Goal: Task Accomplishment & Management: Use online tool/utility

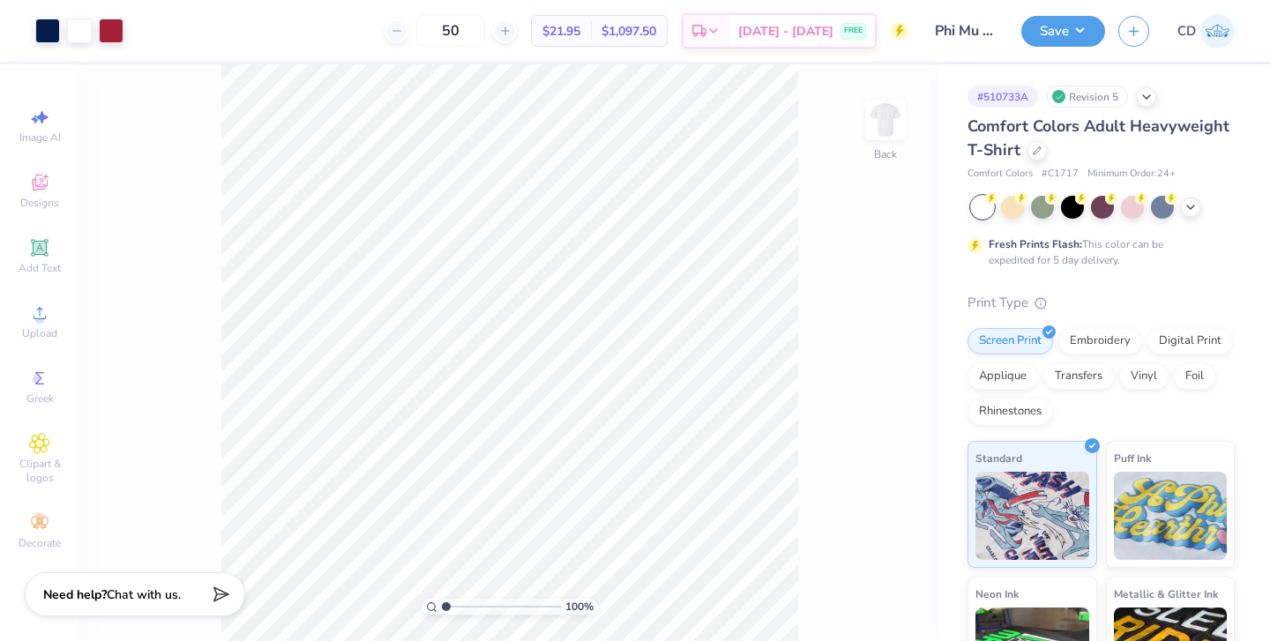
click at [1041, 150] on div at bounding box center [1037, 150] width 19 height 19
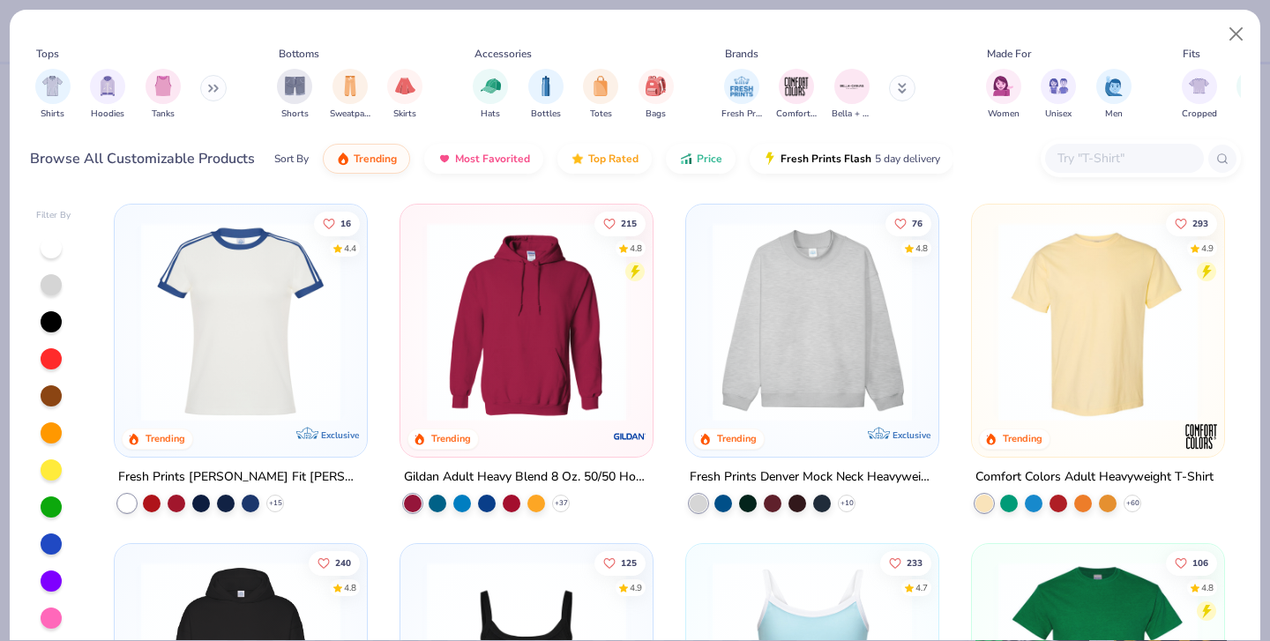
click at [45, 87] on img "filter for Shirts" at bounding box center [52, 86] width 20 height 20
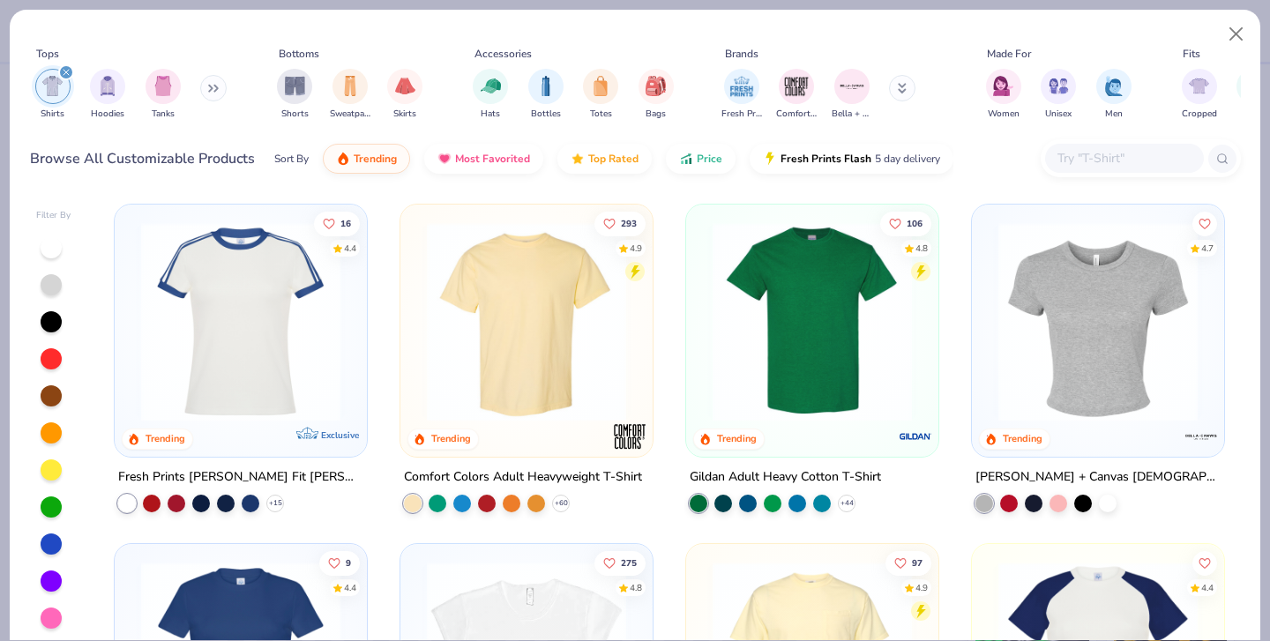
click at [1062, 88] on img "filter for Unisex" at bounding box center [1059, 86] width 20 height 20
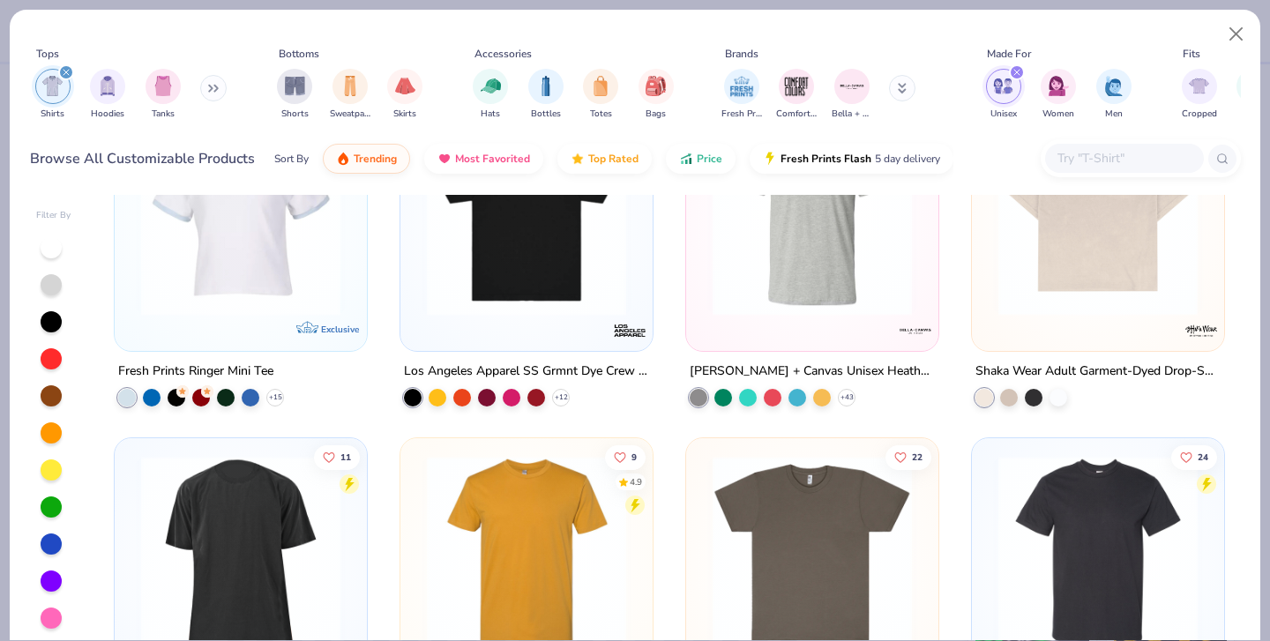
scroll to position [1630, 0]
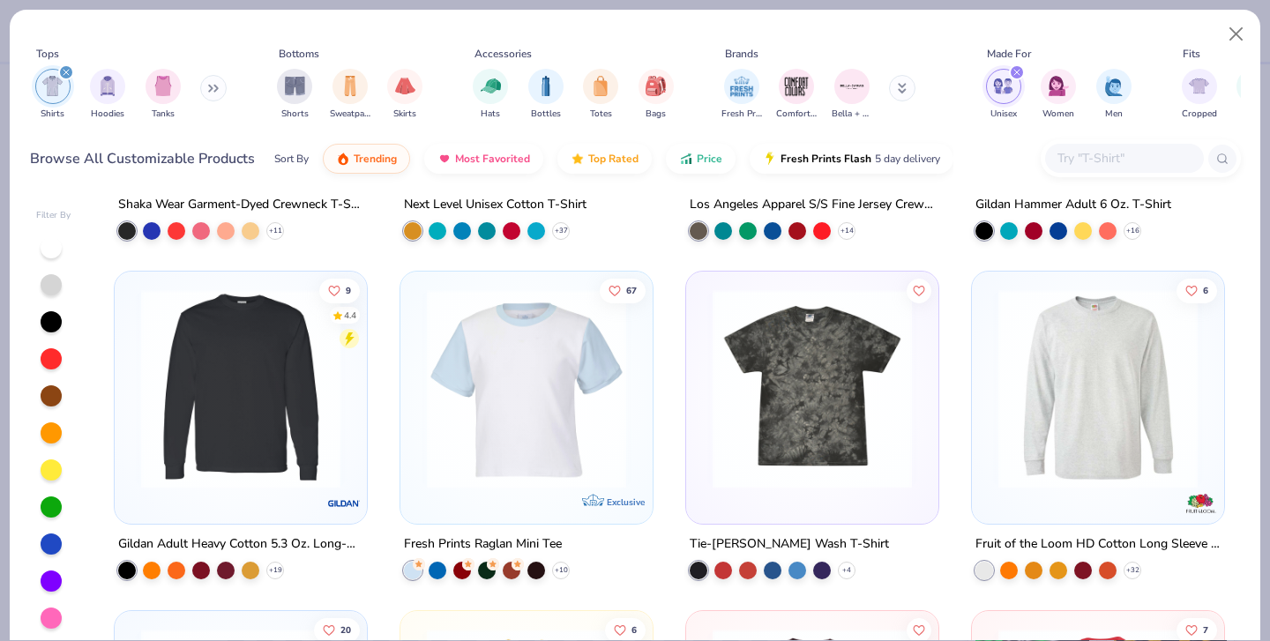
click at [572, 372] on img at bounding box center [526, 388] width 217 height 199
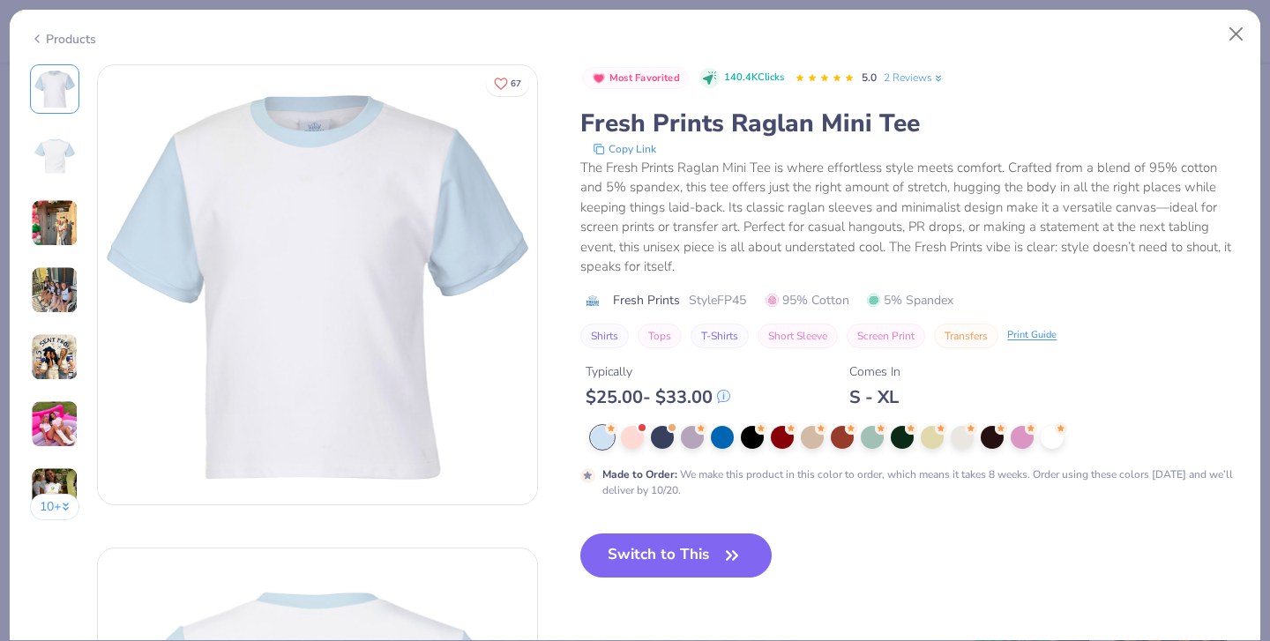
click at [661, 441] on div at bounding box center [662, 437] width 23 height 23
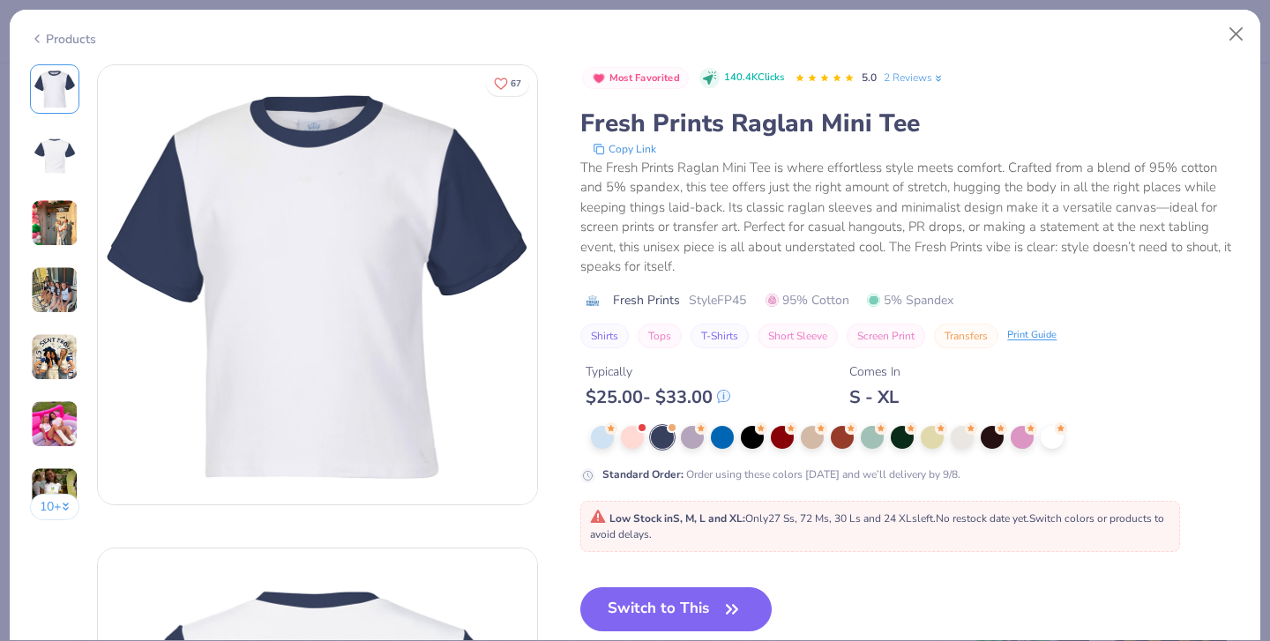
click at [650, 606] on button "Switch to This" at bounding box center [675, 609] width 191 height 44
click at [661, 600] on button "Switch to This" at bounding box center [675, 609] width 191 height 44
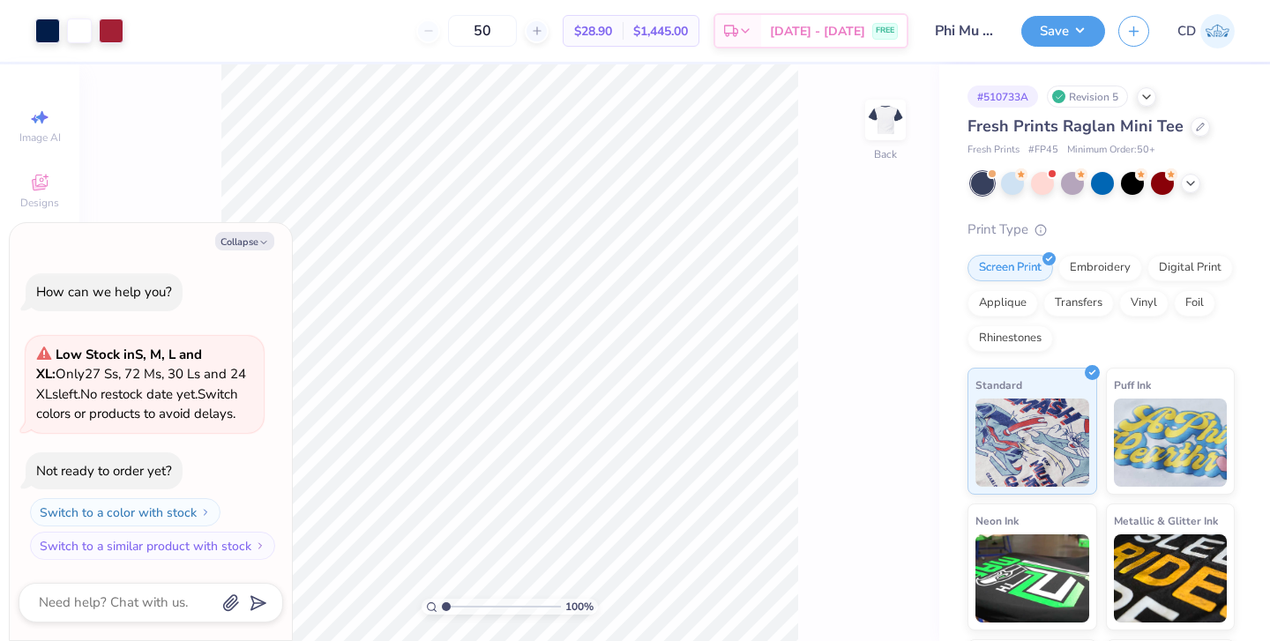
click at [253, 243] on button "Collapse" at bounding box center [244, 241] width 59 height 19
type textarea "x"
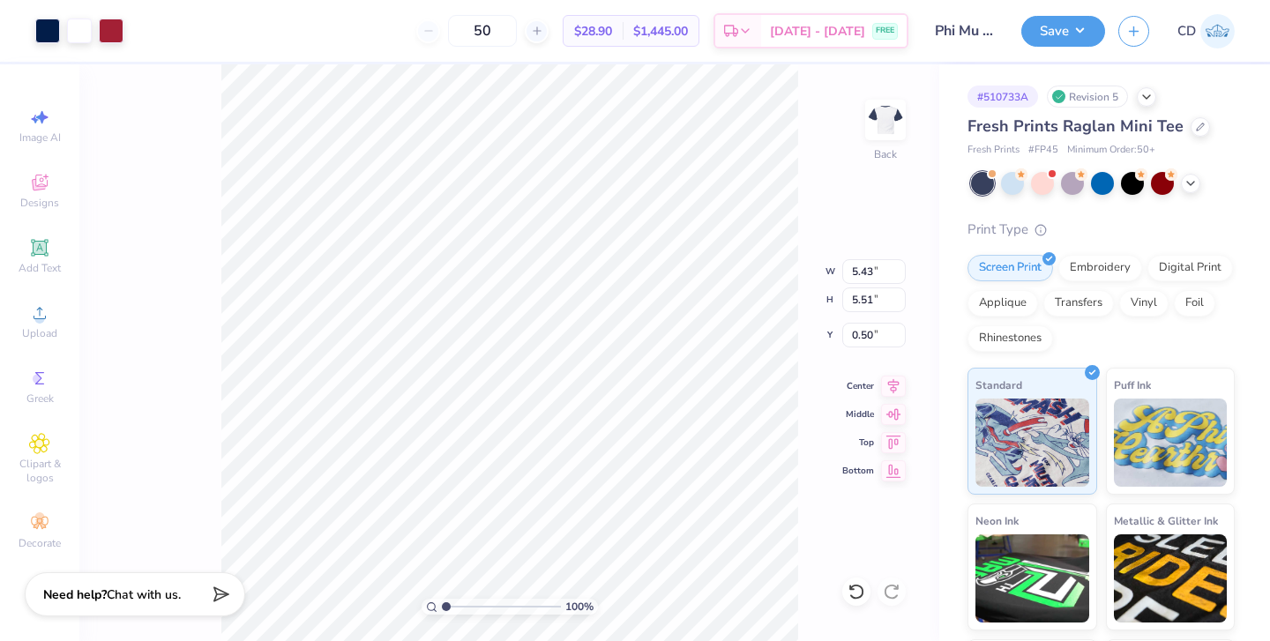
type input "3.99"
type input "4.05"
type input "2.31"
click at [1085, 19] on button "Save" at bounding box center [1063, 31] width 84 height 31
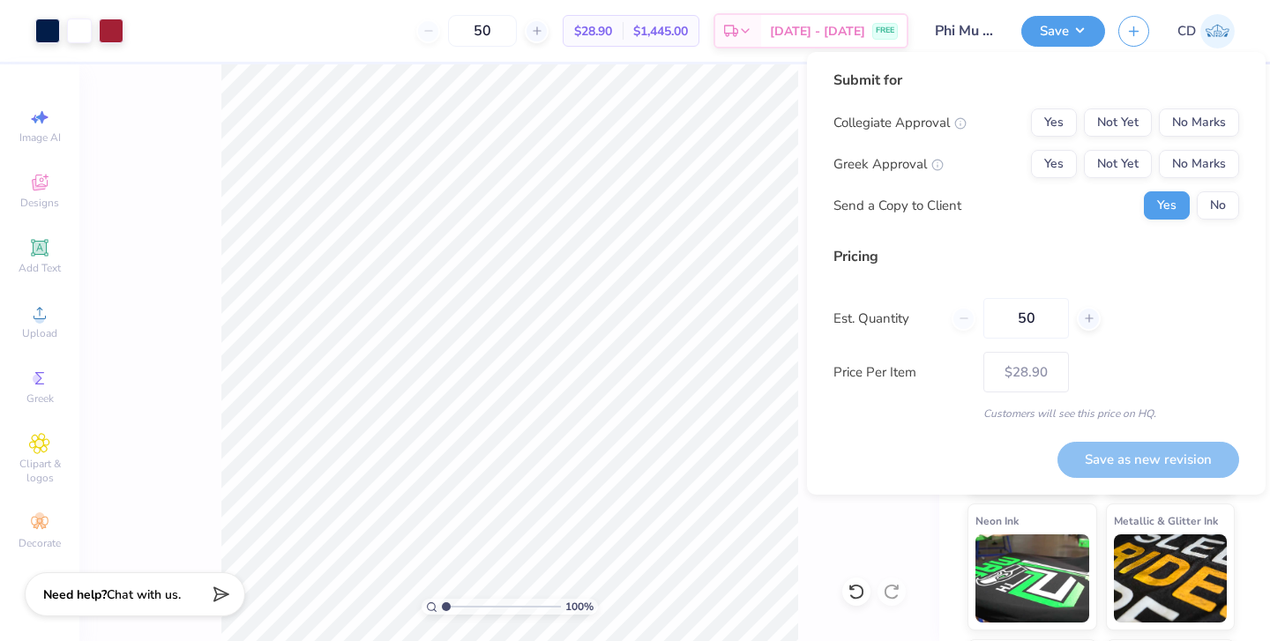
click at [1041, 316] on input "50" at bounding box center [1027, 318] width 86 height 41
type input "5"
type input "0"
type input "20"
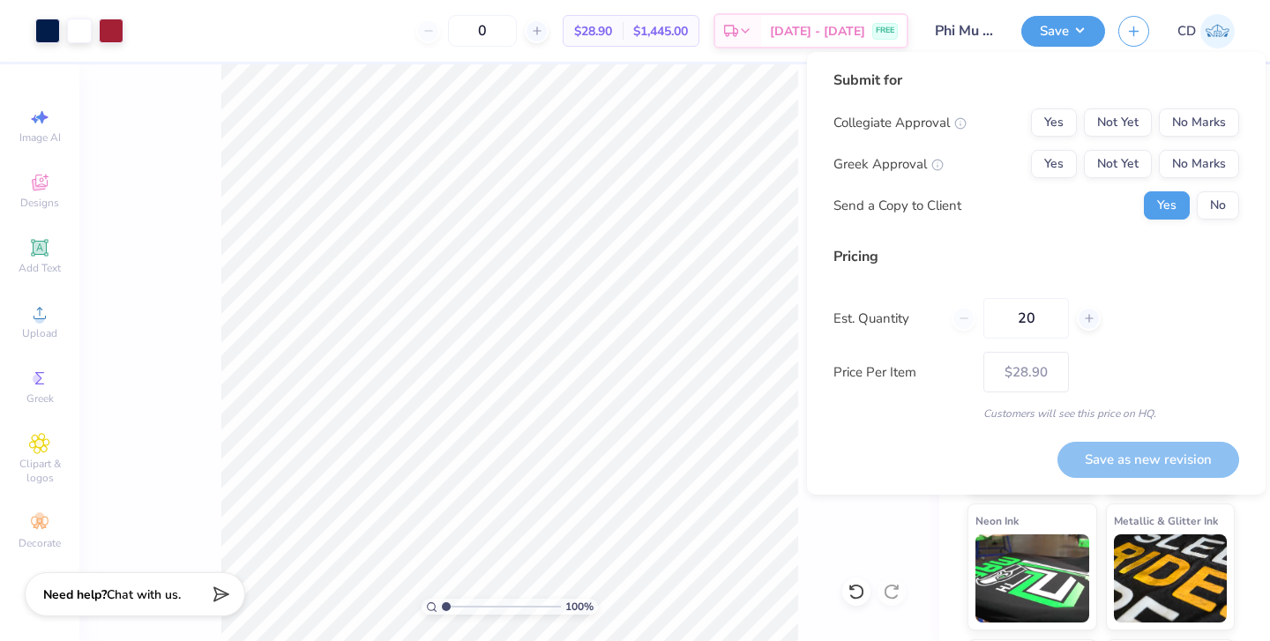
type input "20"
type input "50"
click at [1174, 311] on div "Est. Quantity 50" at bounding box center [1037, 318] width 406 height 41
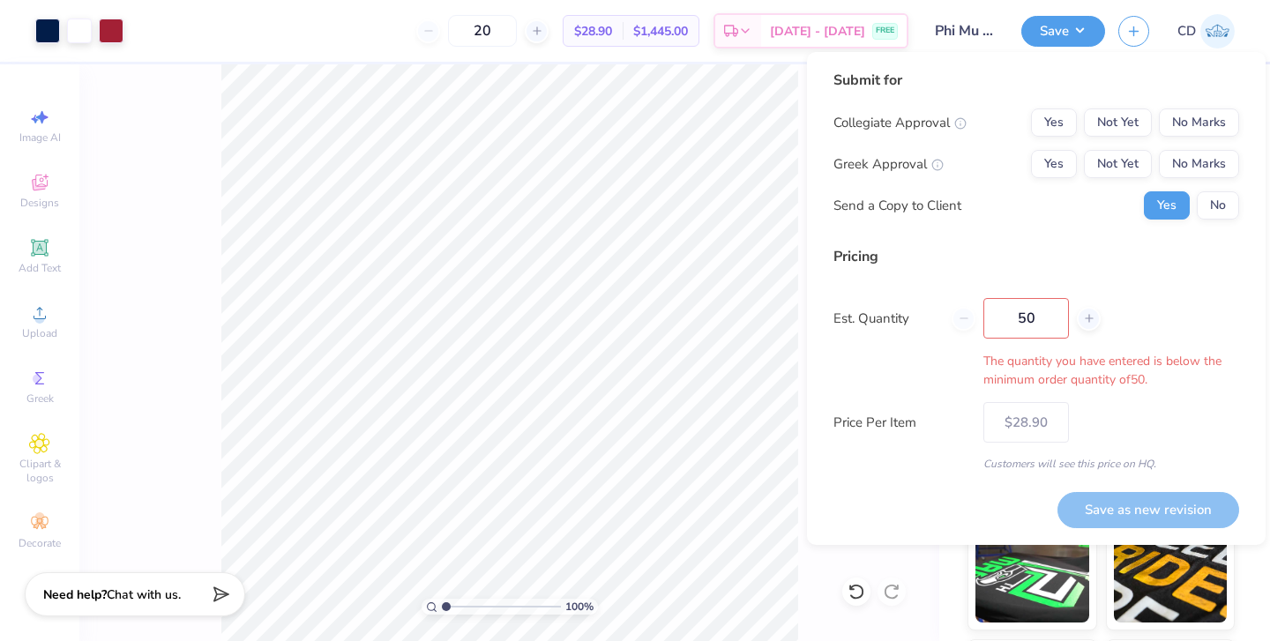
type input "50"
type input "$28.90"
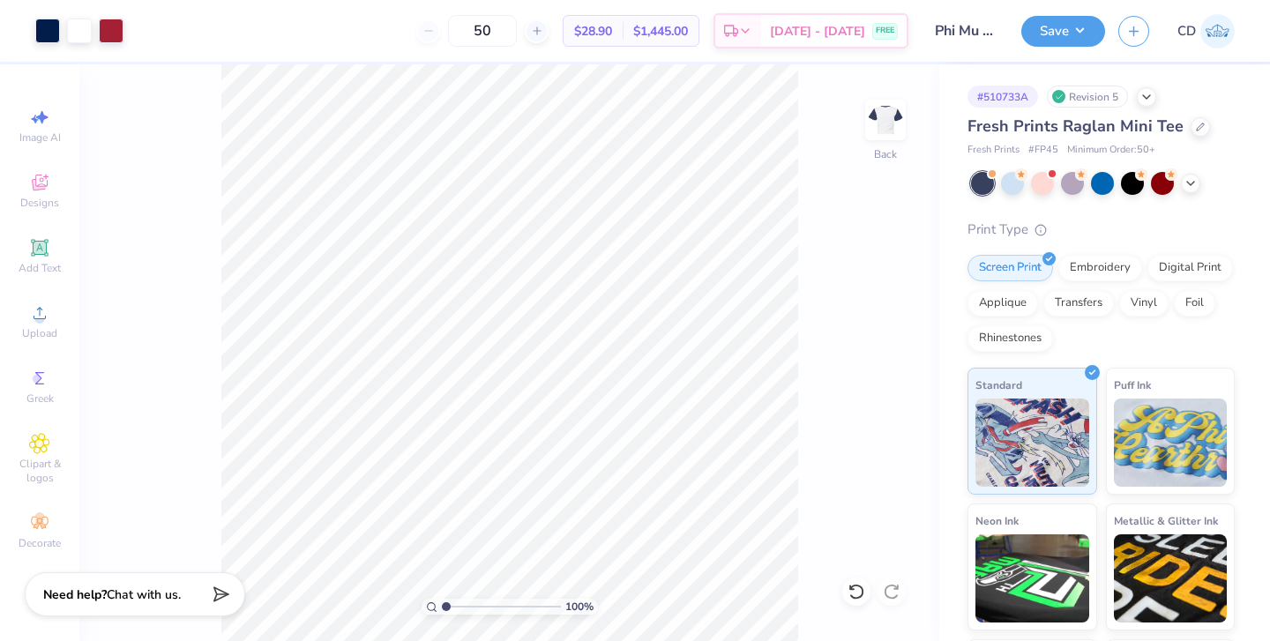
click at [1074, 38] on button "Save" at bounding box center [1063, 31] width 84 height 31
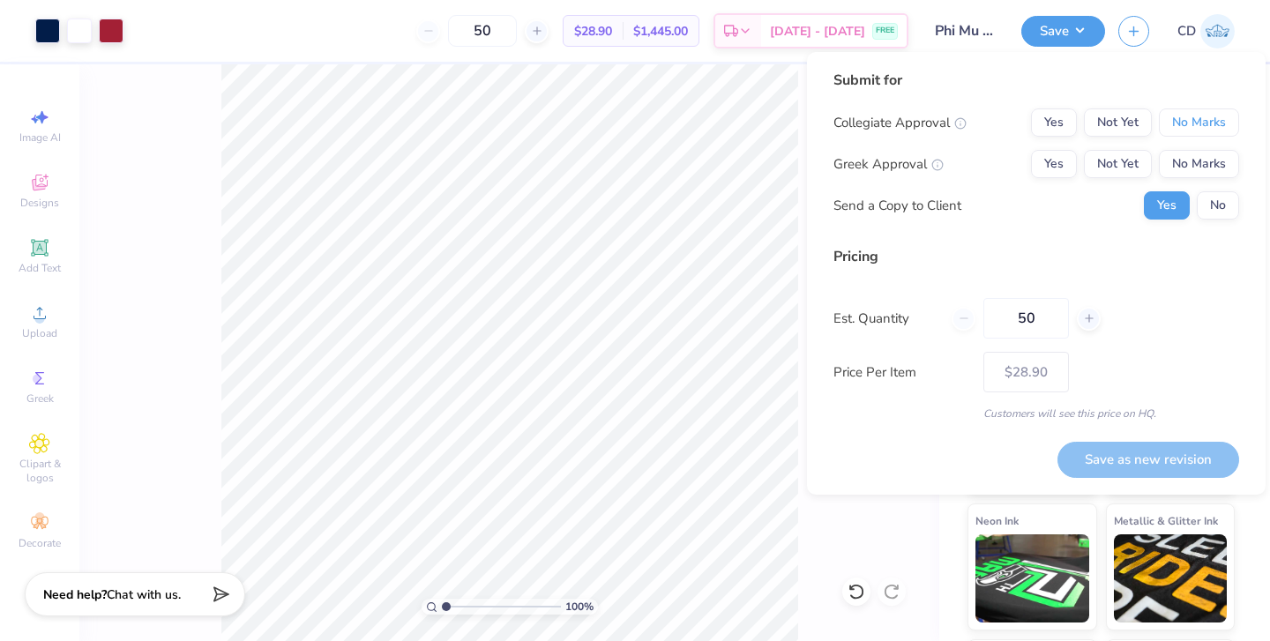
click at [1210, 121] on button "No Marks" at bounding box center [1199, 122] width 80 height 28
drag, startPoint x: 0, startPoint y: 0, endPoint x: 1104, endPoint y: 159, distance: 1115.7
click at [1104, 159] on button "Not Yet" at bounding box center [1118, 164] width 68 height 28
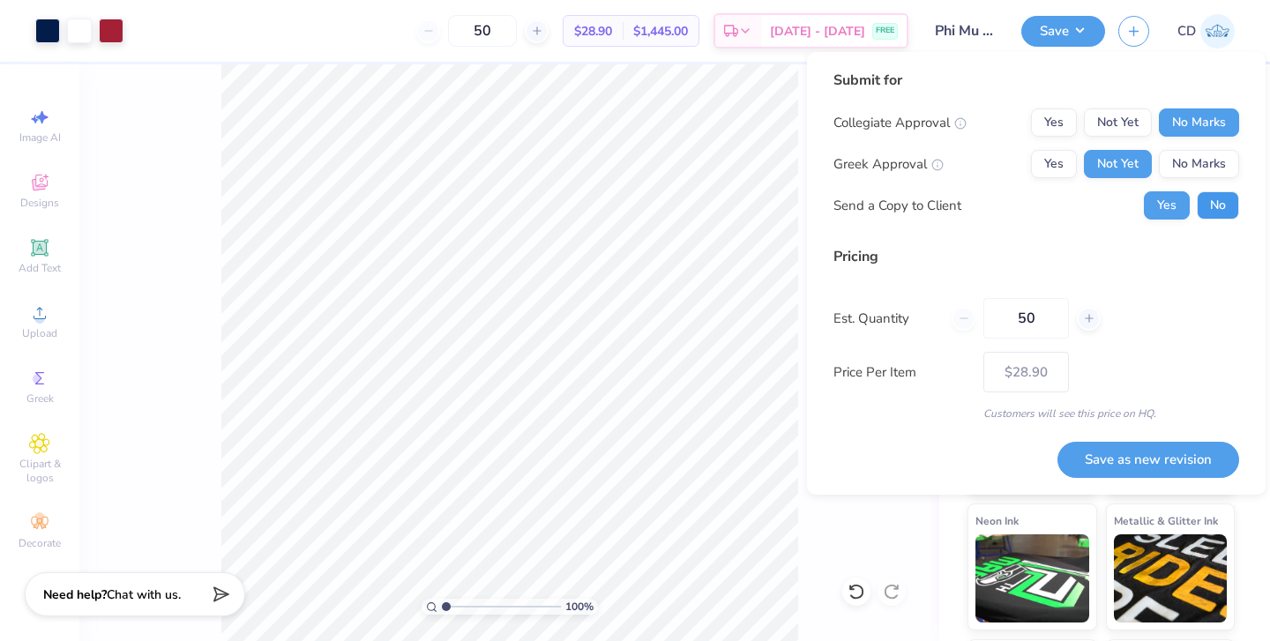
drag, startPoint x: 1104, startPoint y: 159, endPoint x: 1207, endPoint y: 205, distance: 112.1
click at [1207, 205] on button "No" at bounding box center [1218, 205] width 42 height 28
click at [1127, 461] on button "Save as new revision" at bounding box center [1149, 460] width 182 height 36
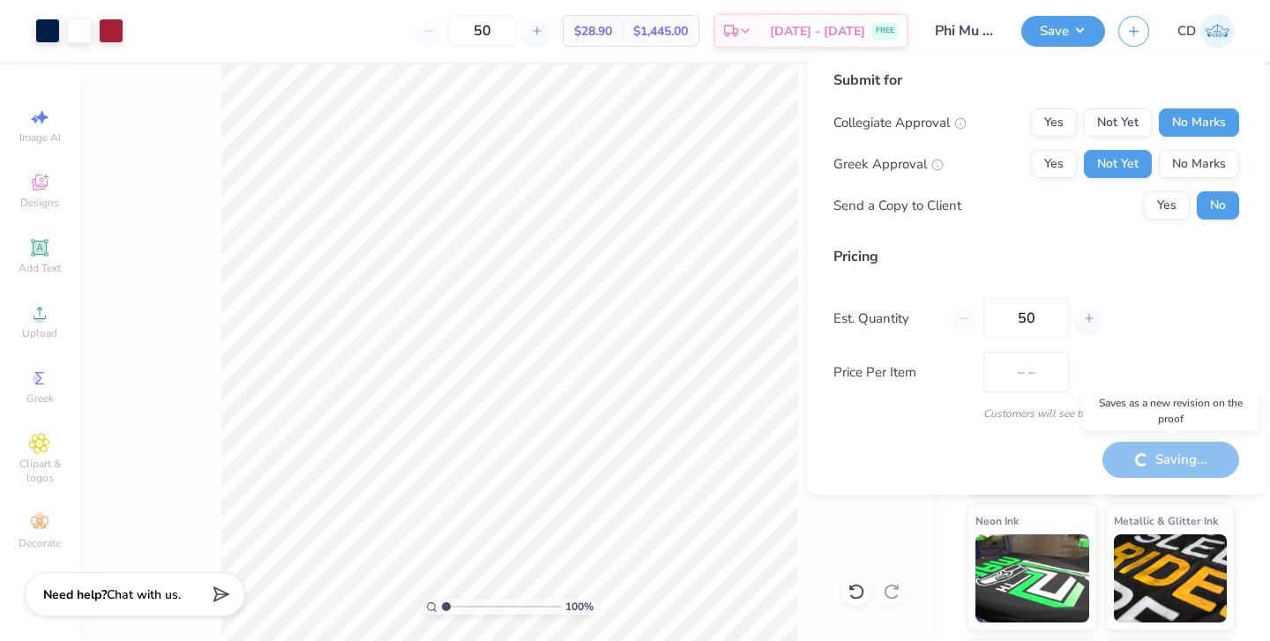
type input "$28.90"
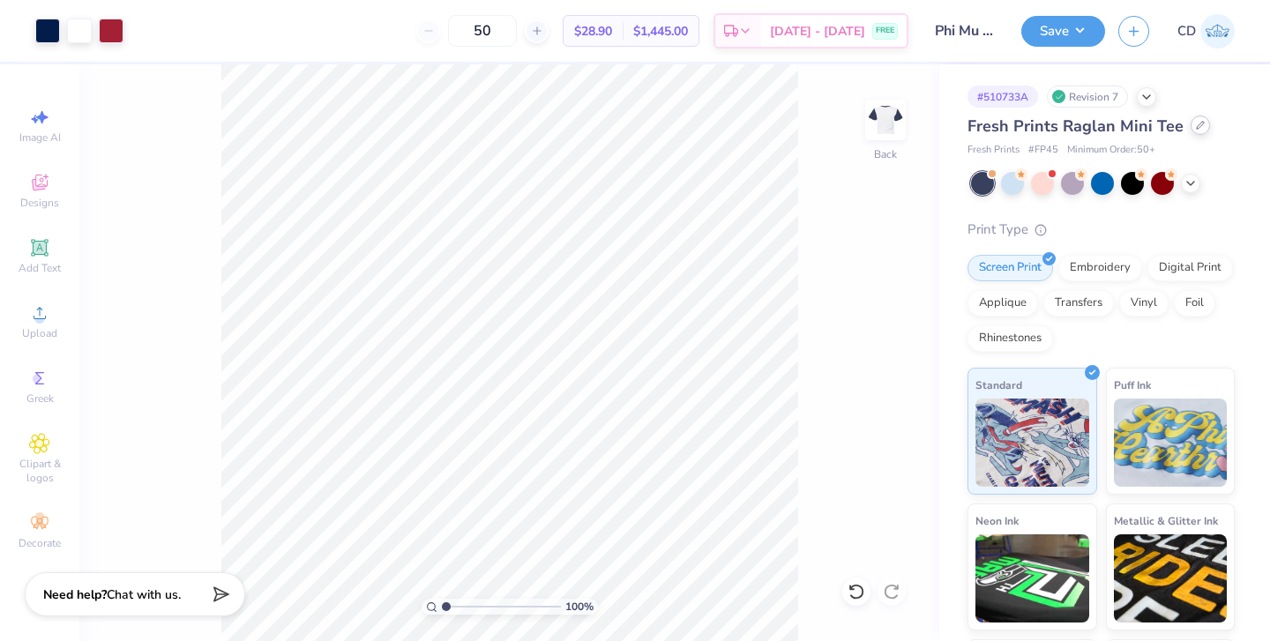
click at [1191, 131] on div at bounding box center [1200, 125] width 19 height 19
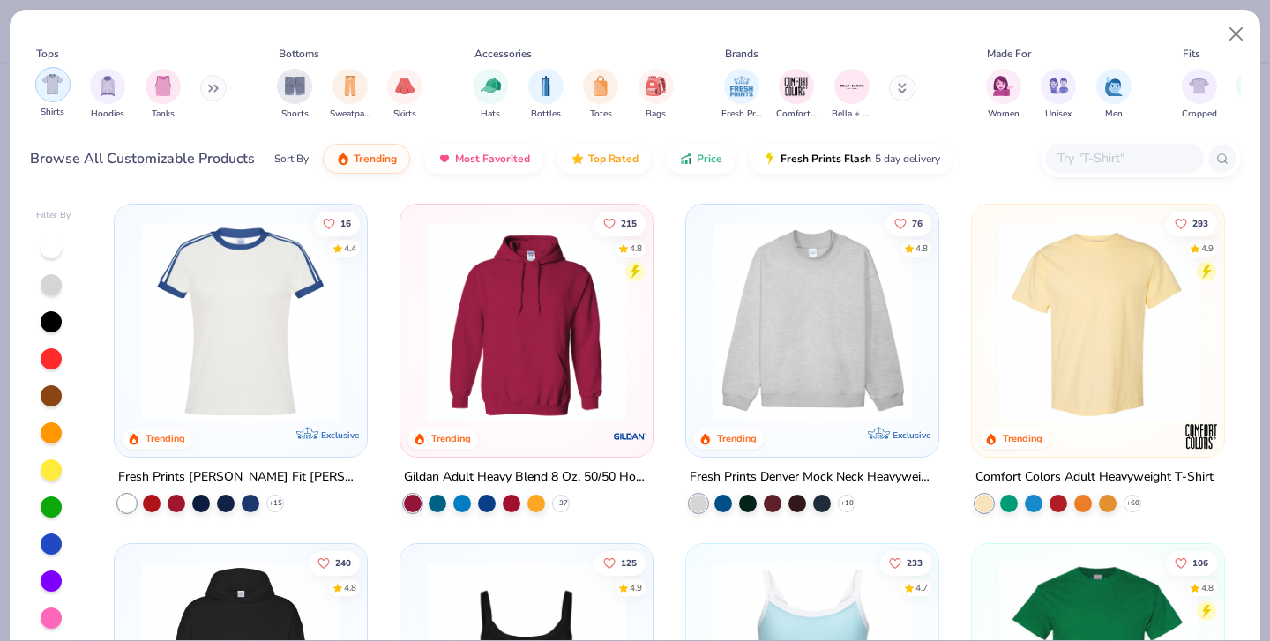
click at [56, 92] on img "filter for Shirts" at bounding box center [52, 84] width 20 height 20
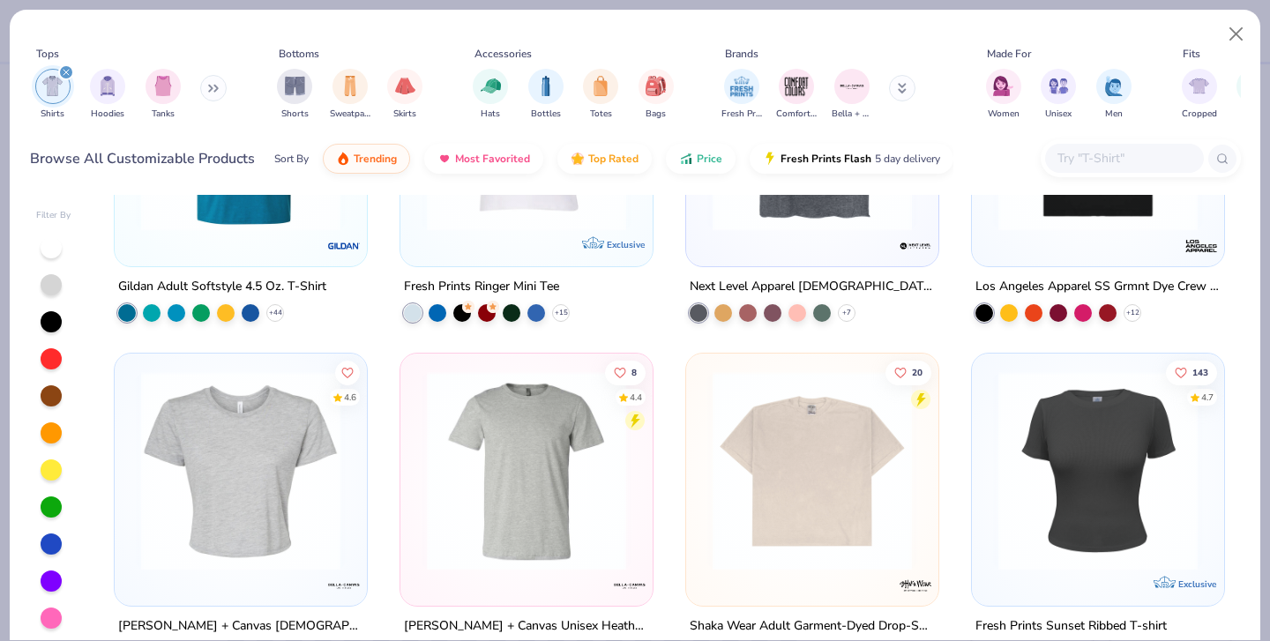
scroll to position [1736, 0]
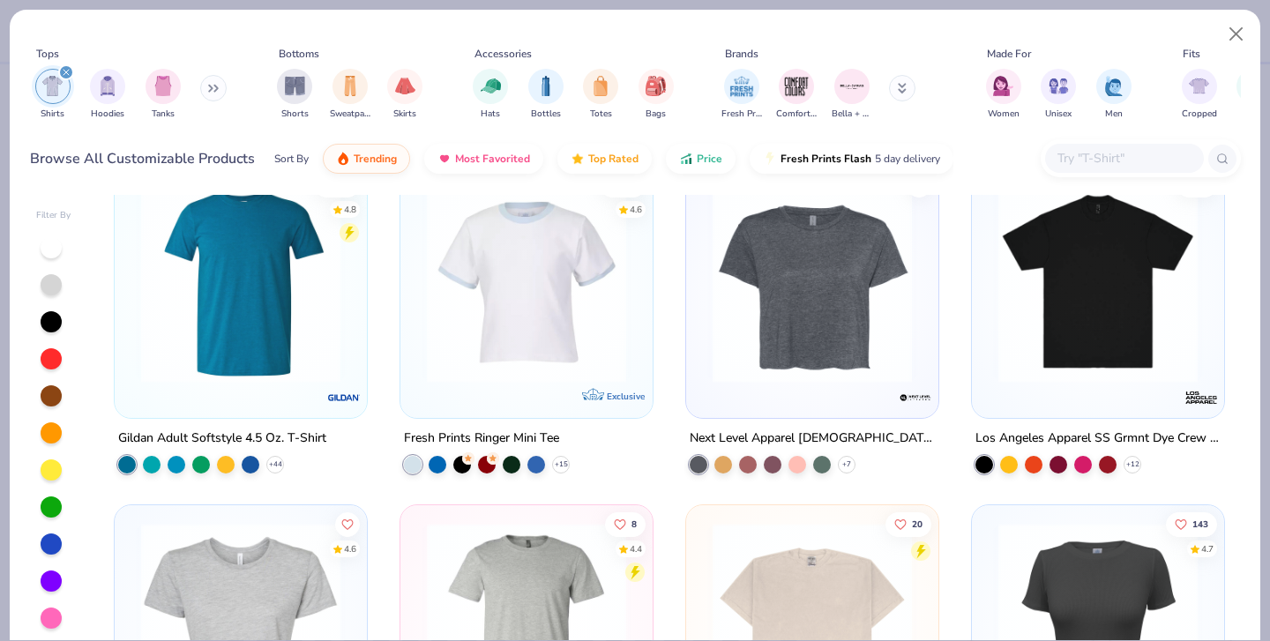
click at [554, 310] on img at bounding box center [526, 282] width 217 height 199
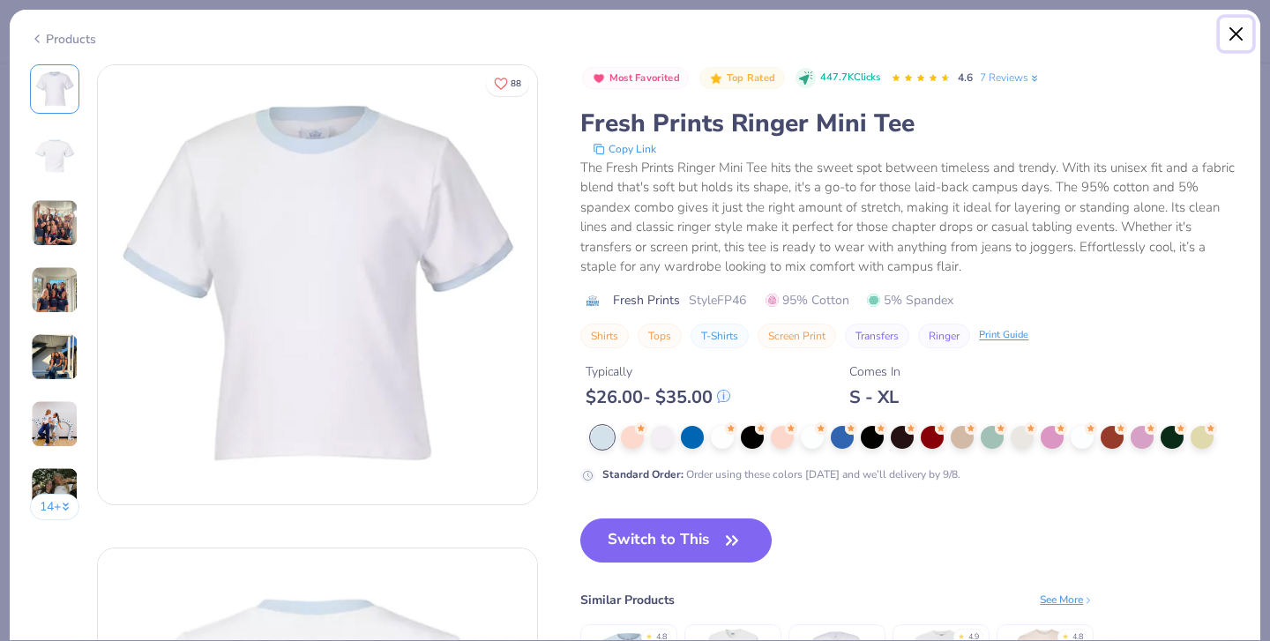
click at [1236, 32] on button "Close" at bounding box center [1237, 35] width 34 height 34
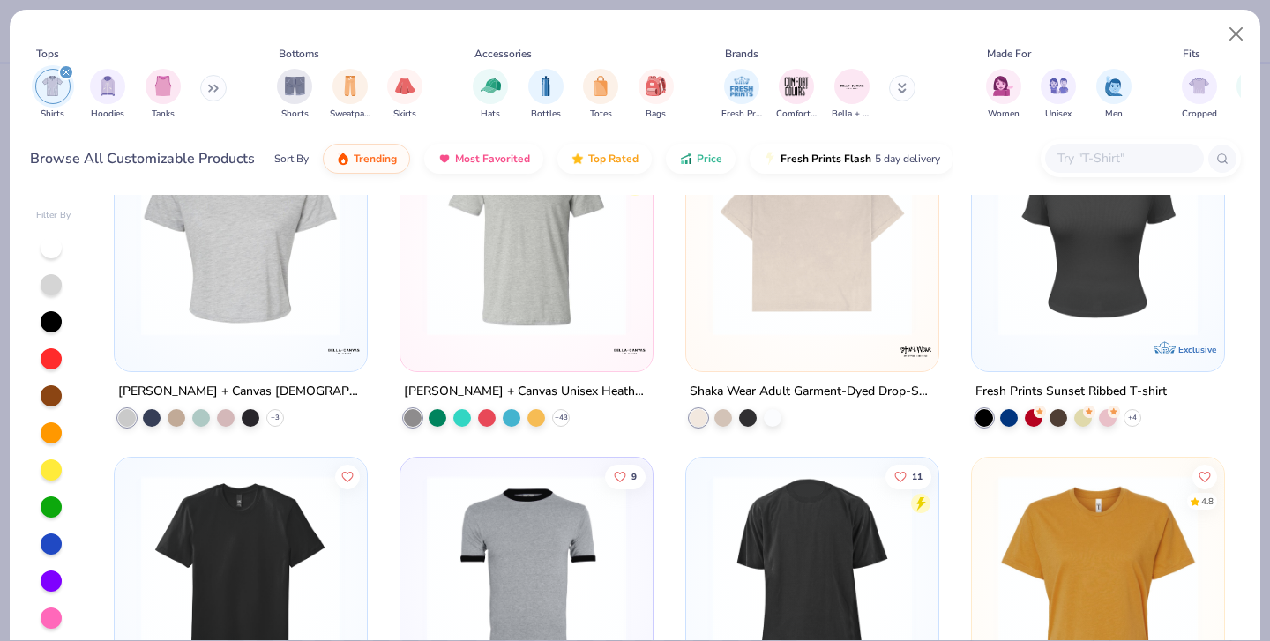
scroll to position [2374, 0]
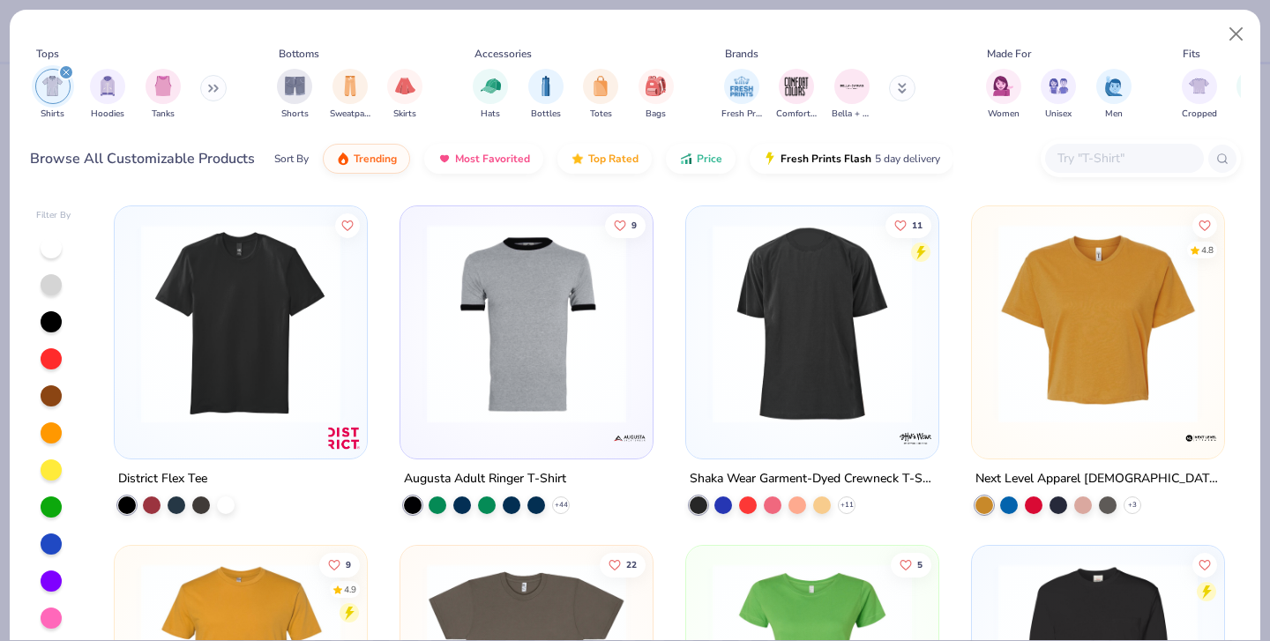
click at [574, 352] on img at bounding box center [526, 323] width 217 height 199
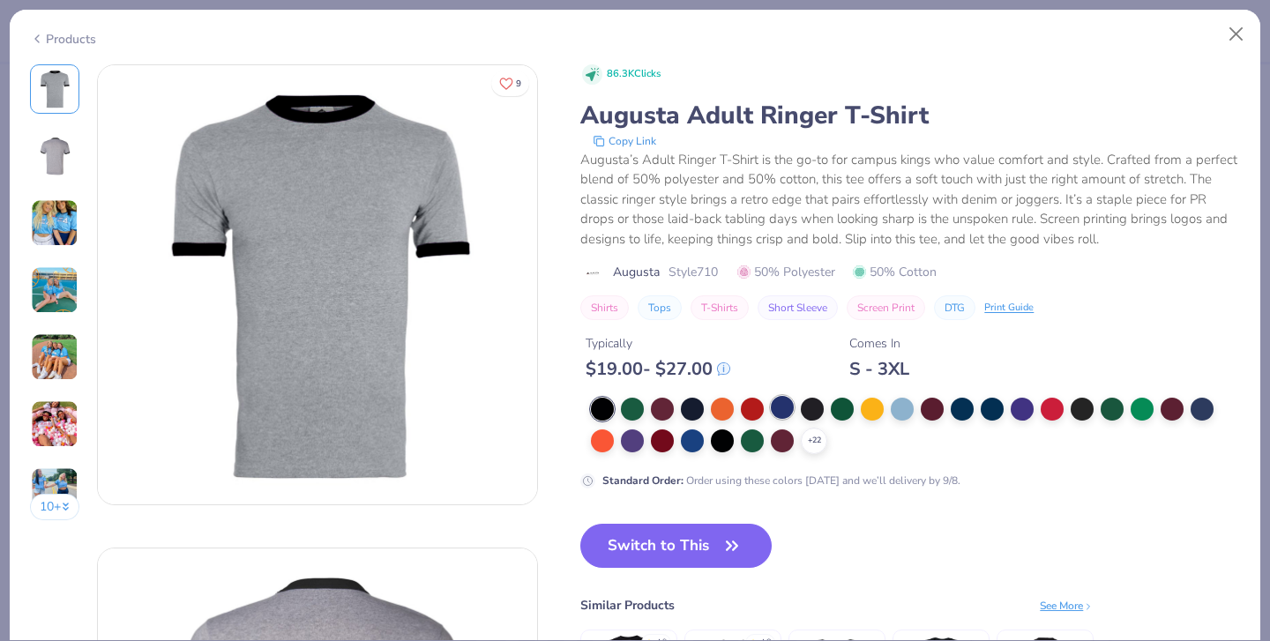
click at [789, 408] on div at bounding box center [782, 407] width 23 height 23
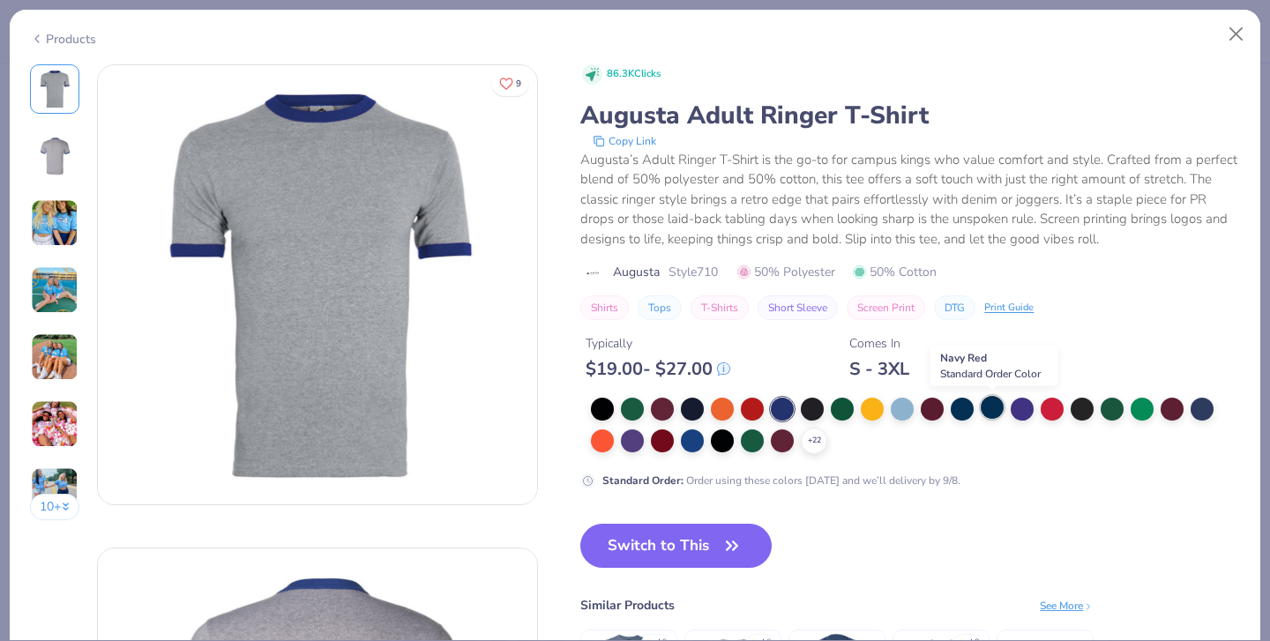
click at [996, 412] on div at bounding box center [992, 407] width 23 height 23
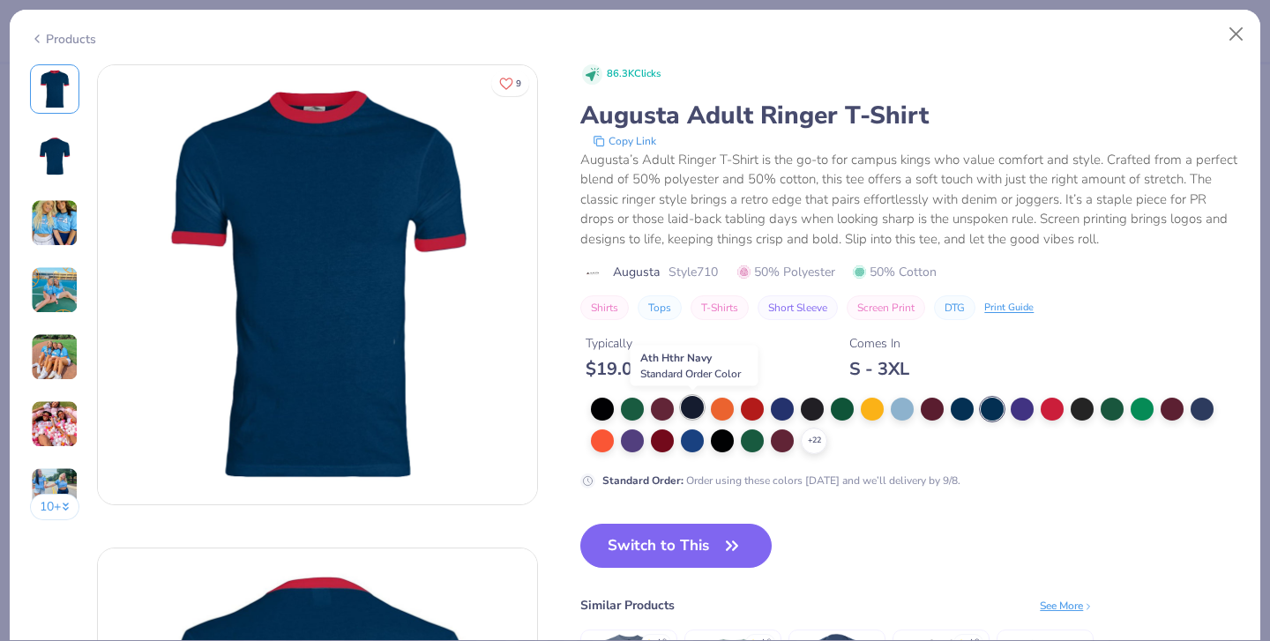
click at [698, 409] on div at bounding box center [692, 407] width 23 height 23
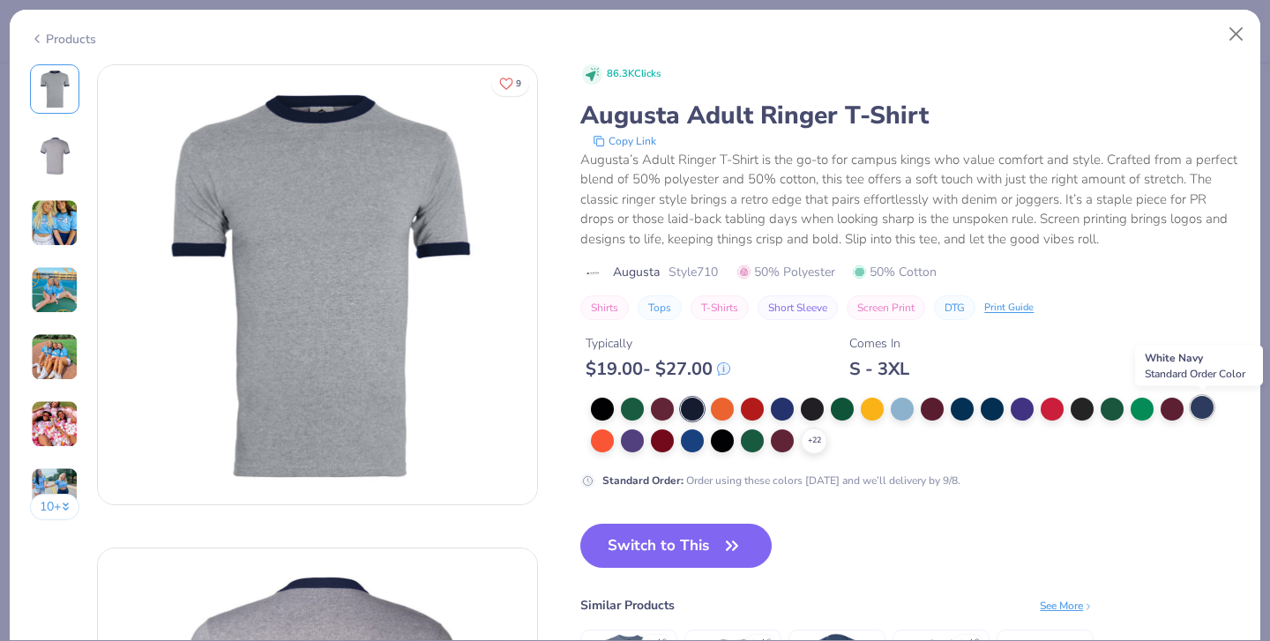
click at [1200, 414] on div at bounding box center [1202, 407] width 23 height 23
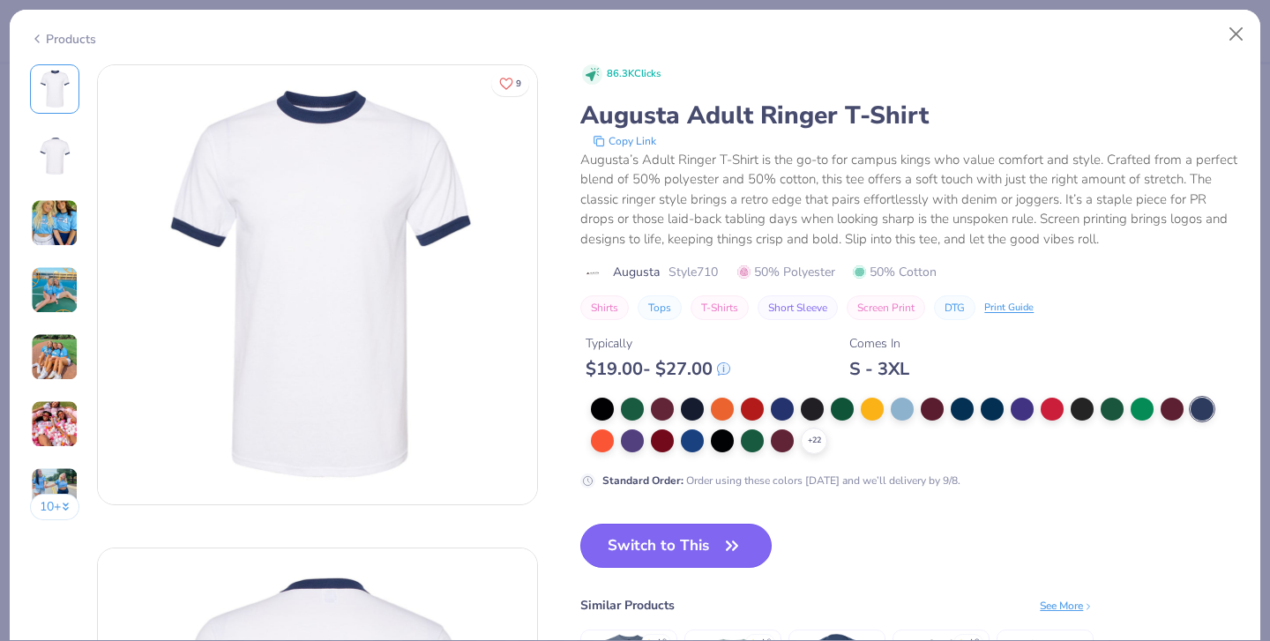
click at [661, 553] on button "Switch to This" at bounding box center [675, 546] width 191 height 44
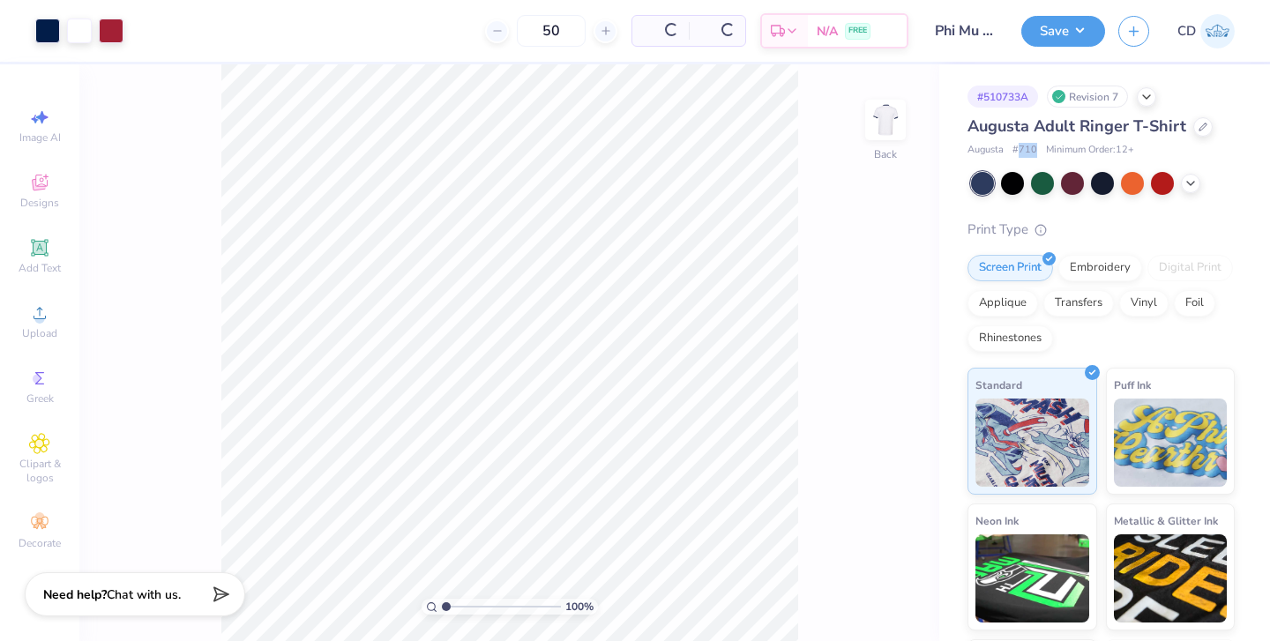
drag, startPoint x: 1021, startPoint y: 153, endPoint x: 1035, endPoint y: 155, distance: 14.4
click at [1035, 155] on span "# 710" at bounding box center [1025, 150] width 25 height 15
copy span "710"
click at [1203, 131] on div at bounding box center [1202, 125] width 19 height 19
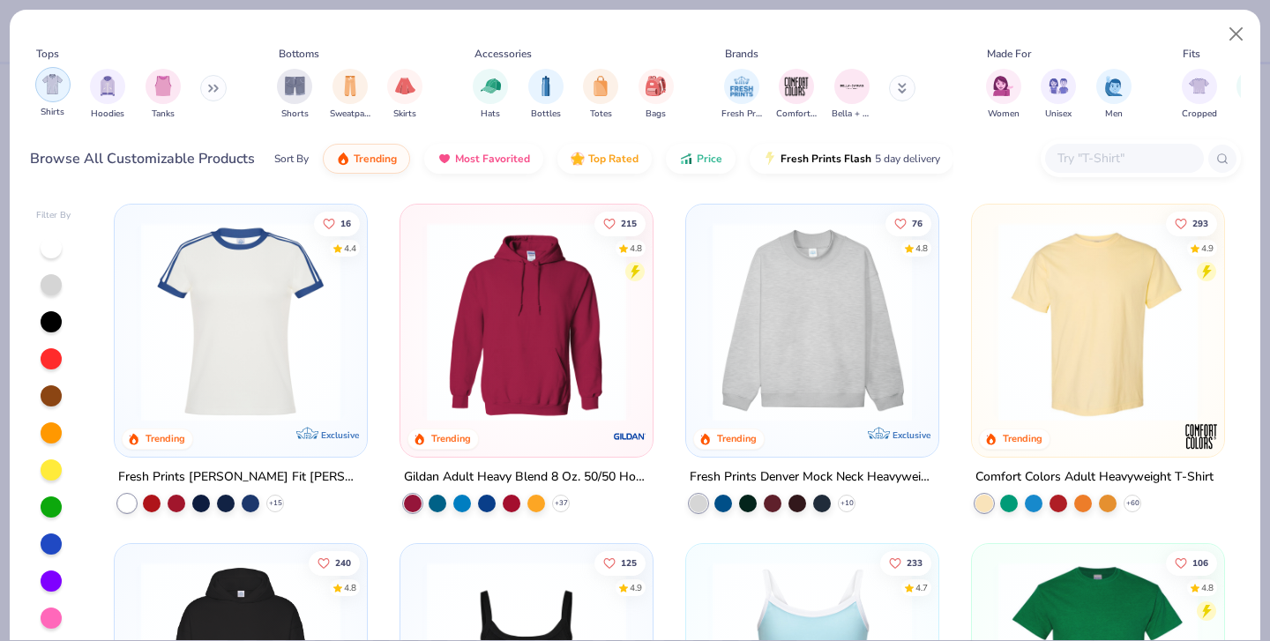
click at [60, 91] on img "filter for Shirts" at bounding box center [52, 84] width 20 height 20
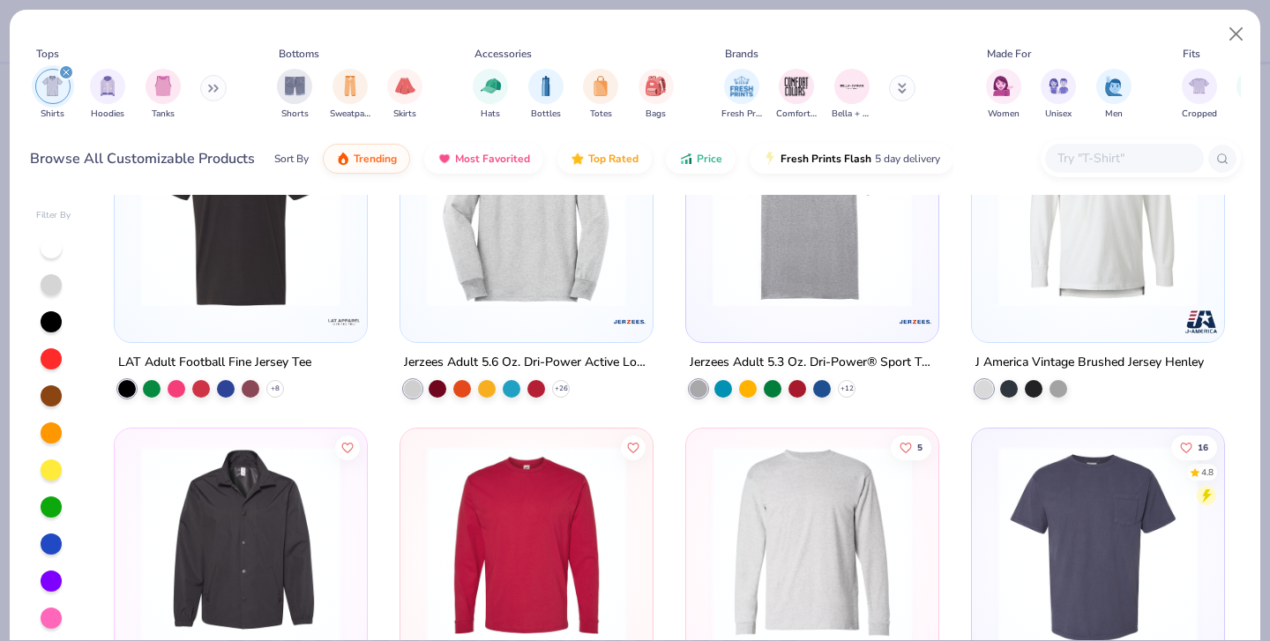
scroll to position [10168, 0]
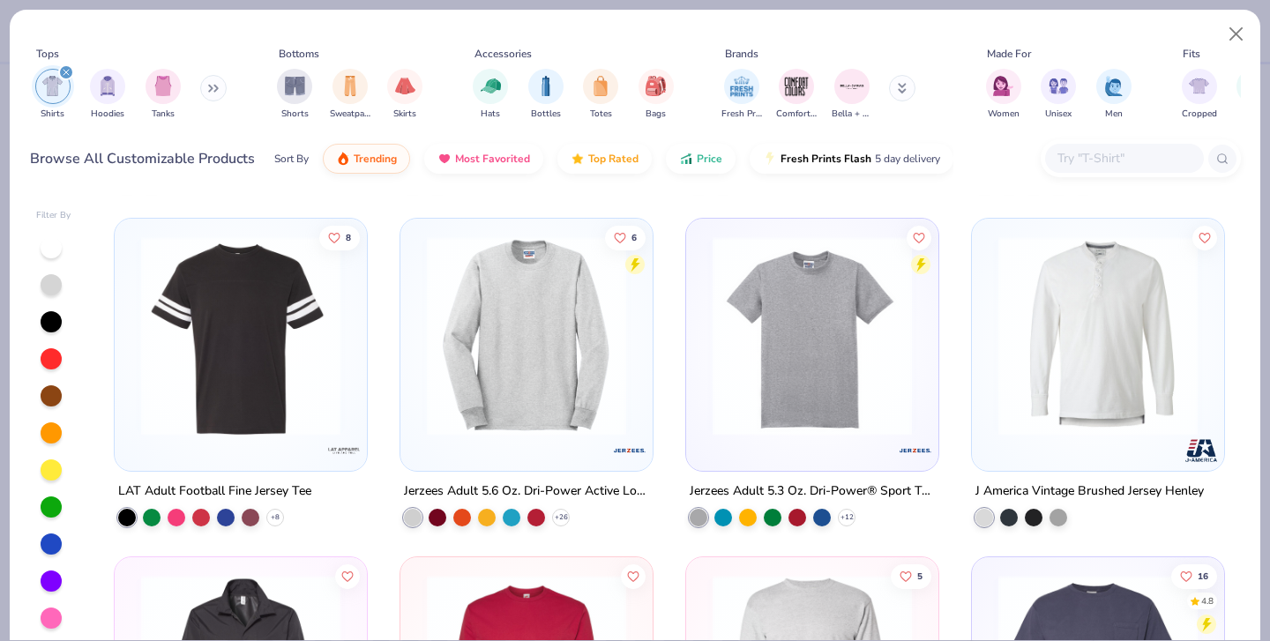
click at [266, 383] on img at bounding box center [240, 335] width 217 height 199
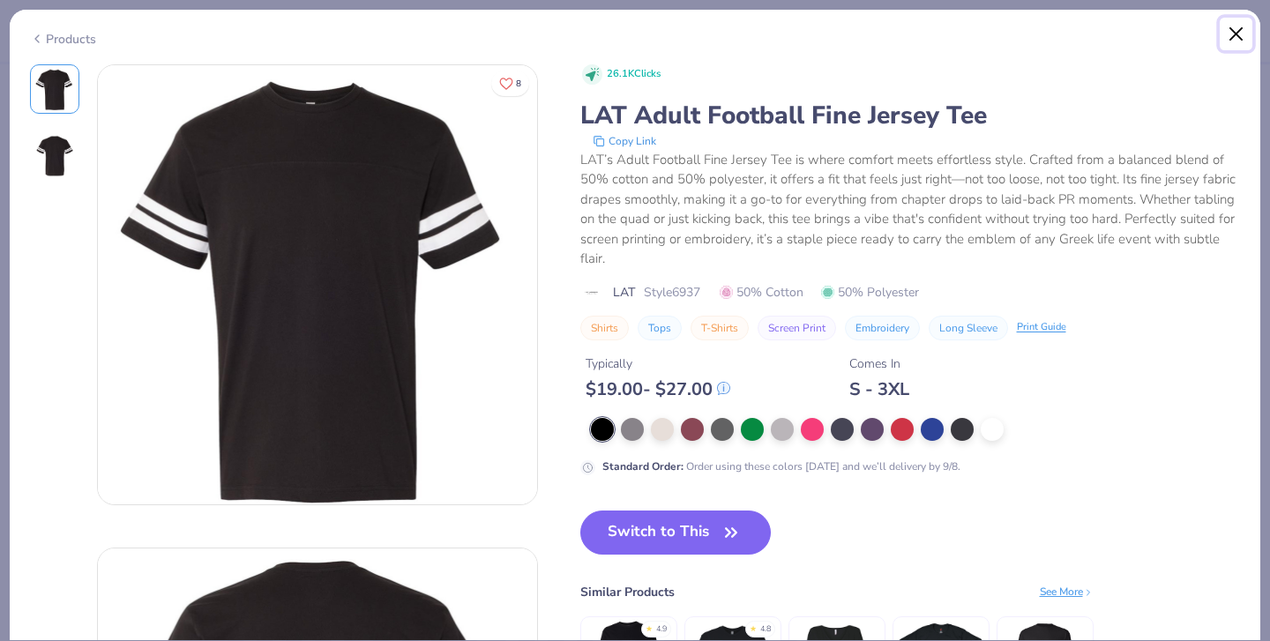
click at [1235, 26] on button "Close" at bounding box center [1237, 35] width 34 height 34
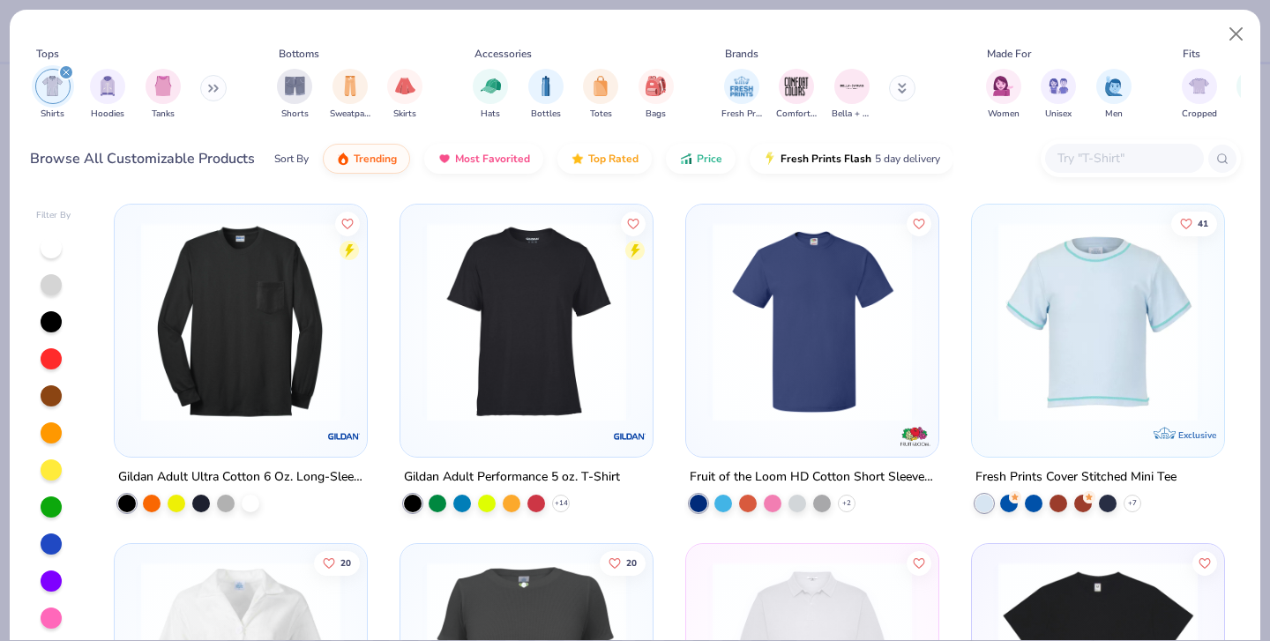
scroll to position [11896, 0]
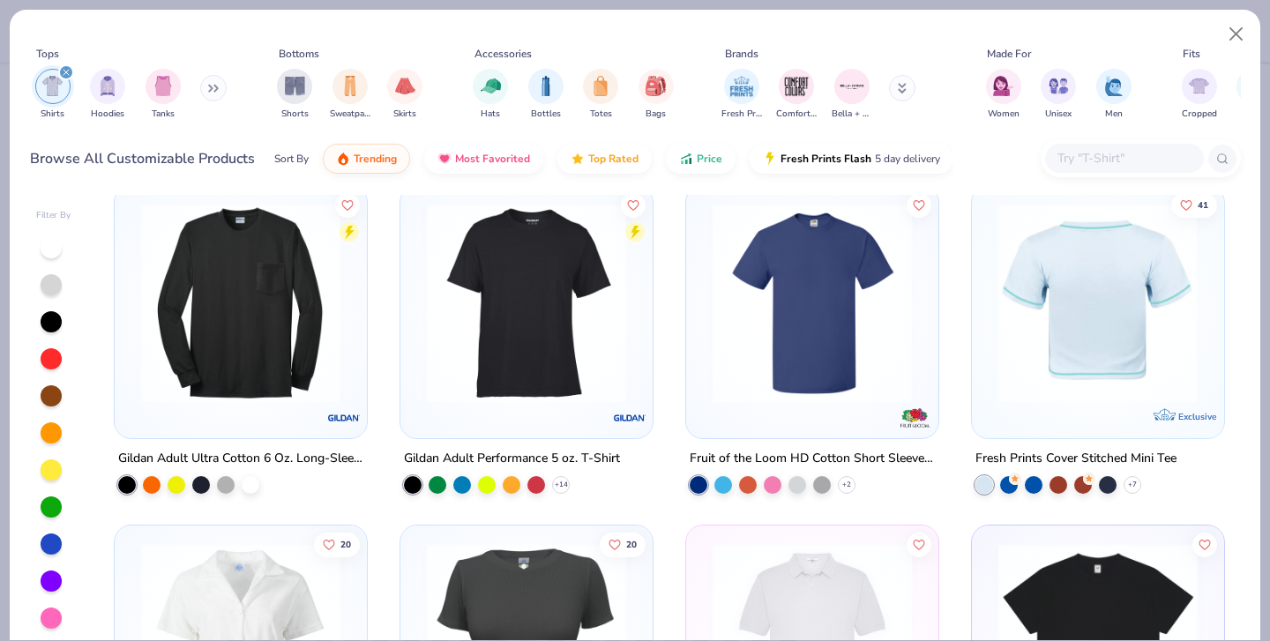
click at [1048, 371] on div at bounding box center [1098, 303] width 650 height 199
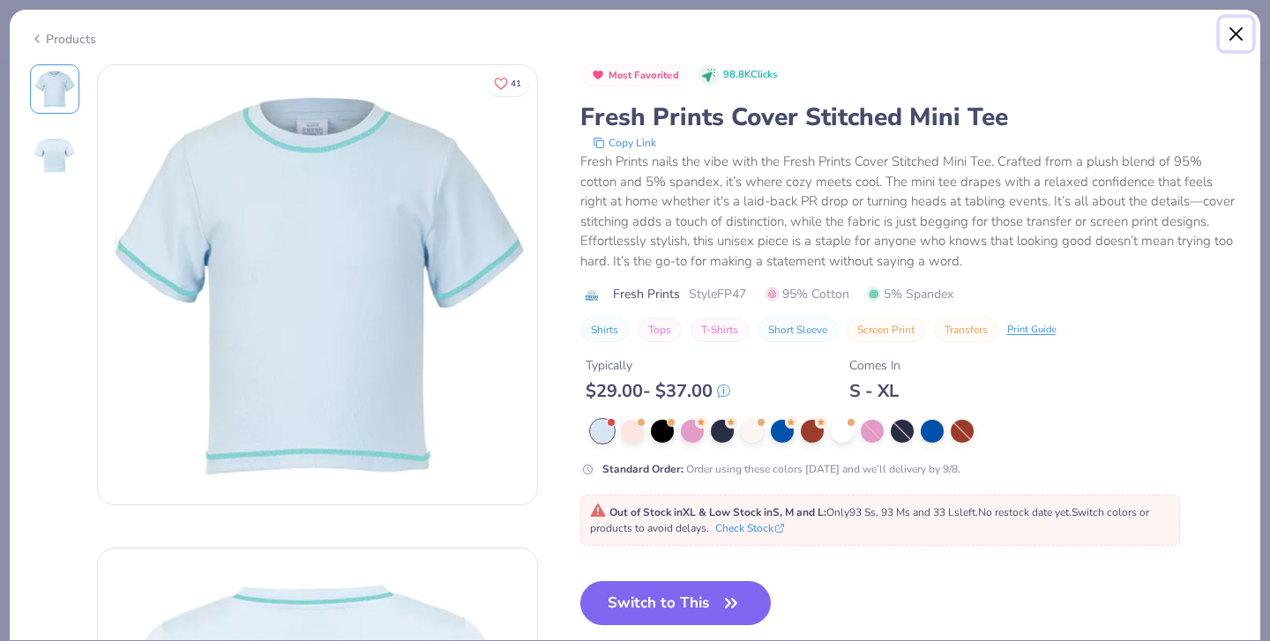
click at [1235, 28] on button "Close" at bounding box center [1237, 35] width 34 height 34
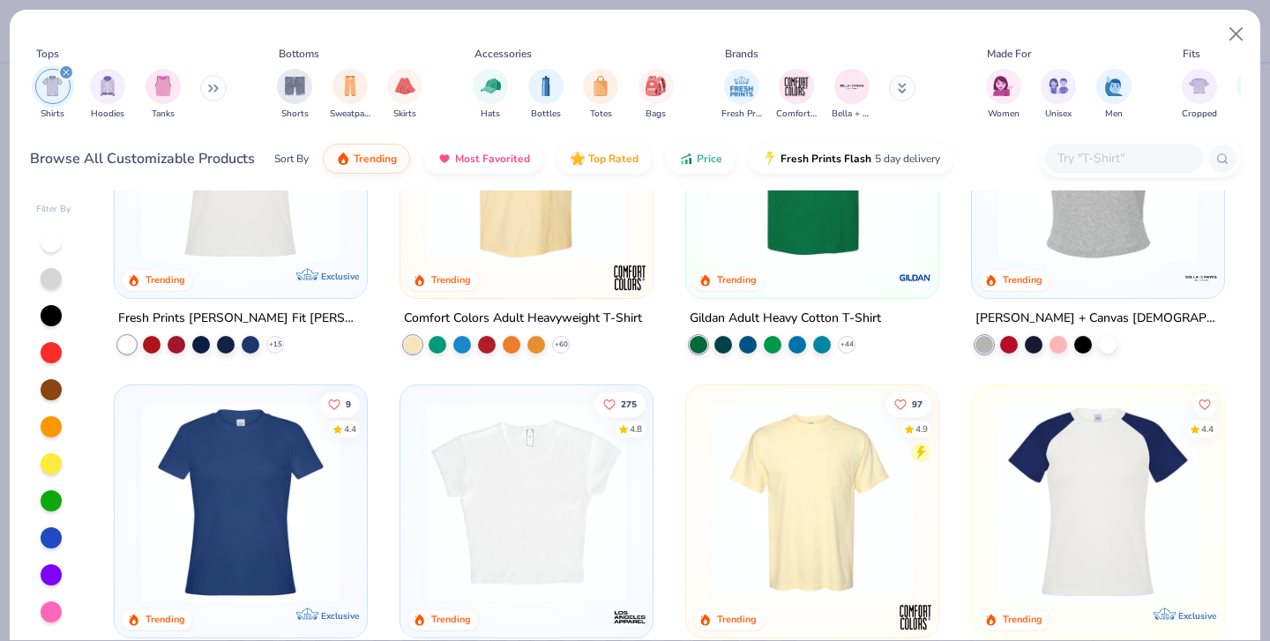
scroll to position [345, 0]
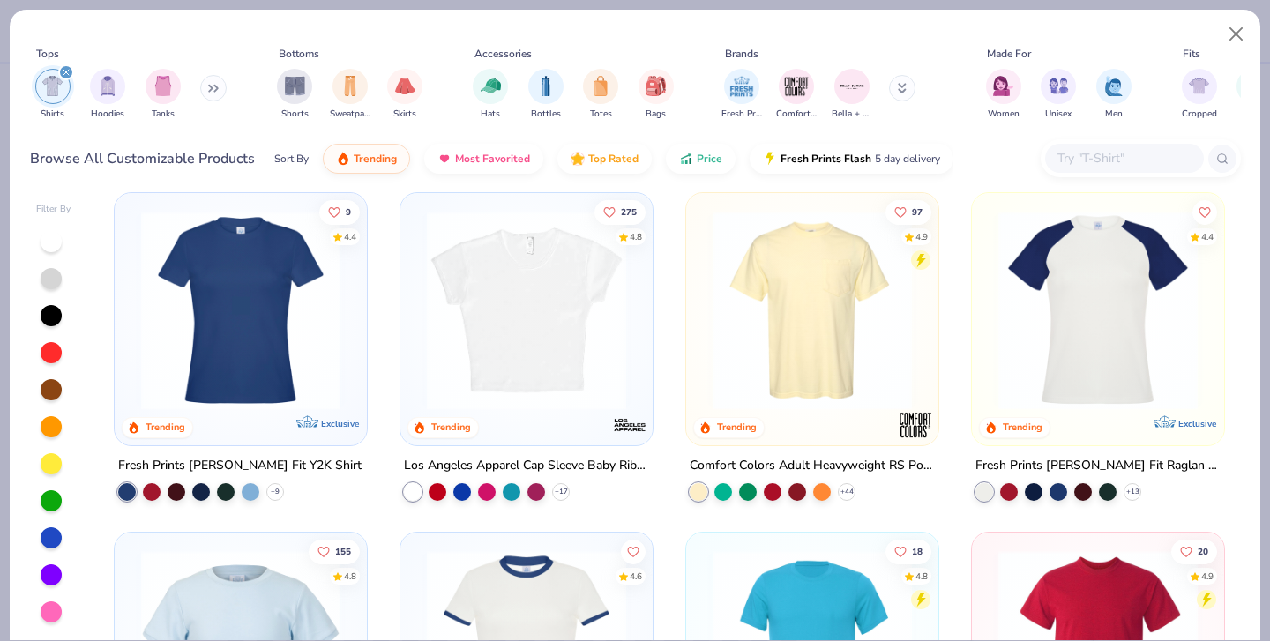
click at [1058, 328] on img at bounding box center [1098, 310] width 217 height 199
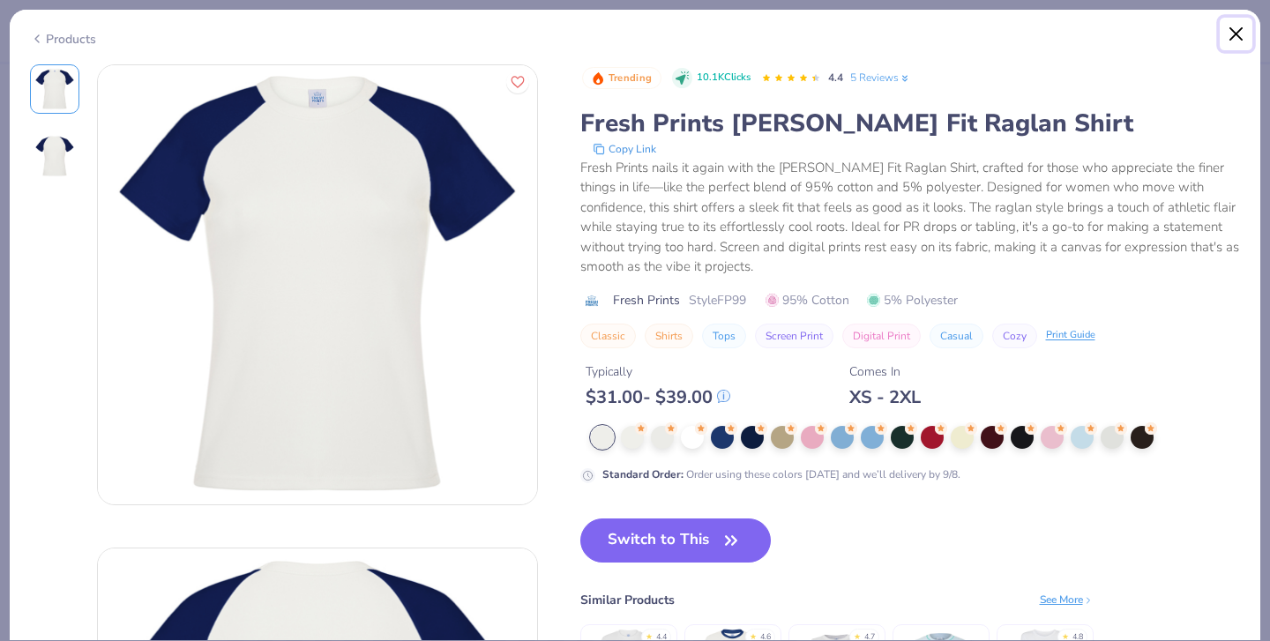
click at [1233, 36] on button "Close" at bounding box center [1237, 35] width 34 height 34
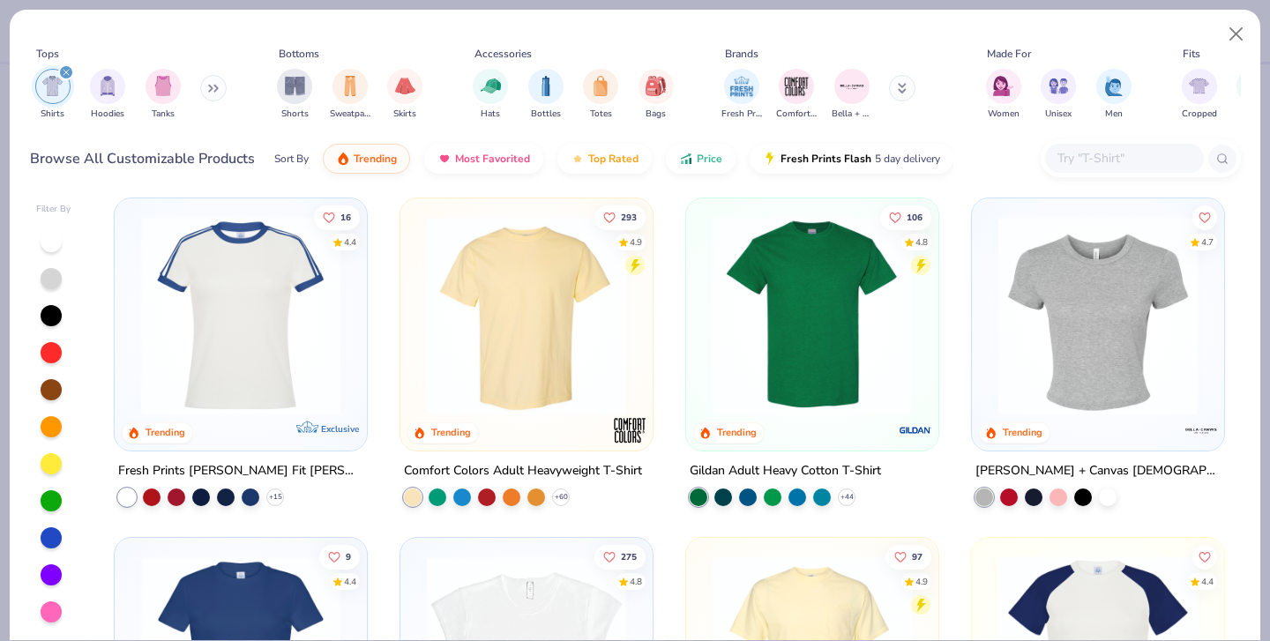
click at [271, 310] on img at bounding box center [240, 315] width 217 height 199
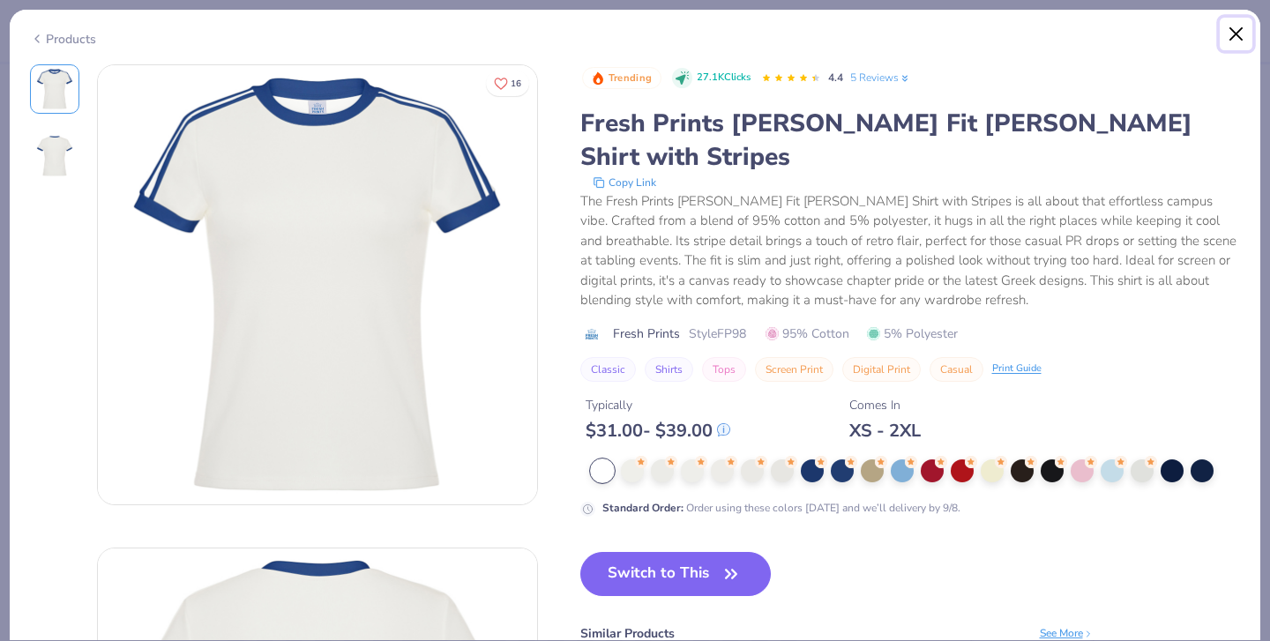
click at [1235, 32] on button "Close" at bounding box center [1237, 35] width 34 height 34
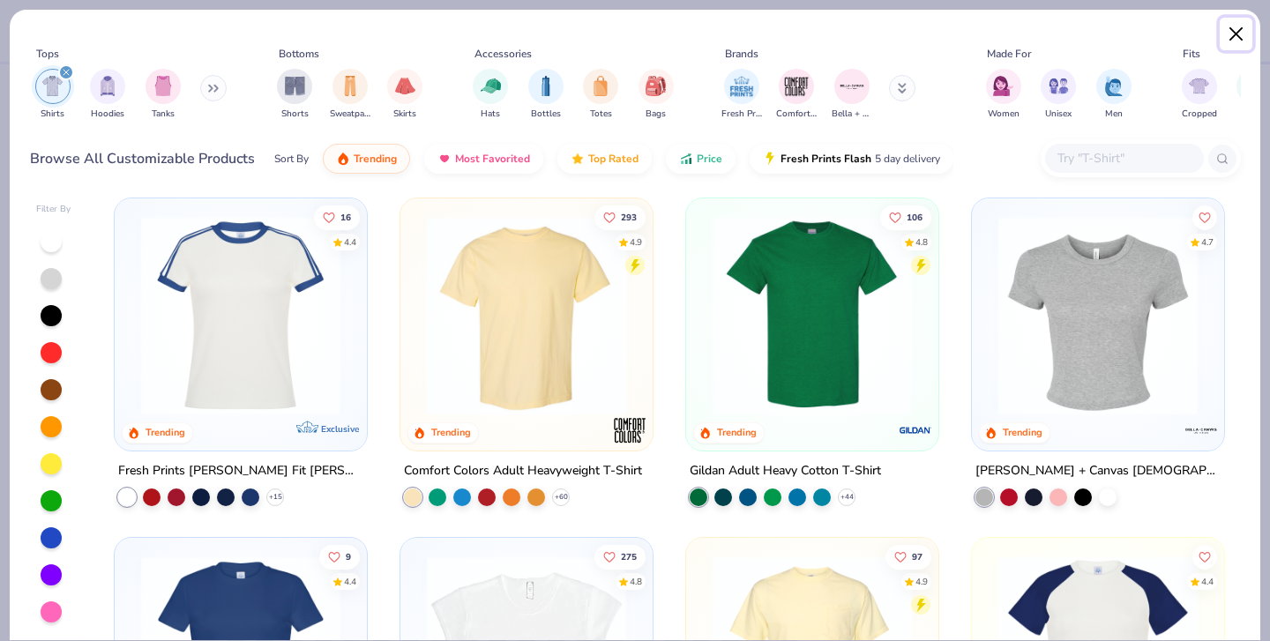
click at [1232, 33] on button "Close" at bounding box center [1237, 35] width 34 height 34
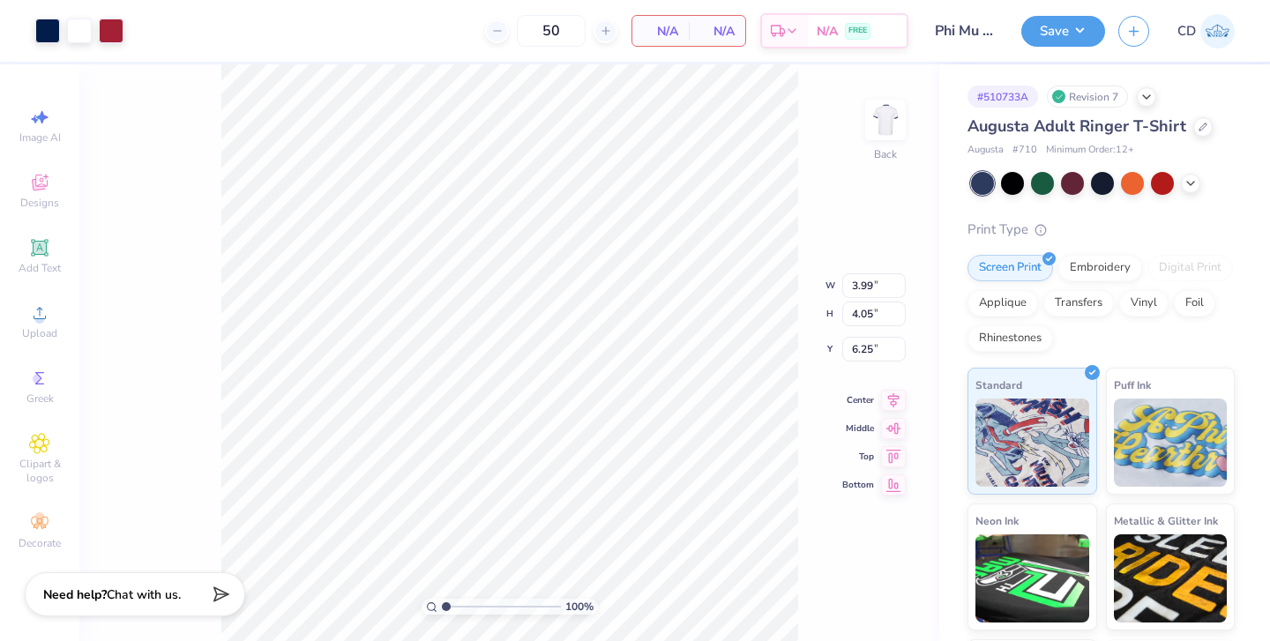
type input "4.59"
type input "4.65"
type input "3.00"
type input "4.66"
type input "4.72"
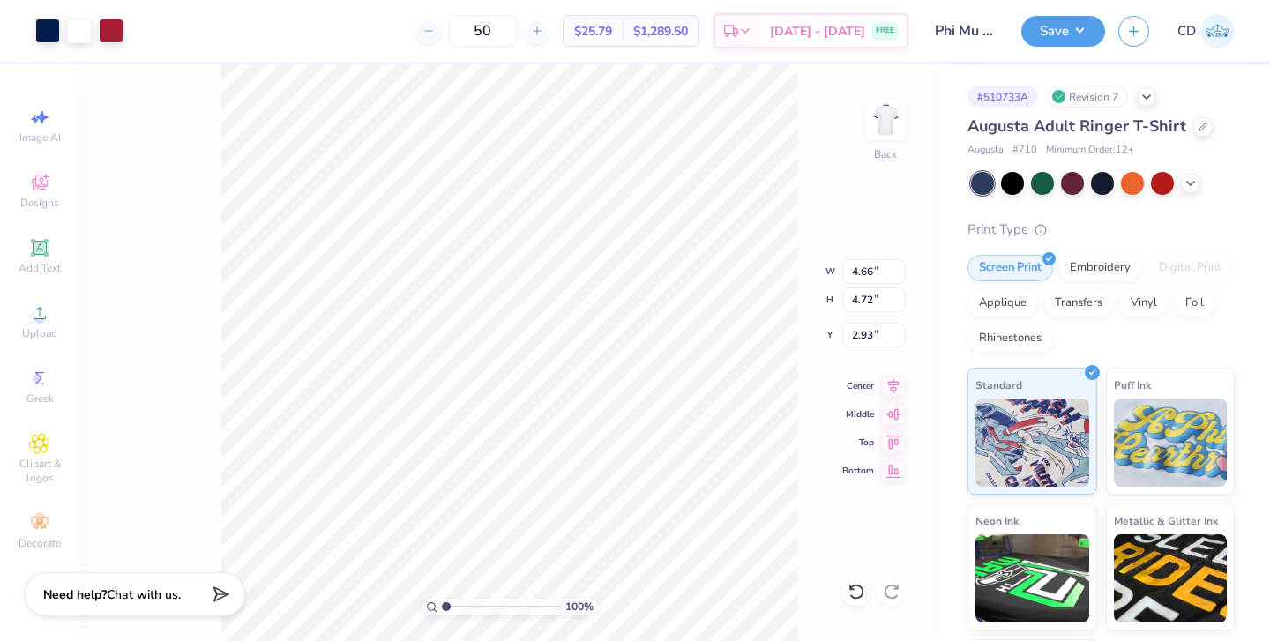
type input "3.00"
click at [1043, 31] on button "Save" at bounding box center [1063, 28] width 84 height 31
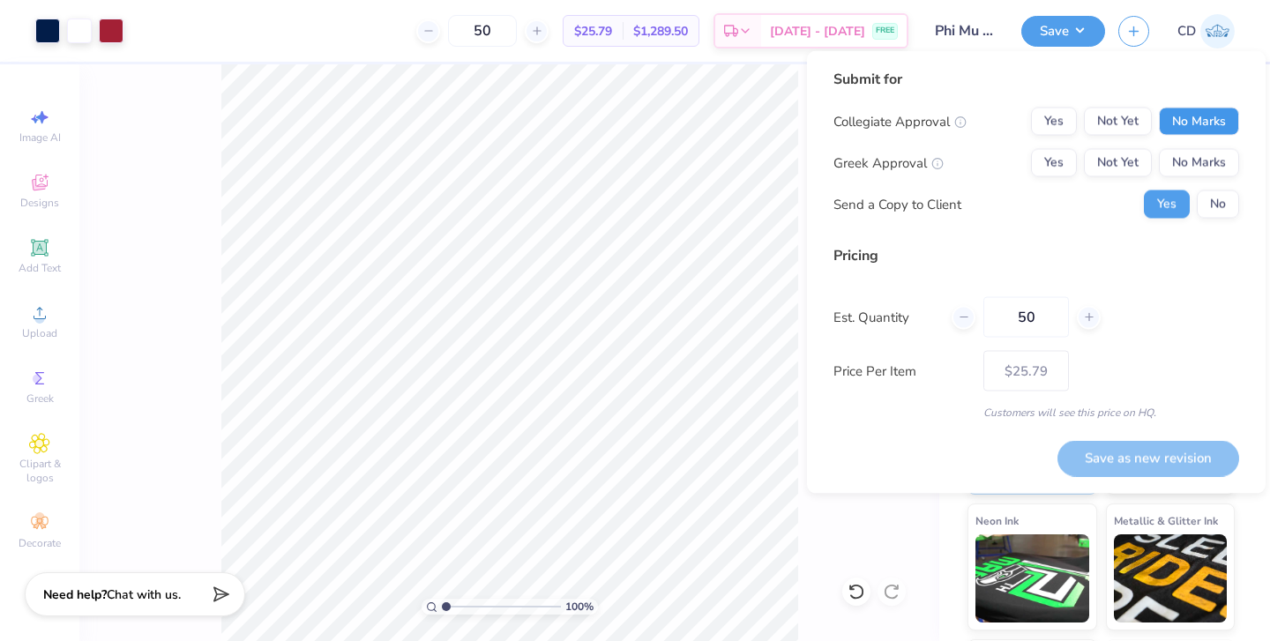
click at [1208, 119] on button "No Marks" at bounding box center [1199, 122] width 80 height 28
click at [1114, 164] on button "Not Yet" at bounding box center [1118, 163] width 68 height 28
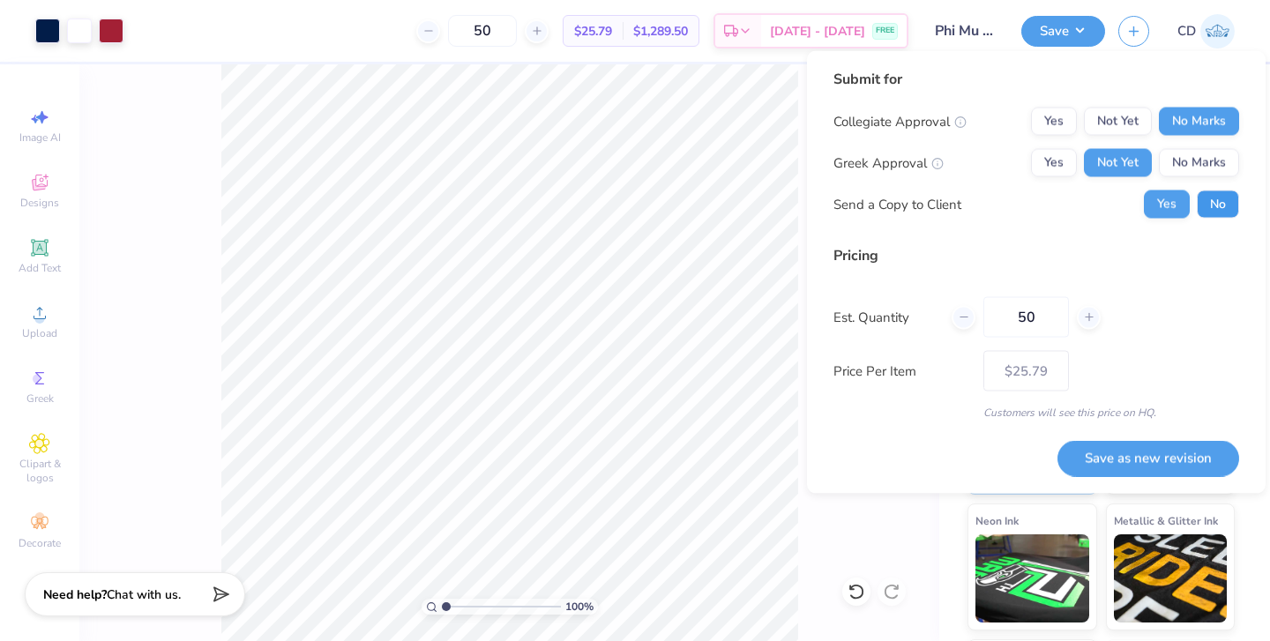
click at [1226, 199] on button "No" at bounding box center [1218, 205] width 42 height 28
click at [1043, 323] on input "50" at bounding box center [1027, 317] width 86 height 41
type input "5"
type input "20"
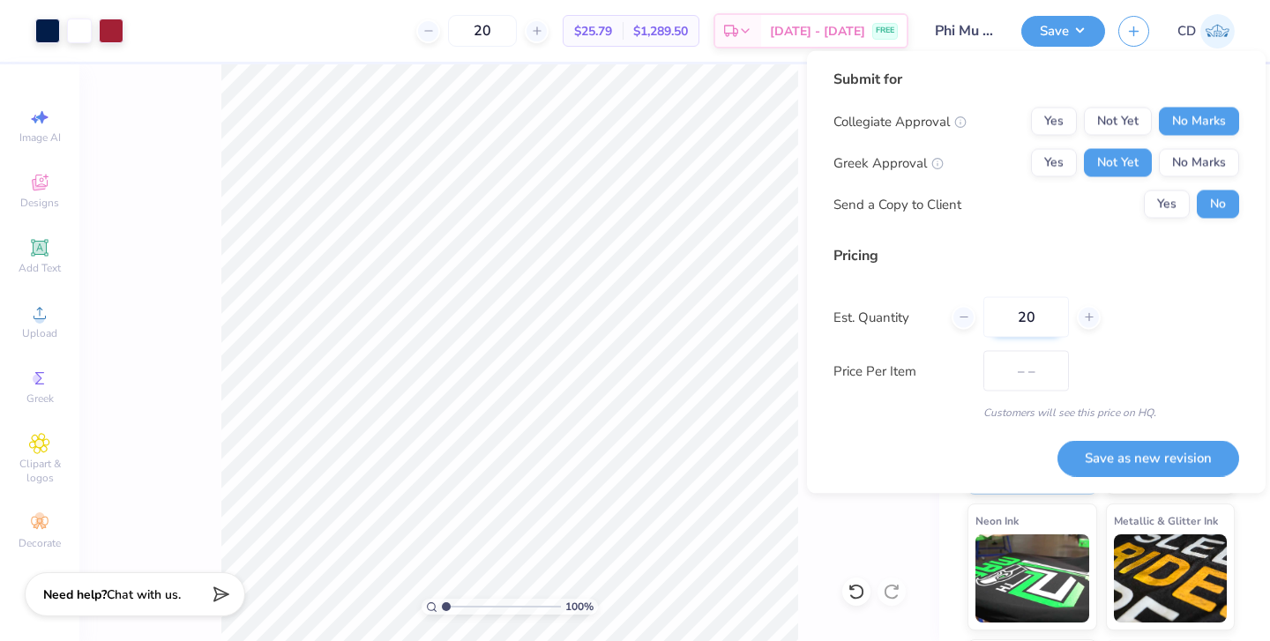
type input "$42.95"
type input "20"
click at [1145, 451] on button "Save as new revision" at bounding box center [1149, 458] width 182 height 36
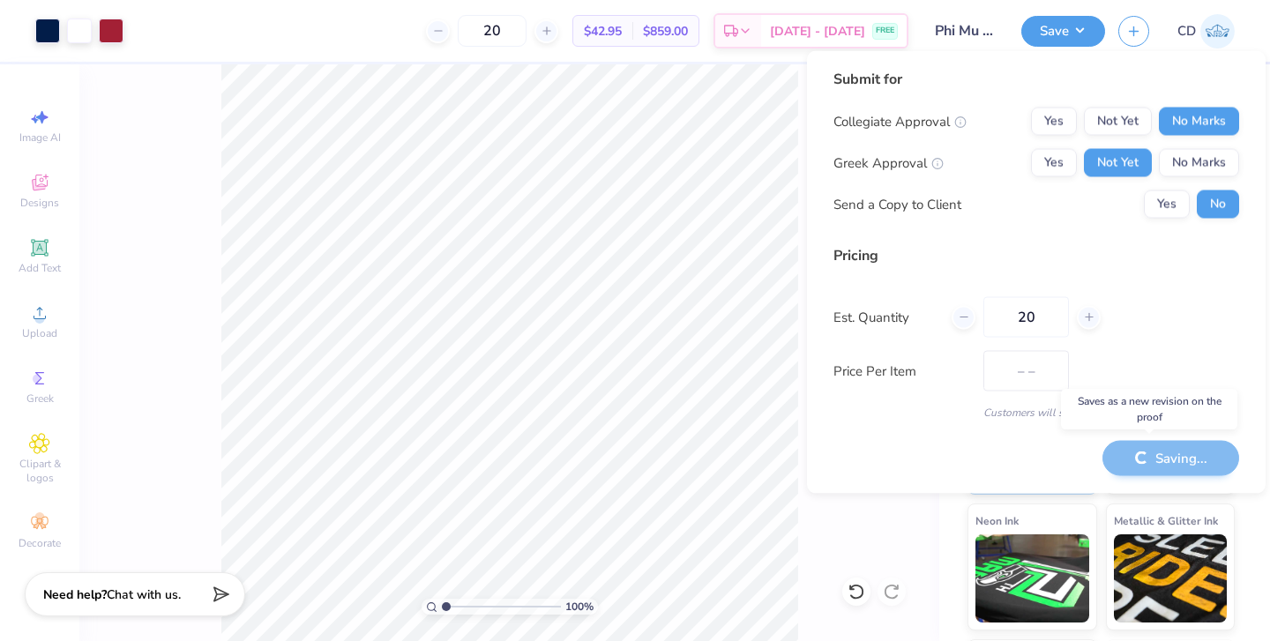
type input "$42.95"
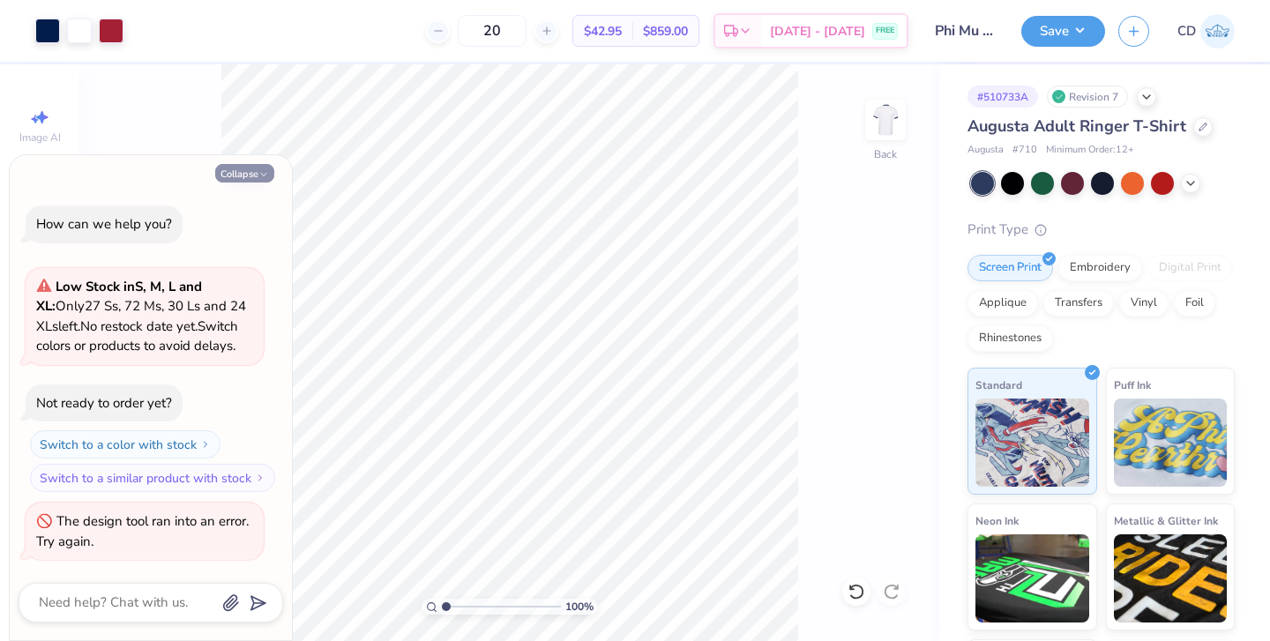
click at [240, 170] on button "Collapse" at bounding box center [244, 173] width 59 height 19
type textarea "x"
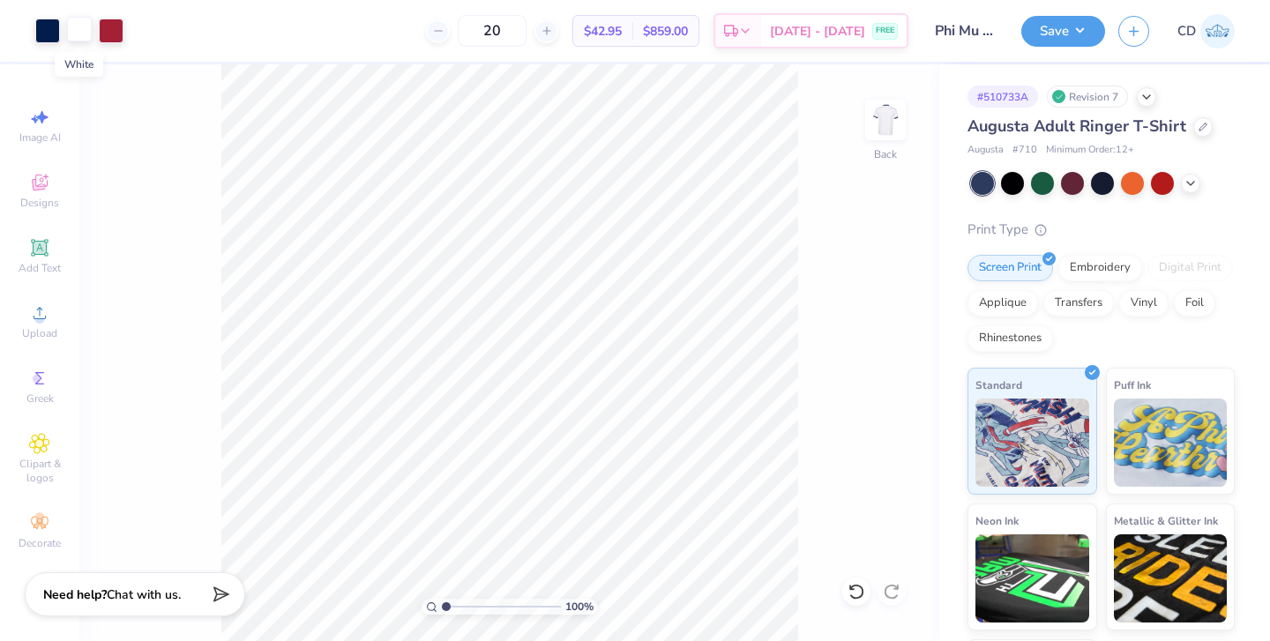
click at [76, 35] on div at bounding box center [79, 29] width 25 height 25
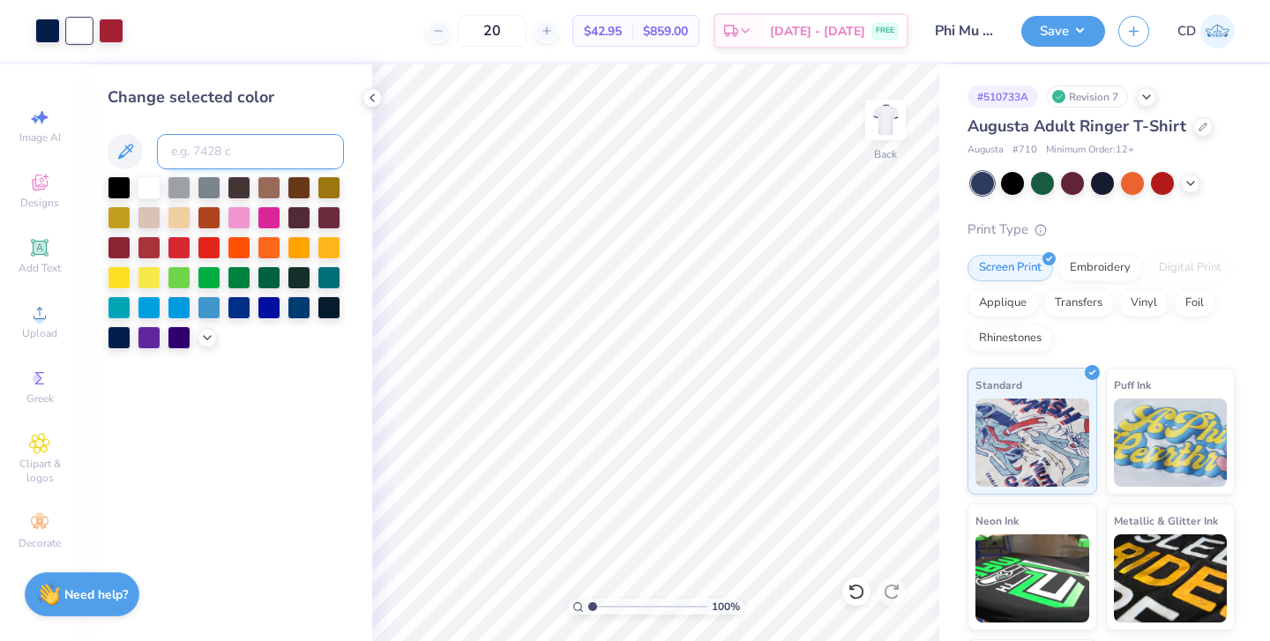
click at [184, 144] on input at bounding box center [250, 151] width 187 height 35
type input "201"
click at [378, 97] on icon at bounding box center [372, 98] width 14 height 14
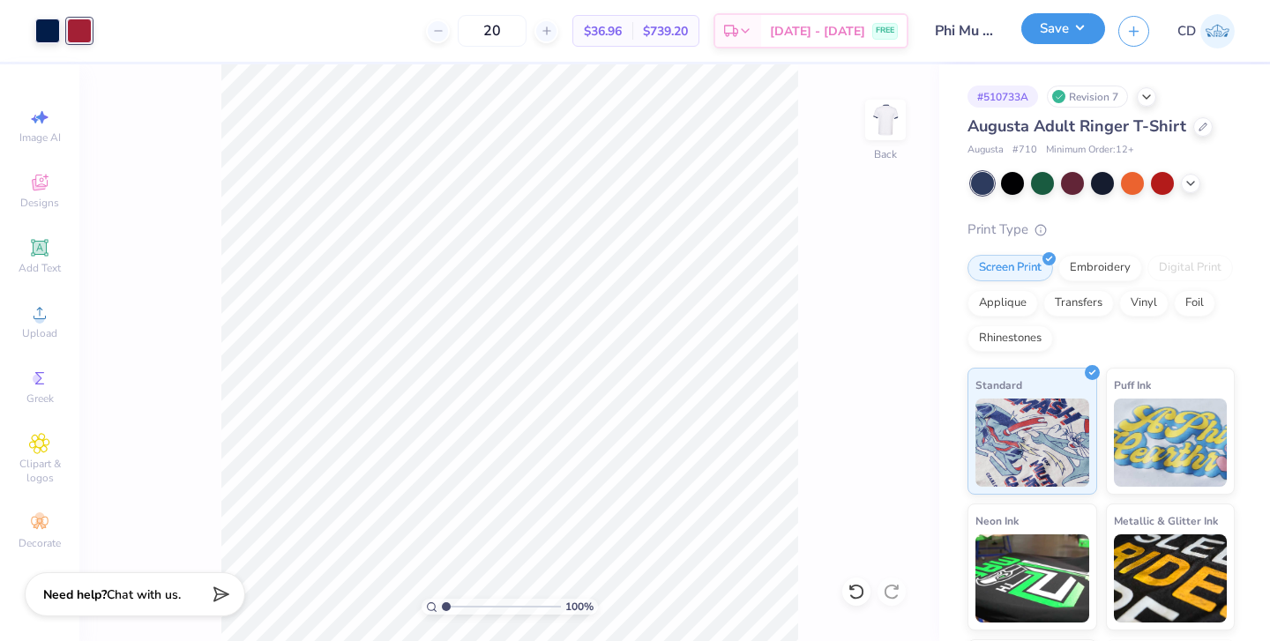
click at [1081, 38] on button "Save" at bounding box center [1063, 28] width 84 height 31
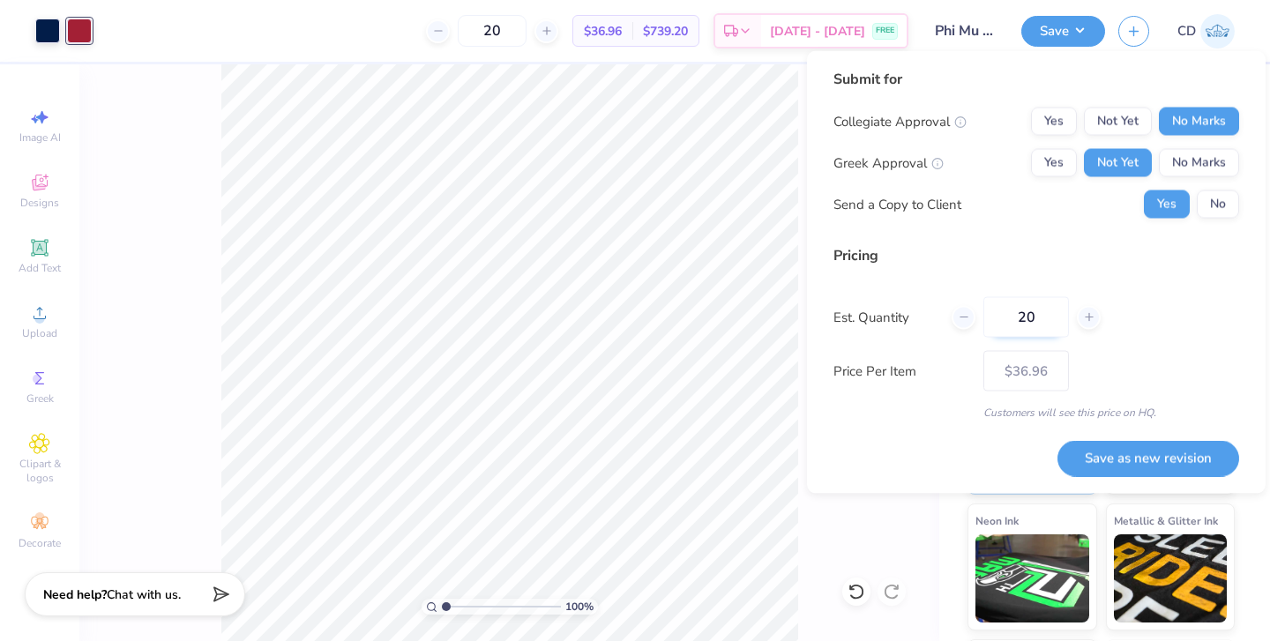
click at [1043, 317] on input "20" at bounding box center [1027, 317] width 86 height 41
click at [1227, 203] on button "No" at bounding box center [1218, 205] width 42 height 28
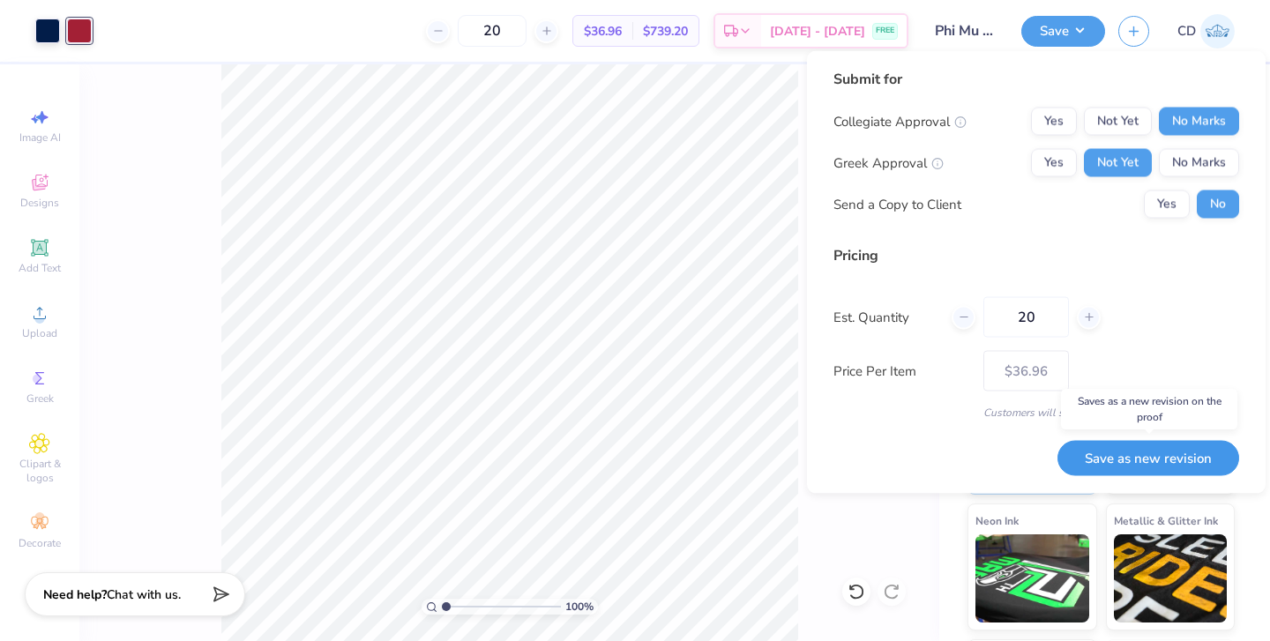
click at [1138, 452] on button "Save as new revision" at bounding box center [1149, 458] width 182 height 36
type input "$36.96"
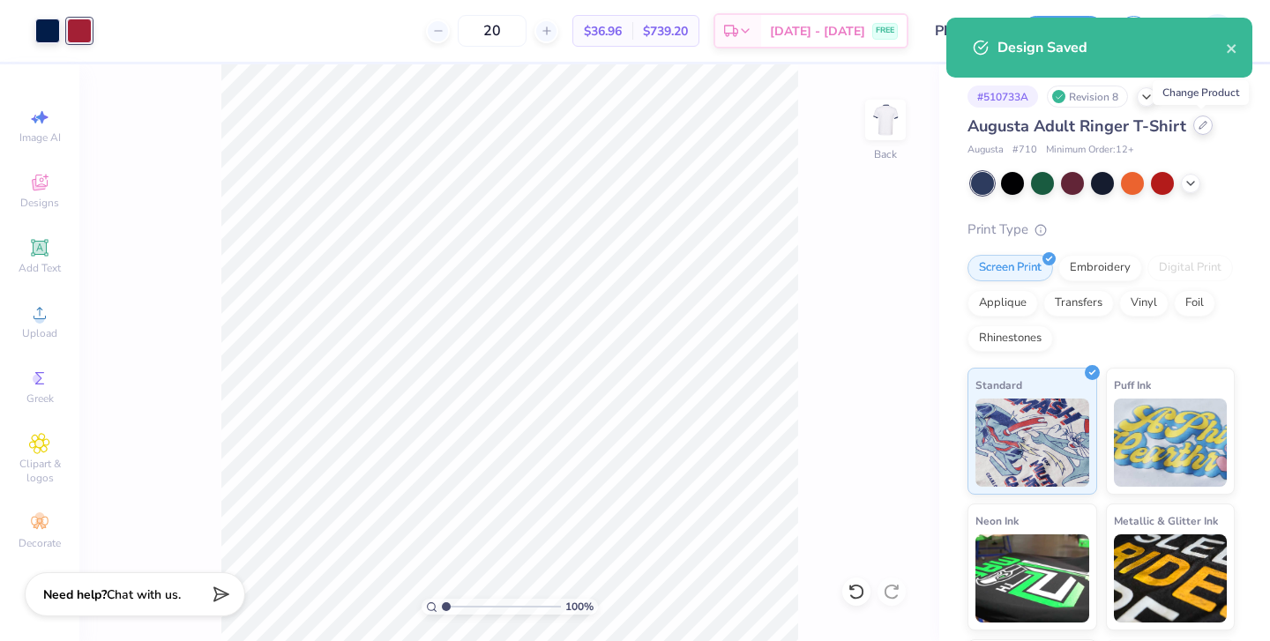
click at [1199, 126] on icon at bounding box center [1203, 125] width 9 height 9
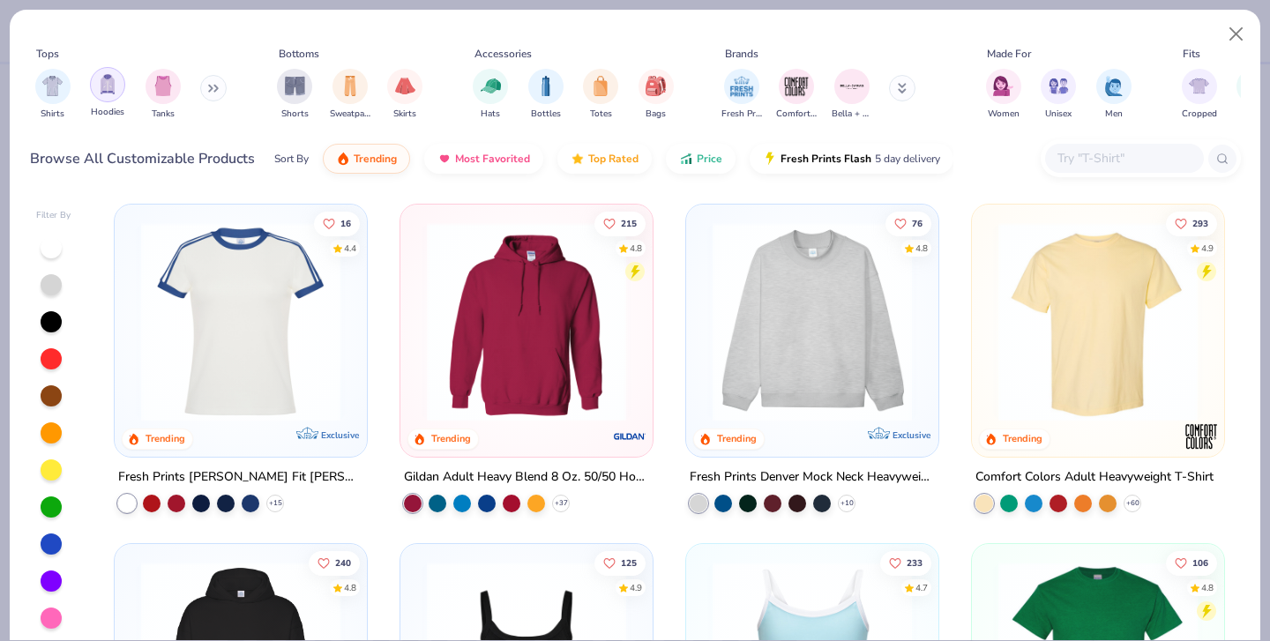
scroll to position [693, 0]
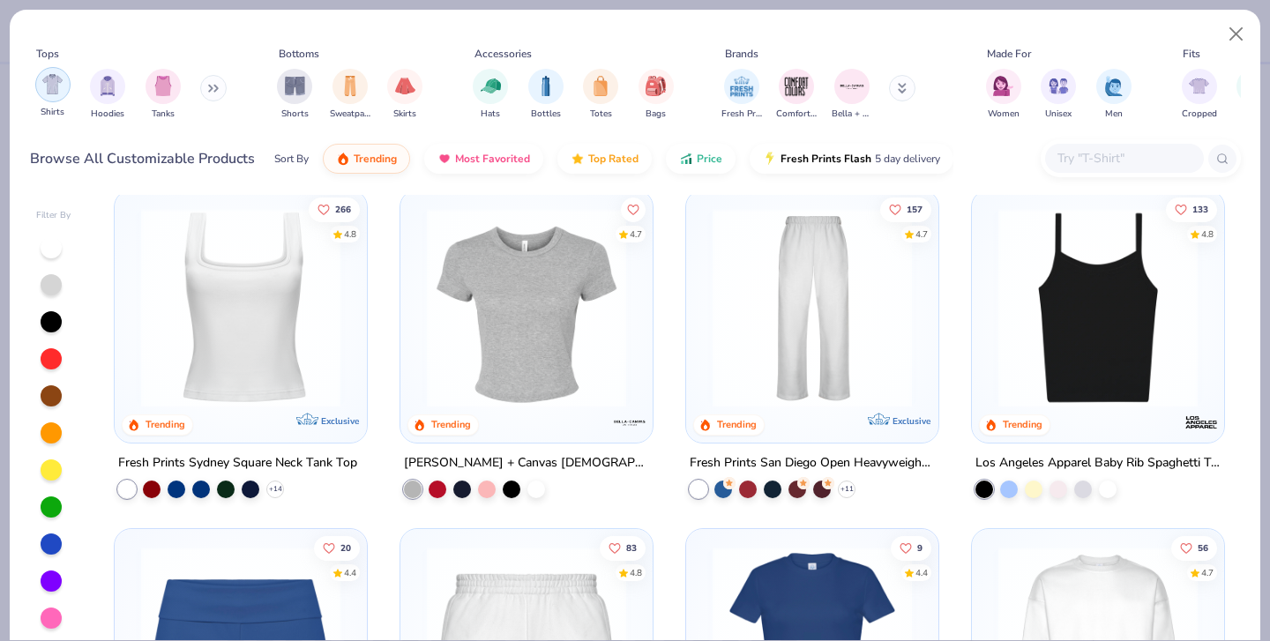
click at [49, 96] on div "filter for Shirts" at bounding box center [52, 84] width 35 height 35
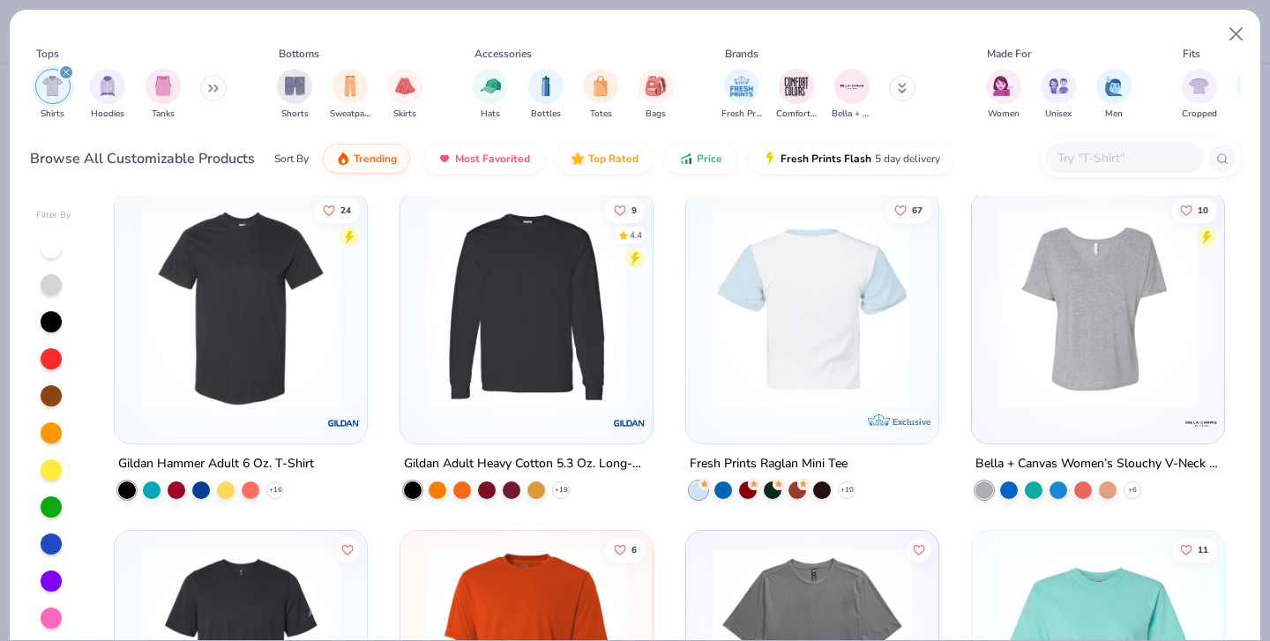
scroll to position [2171, 0]
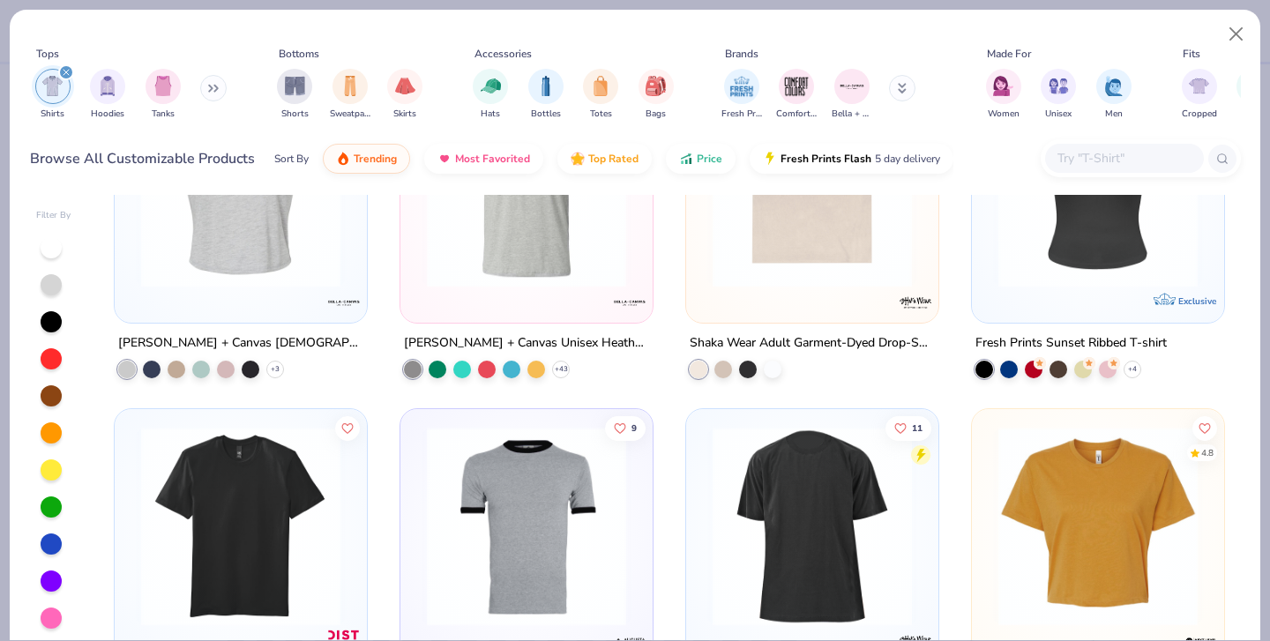
click at [579, 330] on div "34 4.8 Gildan Adult Softstyle 4.5 Oz. T-Shirt + 44 88 4.6 Exclusive Fresh Print…" at bounding box center [669, 421] width 1143 height 452
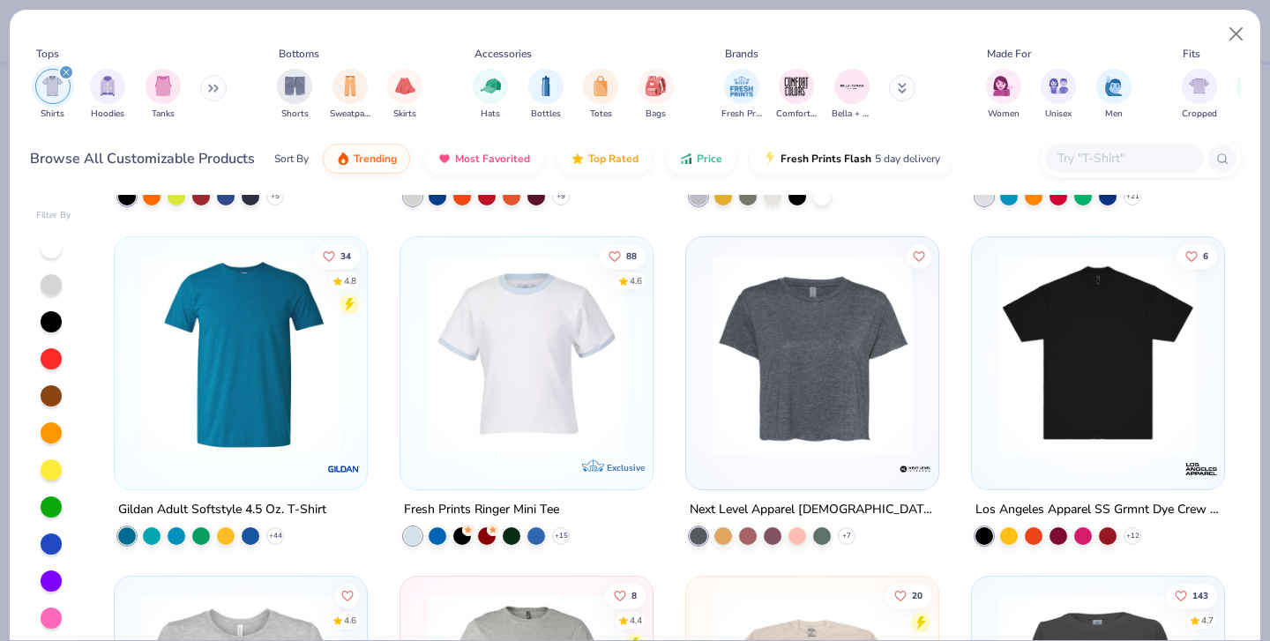
click at [585, 325] on img at bounding box center [526, 354] width 217 height 199
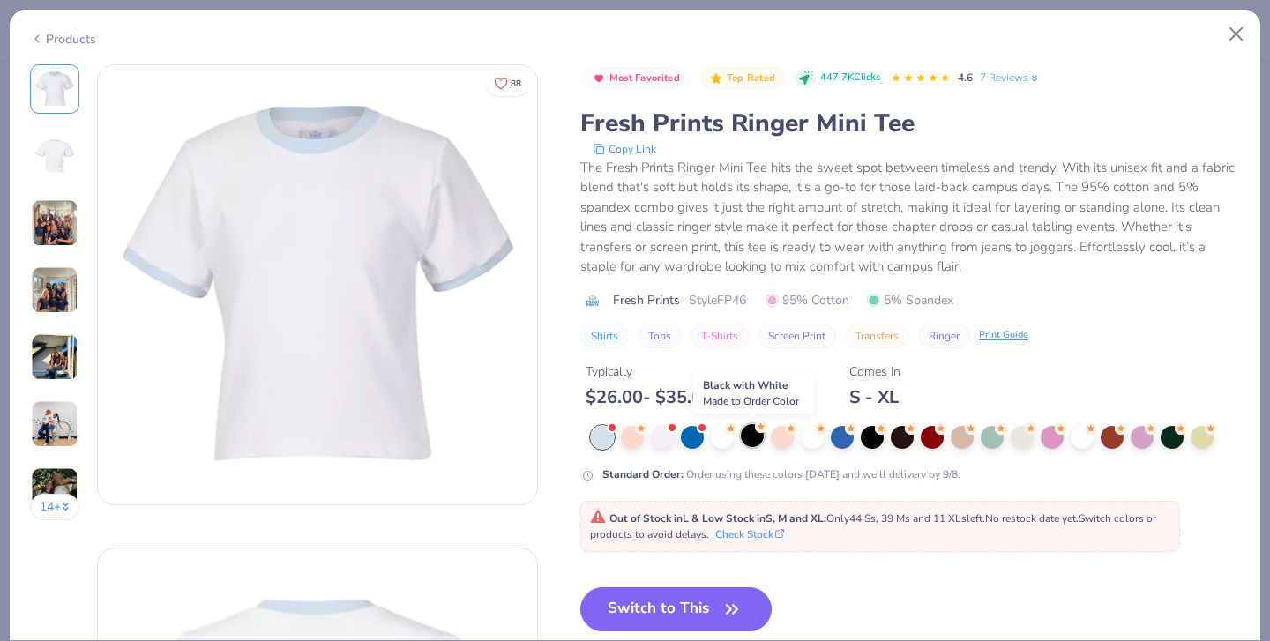
click at [752, 439] on div at bounding box center [752, 435] width 23 height 23
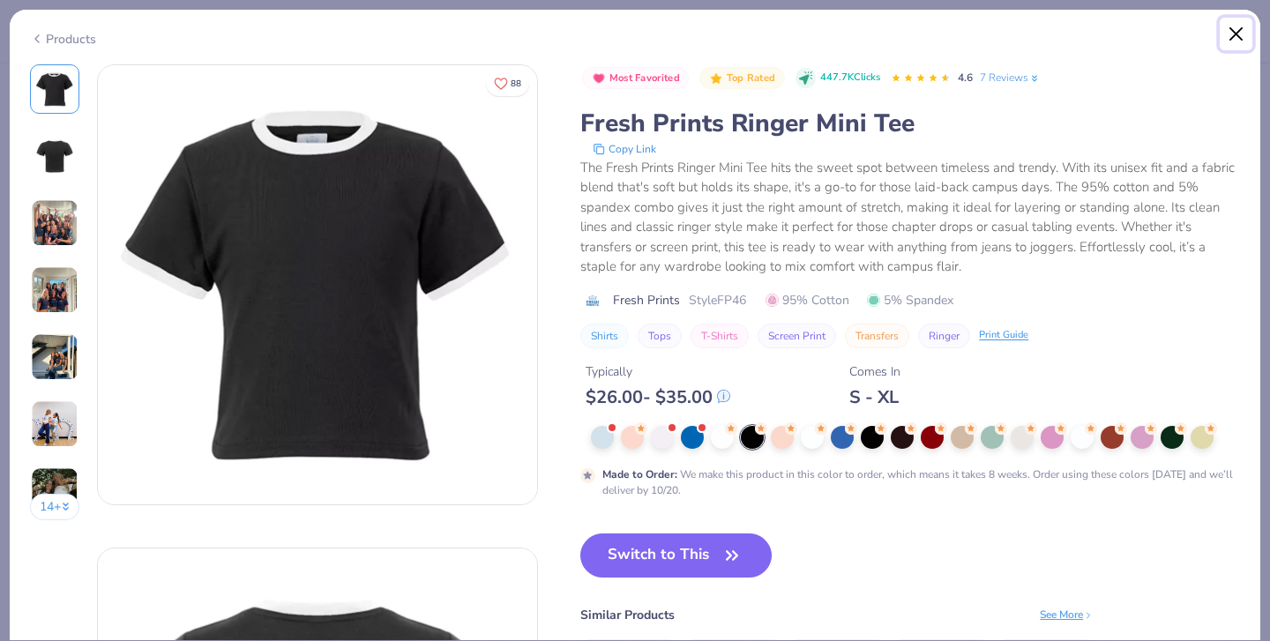
click at [1234, 28] on button "Close" at bounding box center [1237, 35] width 34 height 34
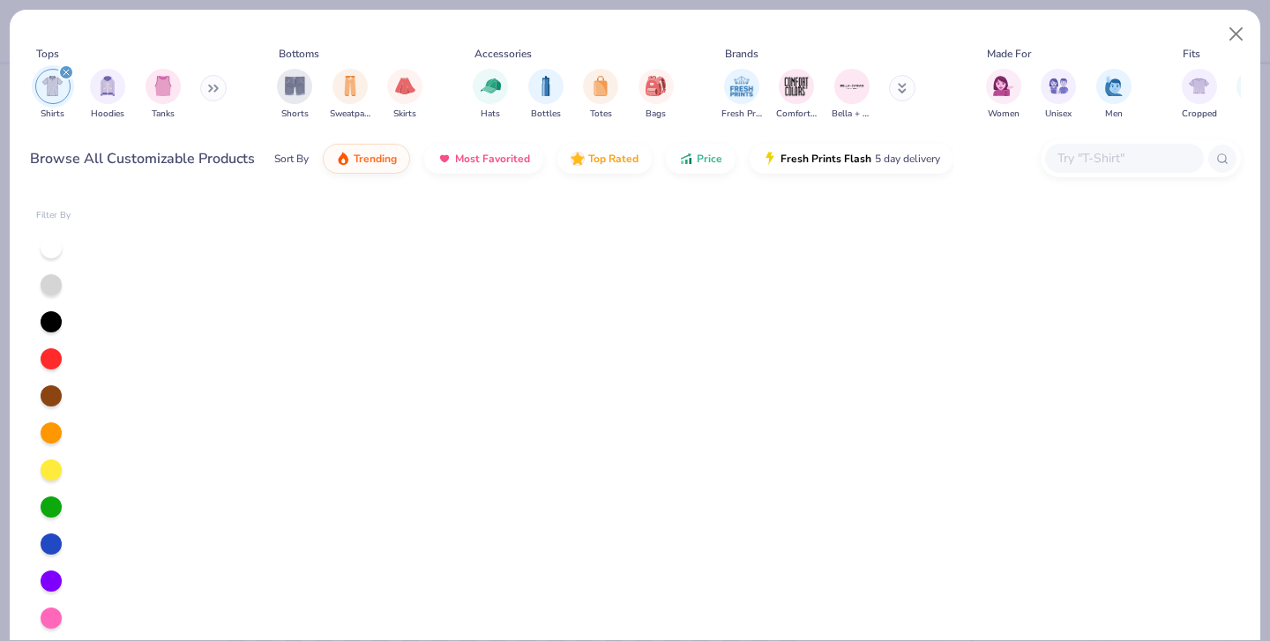
scroll to position [2963, 0]
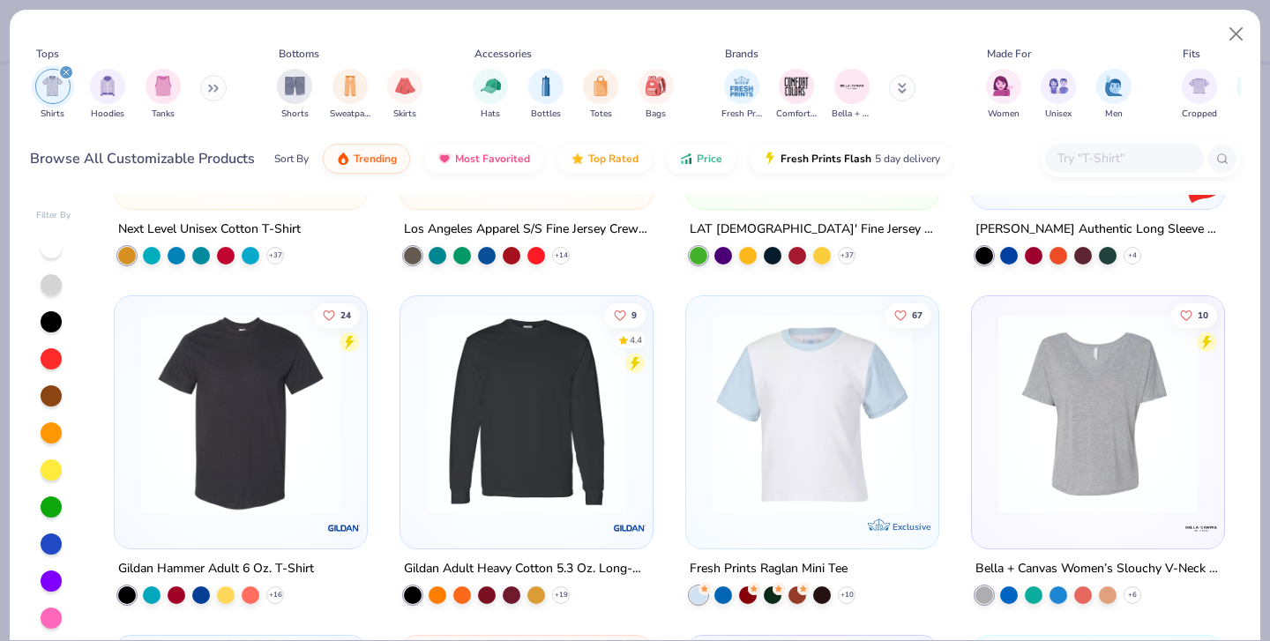
click at [894, 423] on img at bounding box center [812, 413] width 217 height 199
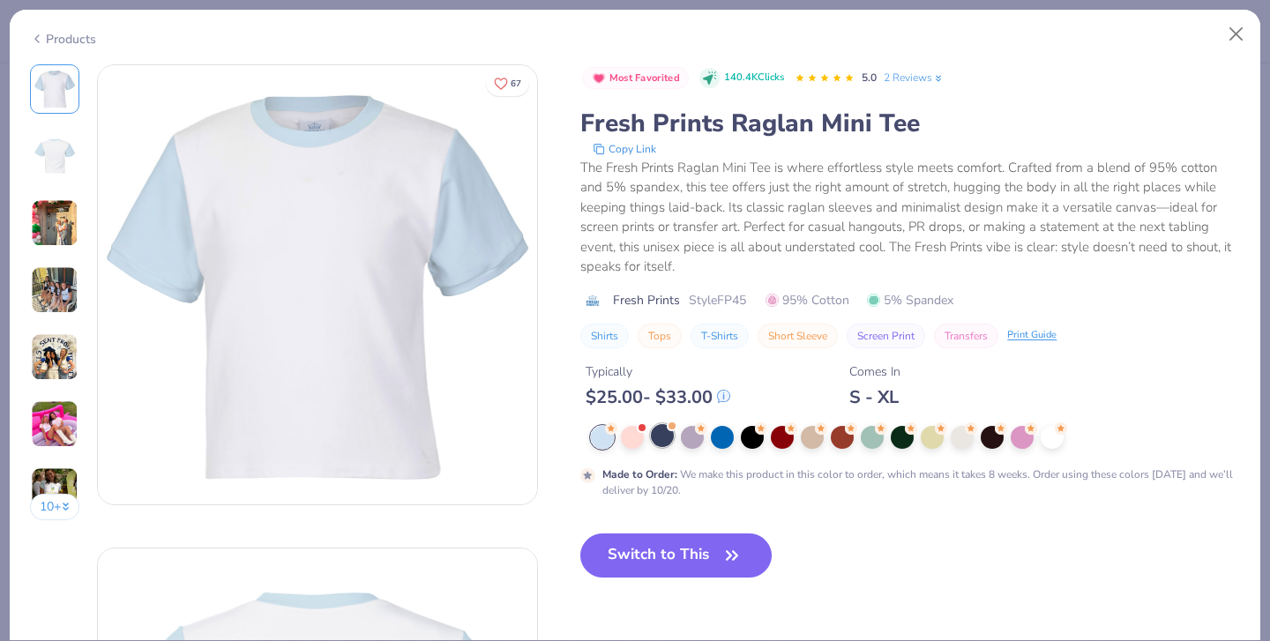
click at [665, 440] on div at bounding box center [662, 435] width 23 height 23
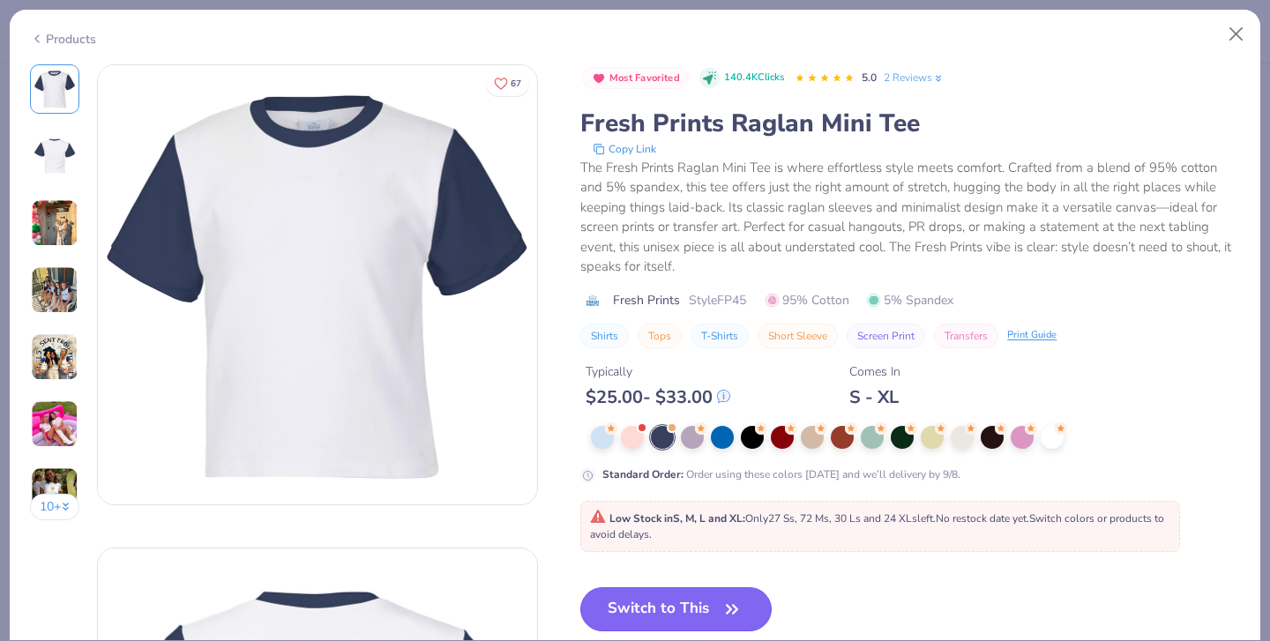
click at [670, 602] on button "Switch to This" at bounding box center [675, 609] width 191 height 44
click at [730, 300] on span "Style FP45" at bounding box center [717, 300] width 57 height 19
type input "50"
click at [761, 298] on div "Fresh Prints Style FP45 95% Cotton 5% Spandex" at bounding box center [910, 300] width 660 height 19
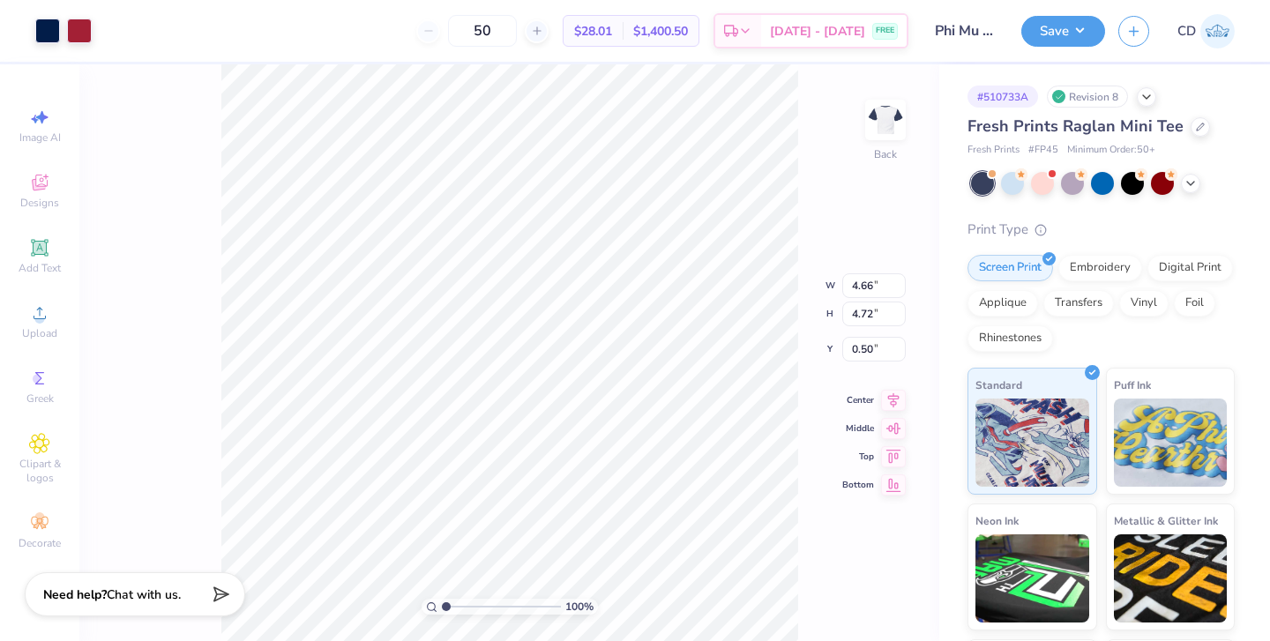
type input "2.09"
click at [806, 108] on div "100 % Back W 4.66 4.66 " H 4.72 4.72 " Y 2.09 2.09 " Center Middle Top Bottom" at bounding box center [509, 352] width 860 height 577
click at [1070, 29] on button "Save" at bounding box center [1063, 28] width 84 height 31
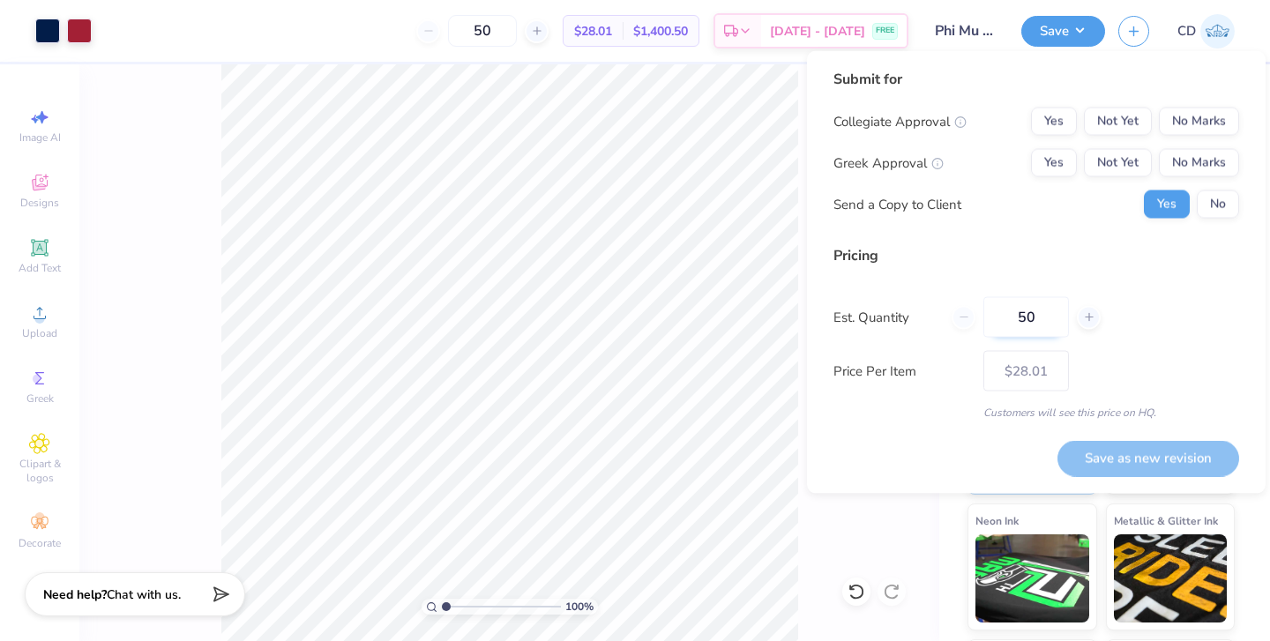
click at [1036, 325] on input "50" at bounding box center [1027, 317] width 86 height 41
type input "5"
type input "20"
type input "50"
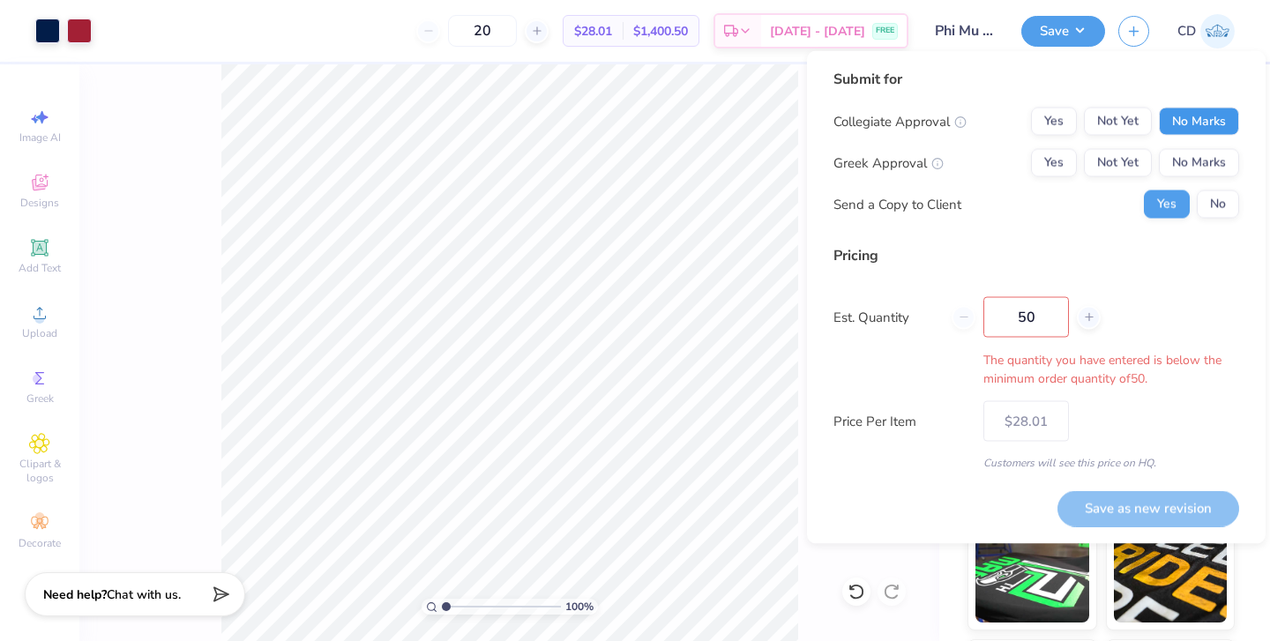
click at [1200, 116] on button "No Marks" at bounding box center [1199, 122] width 80 height 28
type input "50"
type input "$28.01"
click at [1117, 165] on button "Not Yet" at bounding box center [1118, 163] width 68 height 28
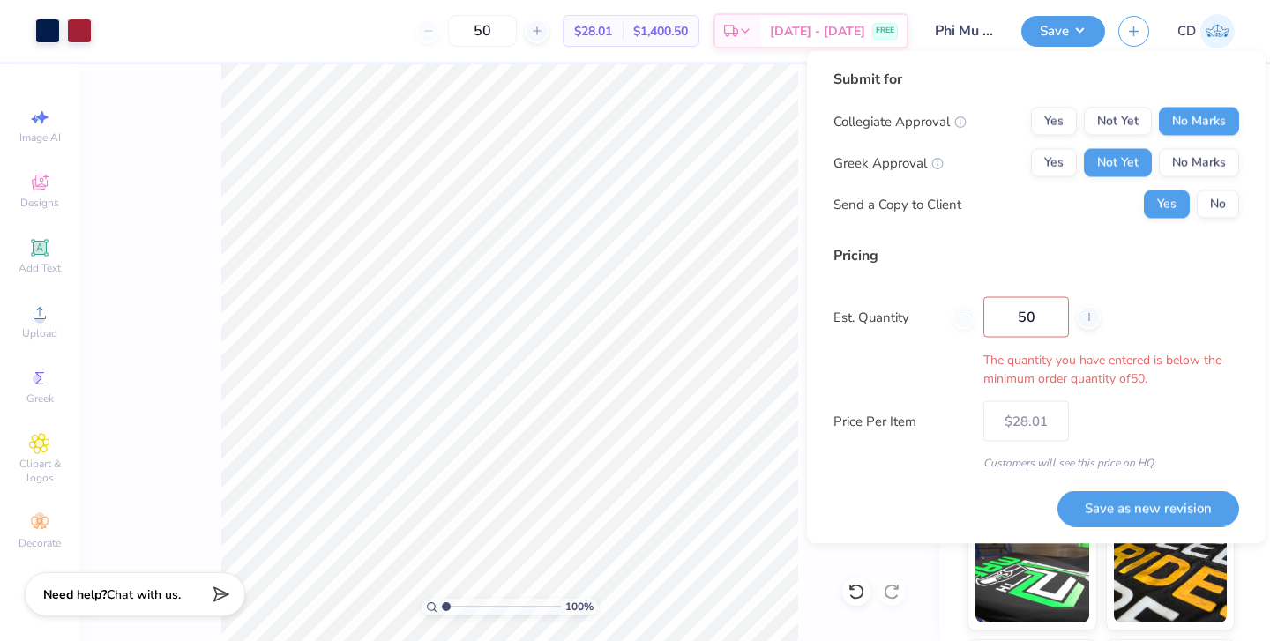
click at [1053, 319] on input "50" at bounding box center [1027, 317] width 86 height 41
type input "5"
type input "20"
type input "50"
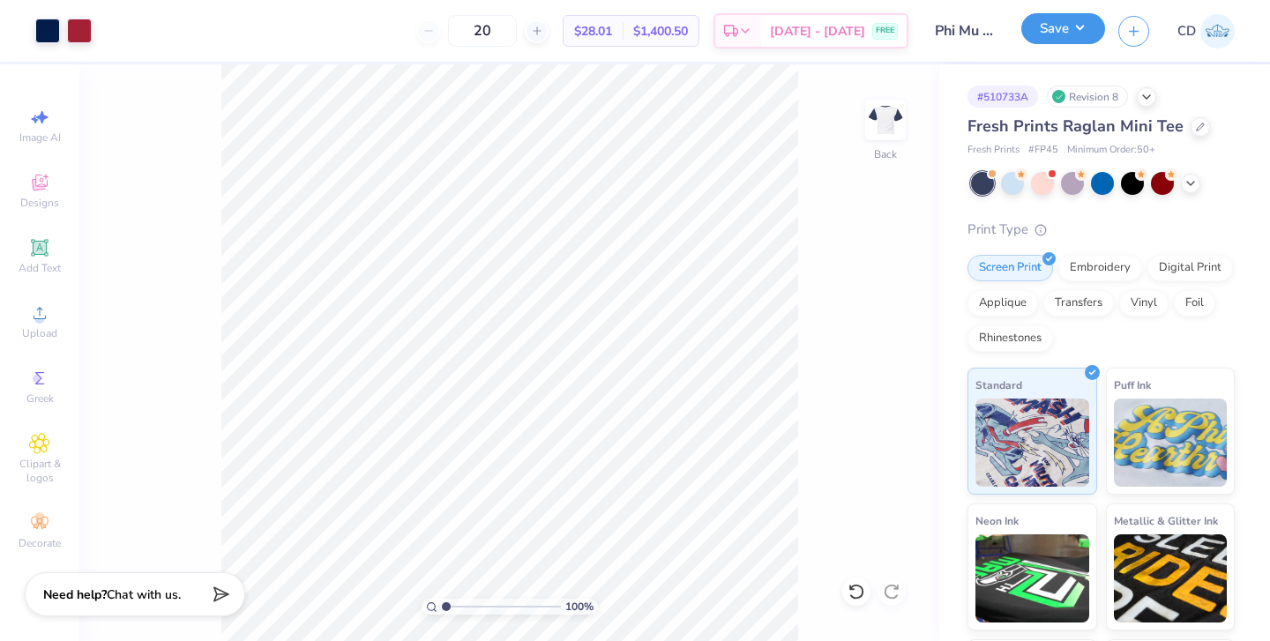
click at [1062, 28] on button "Save" at bounding box center [1063, 28] width 84 height 31
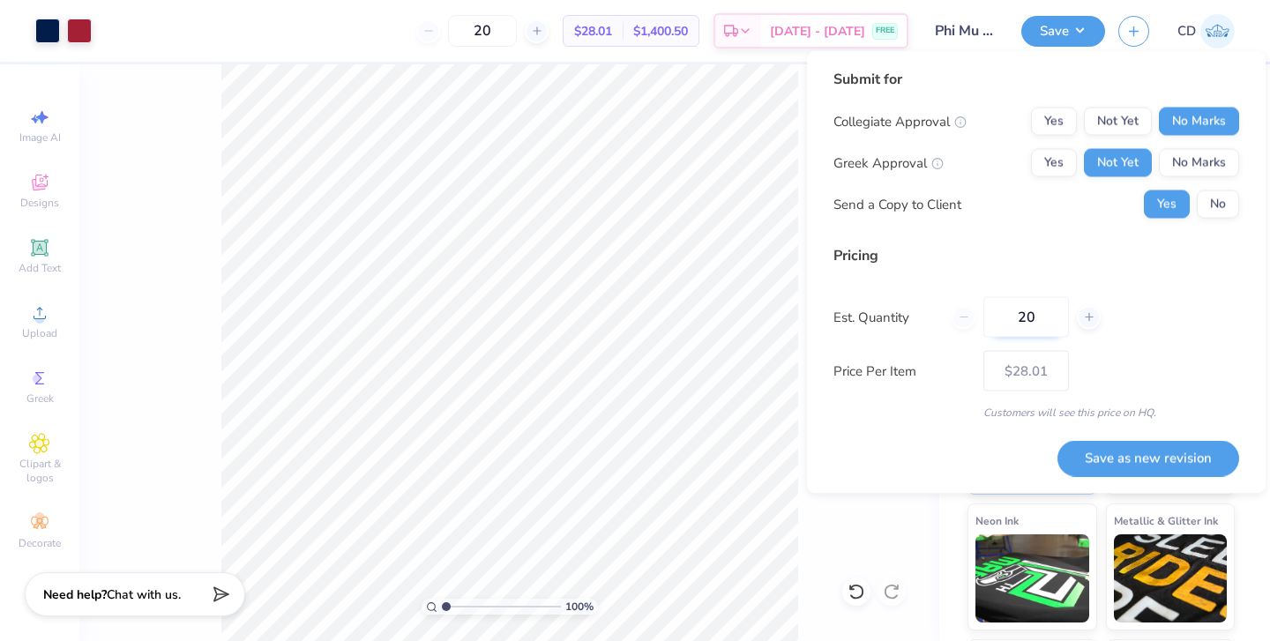
click at [1048, 324] on input "20" at bounding box center [1027, 317] width 86 height 41
type input "2"
type input "0"
type input "20"
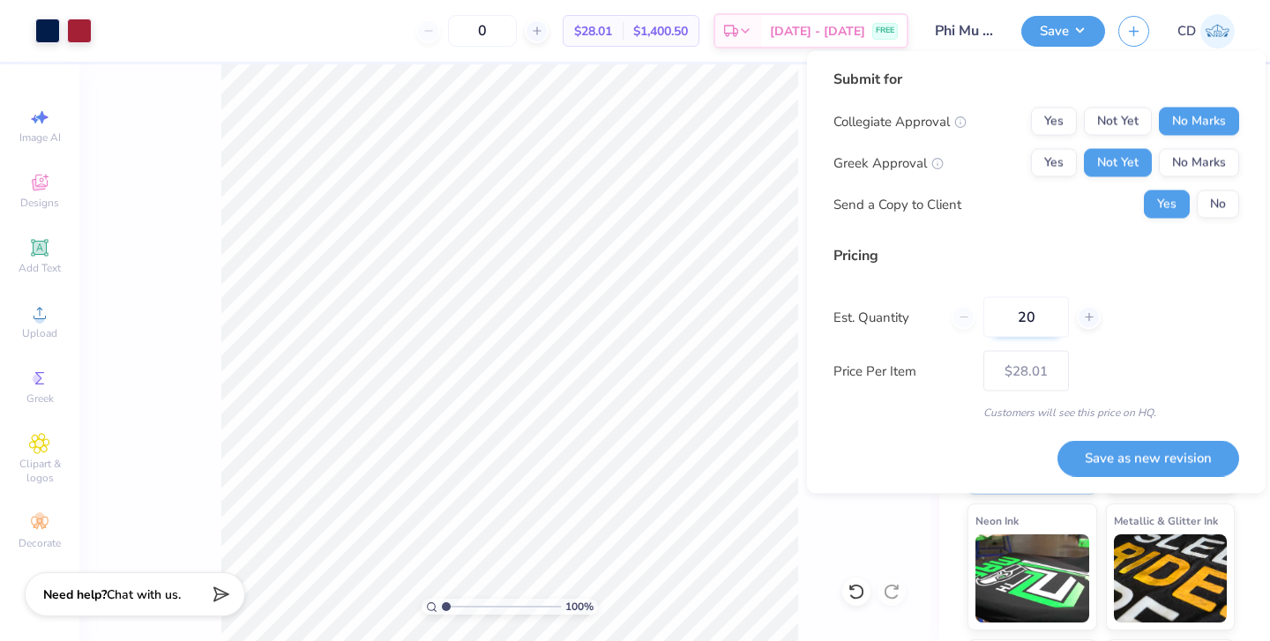
type input "20"
type input "50"
click at [1126, 318] on div "Est. Quantity 50" at bounding box center [1037, 317] width 406 height 41
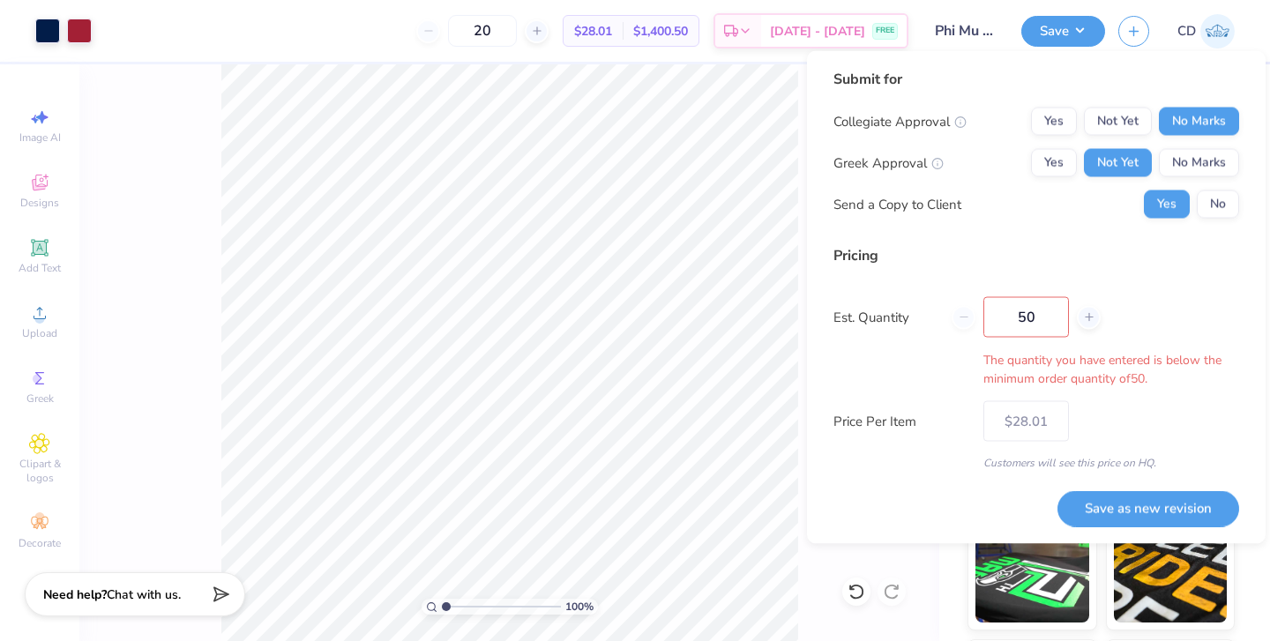
type input "50"
type input "$28.01"
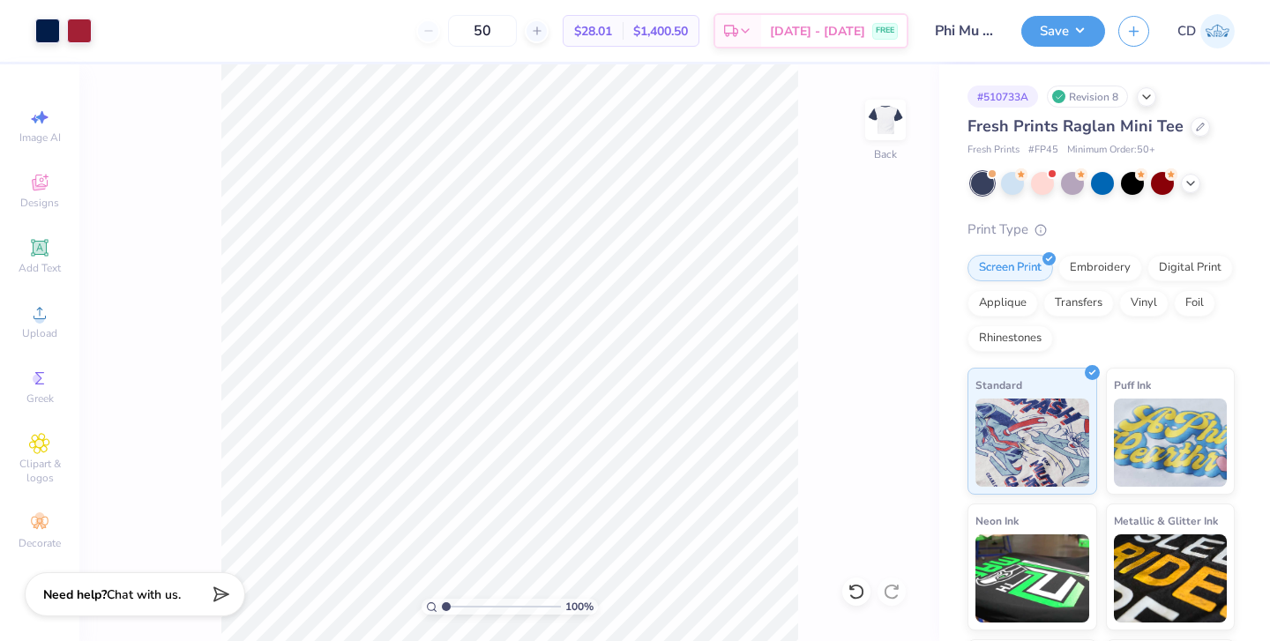
click at [1215, 31] on img at bounding box center [1217, 31] width 34 height 34
click at [1191, 128] on div at bounding box center [1200, 125] width 19 height 19
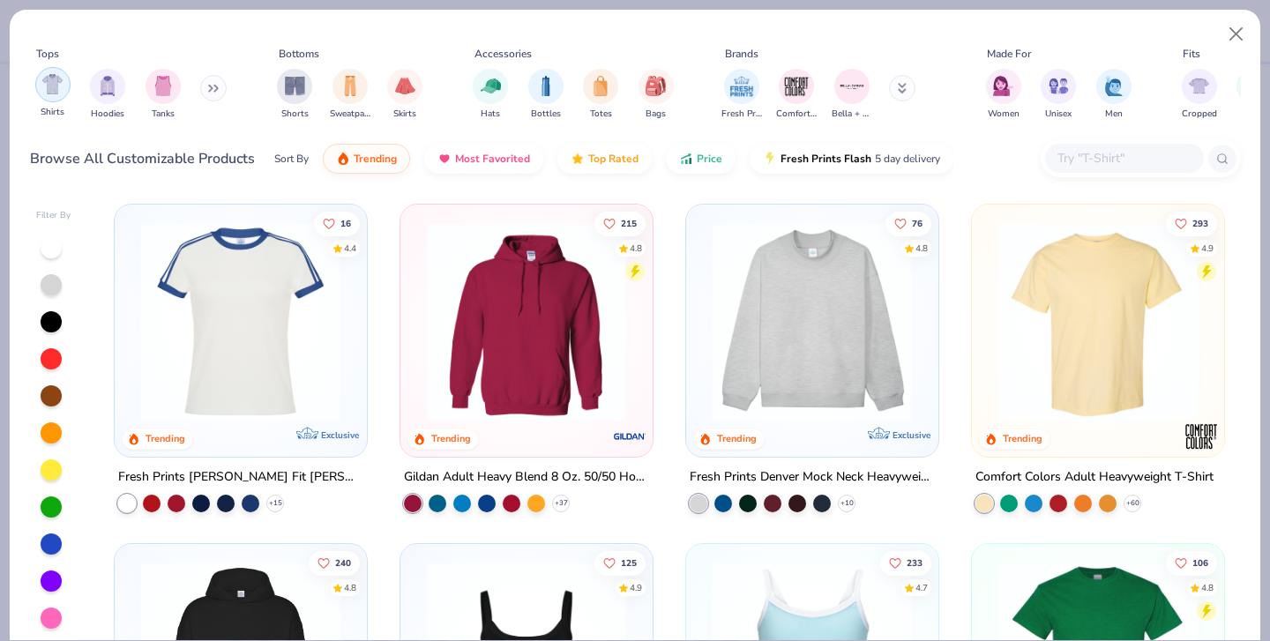
click at [50, 86] on img "filter for Shirts" at bounding box center [52, 84] width 20 height 20
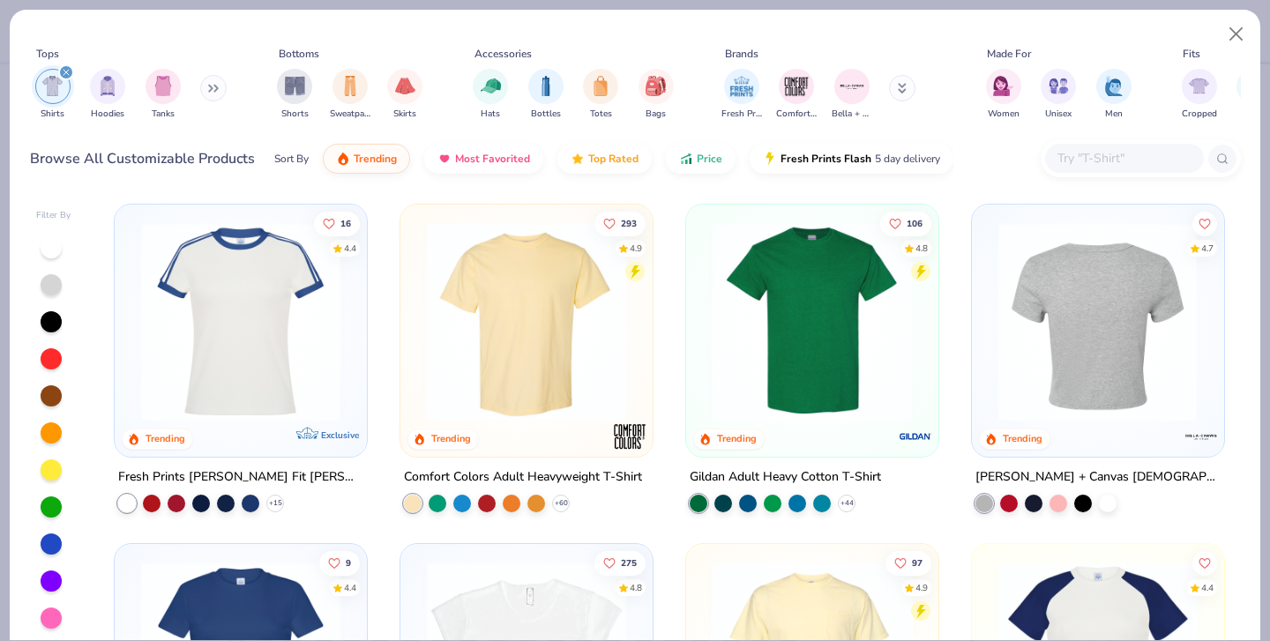
scroll to position [386, 0]
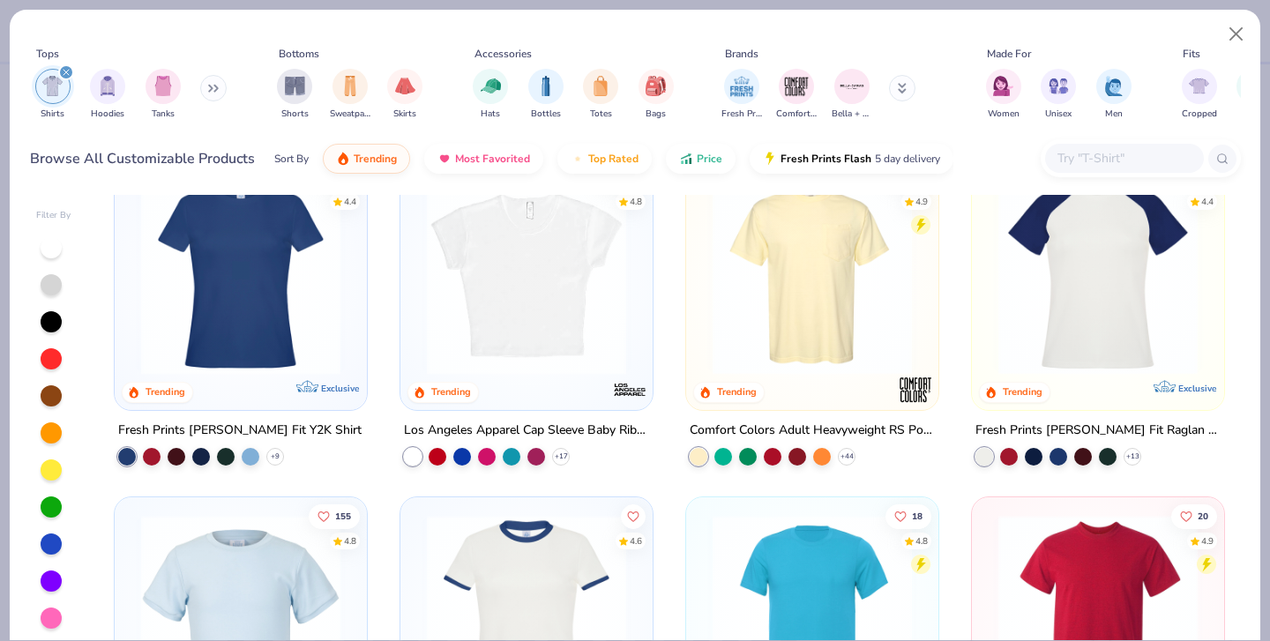
click at [483, 320] on img at bounding box center [526, 275] width 217 height 199
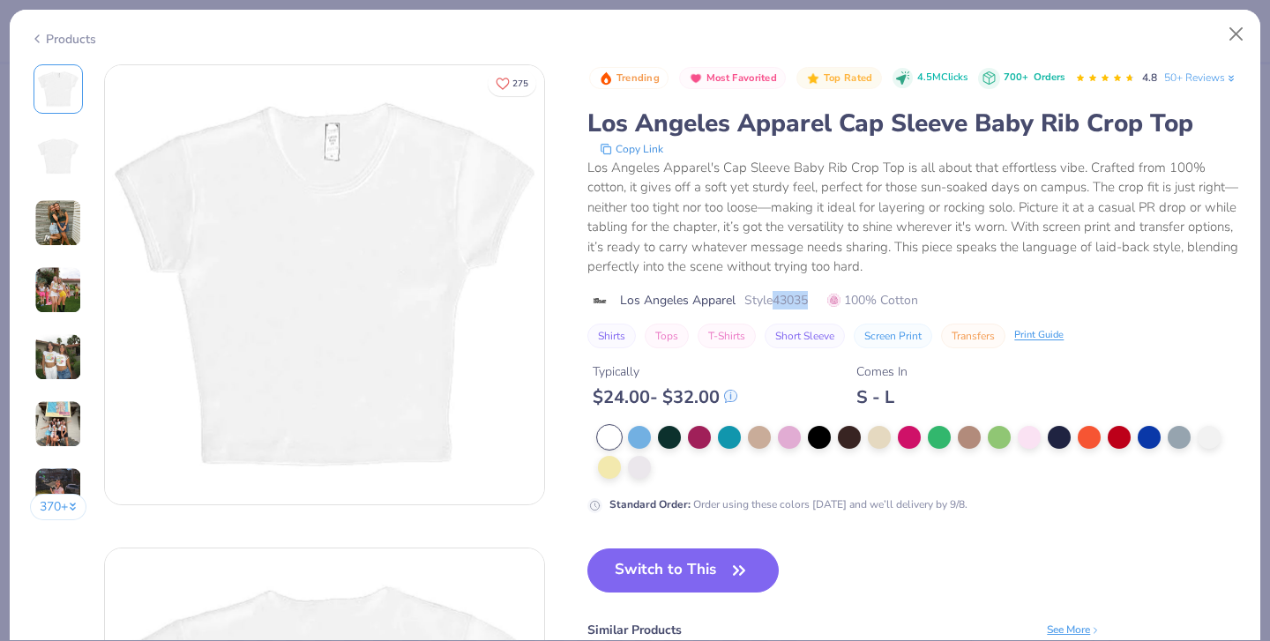
drag, startPoint x: 777, startPoint y: 339, endPoint x: 822, endPoint y: 344, distance: 45.3
click at [822, 344] on div "Trending Most Favorited Top Rated 4.5M Clicks 700+ Orders 4.8 50+ Reviews Los A…" at bounding box center [913, 206] width 653 height 284
copy span "43035"
click at [871, 265] on div "Los Angeles Apparel's Cap Sleeve Baby Rib Crop Top is all about that effortless…" at bounding box center [913, 217] width 653 height 119
click at [1238, 33] on button "Close" at bounding box center [1237, 35] width 34 height 34
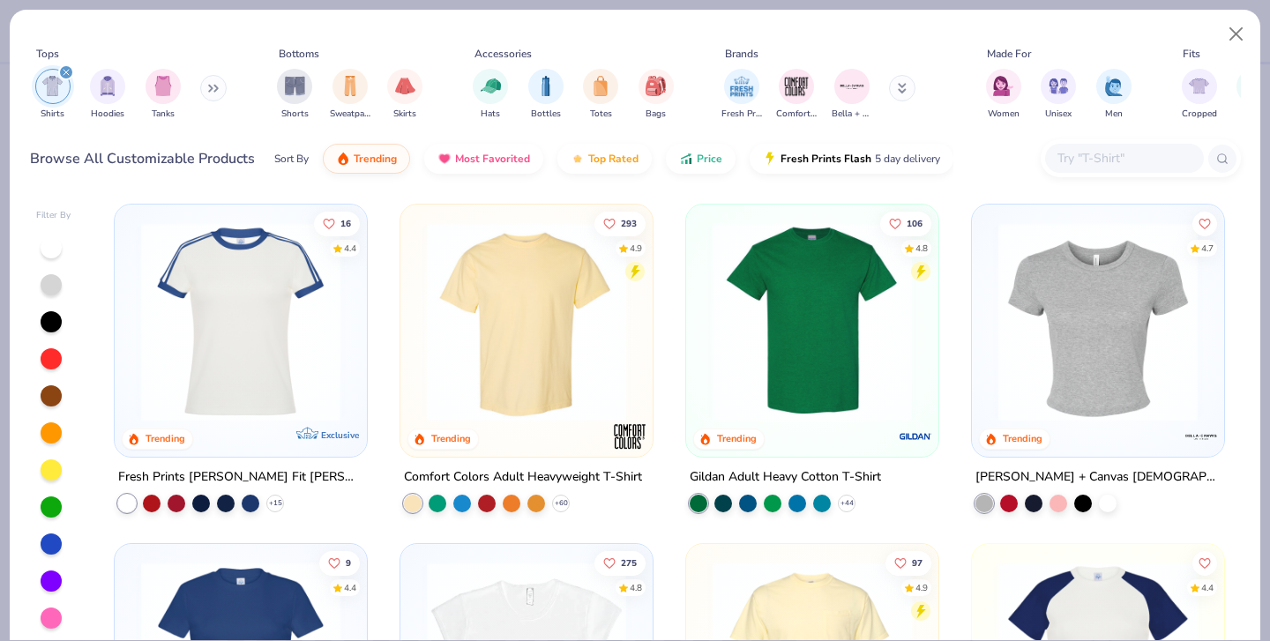
click at [1102, 303] on img at bounding box center [1098, 321] width 217 height 199
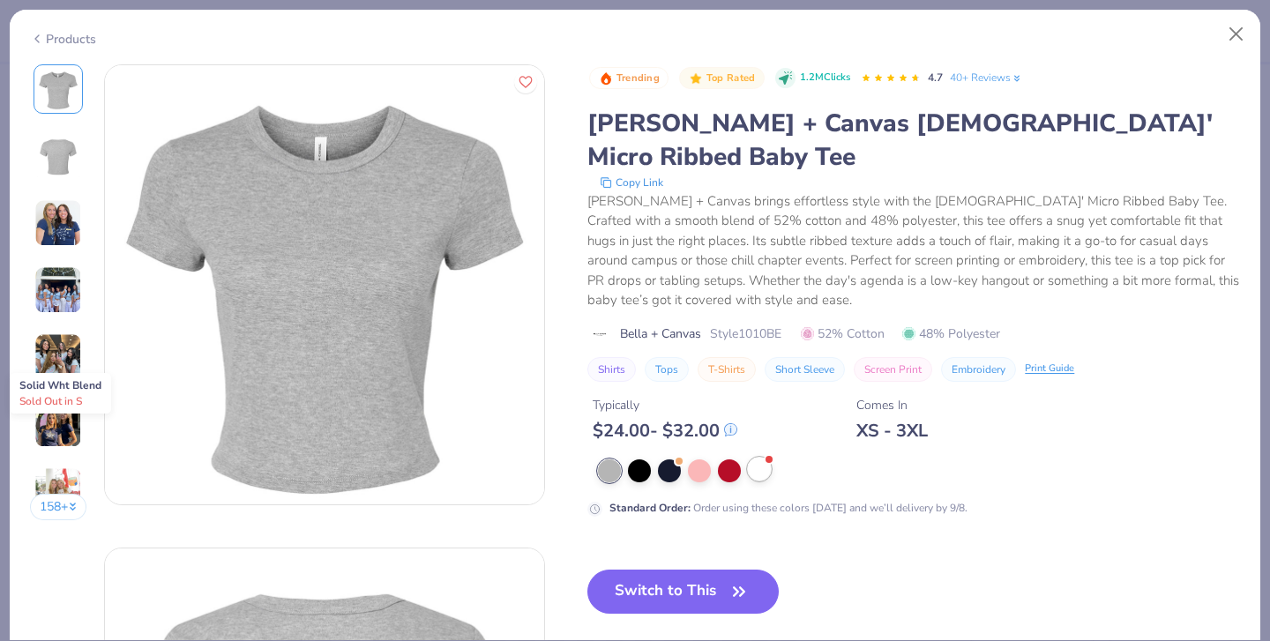
click at [763, 458] on div at bounding box center [759, 469] width 23 height 23
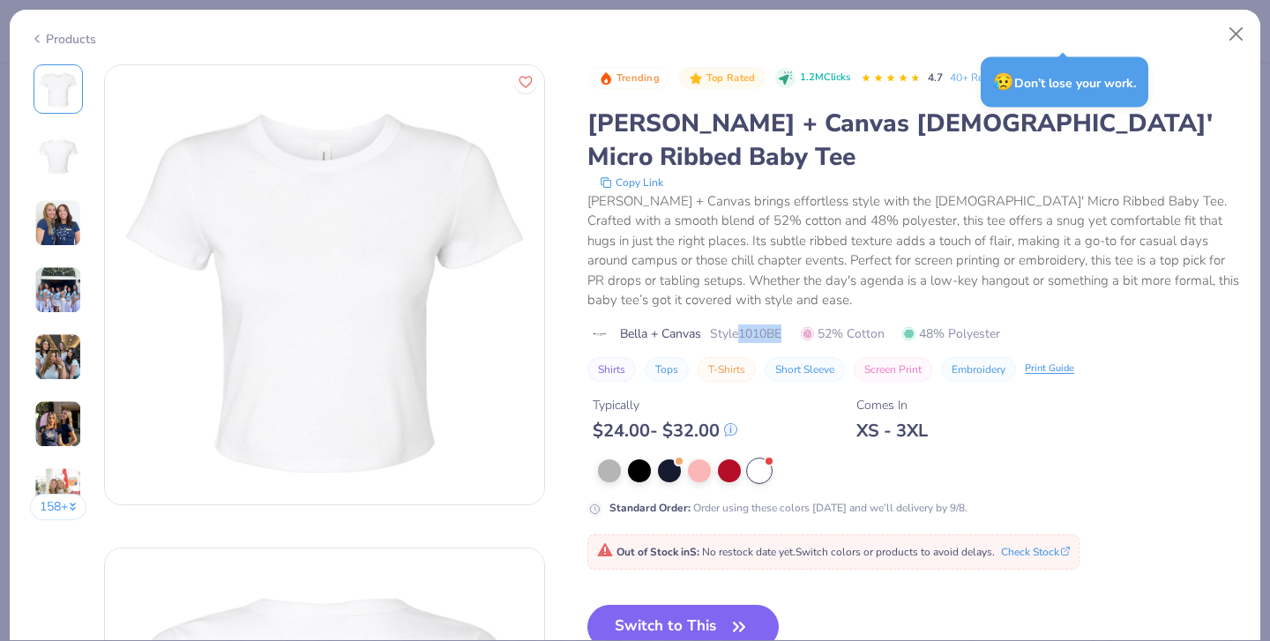
drag, startPoint x: 747, startPoint y: 301, endPoint x: 800, endPoint y: 303, distance: 53.0
click at [800, 325] on div "Bella + Canvas Style 1010BE 52% Cotton 48% Polyester" at bounding box center [913, 334] width 653 height 19
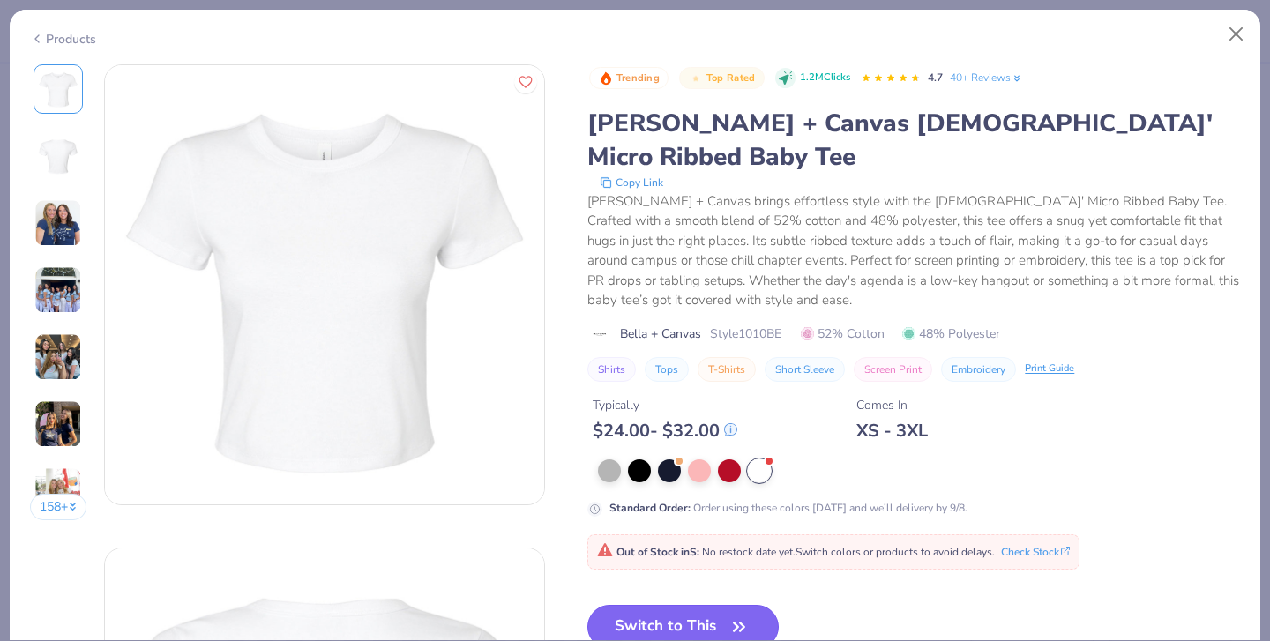
click at [684, 605] on button "Switch to This" at bounding box center [682, 627] width 191 height 44
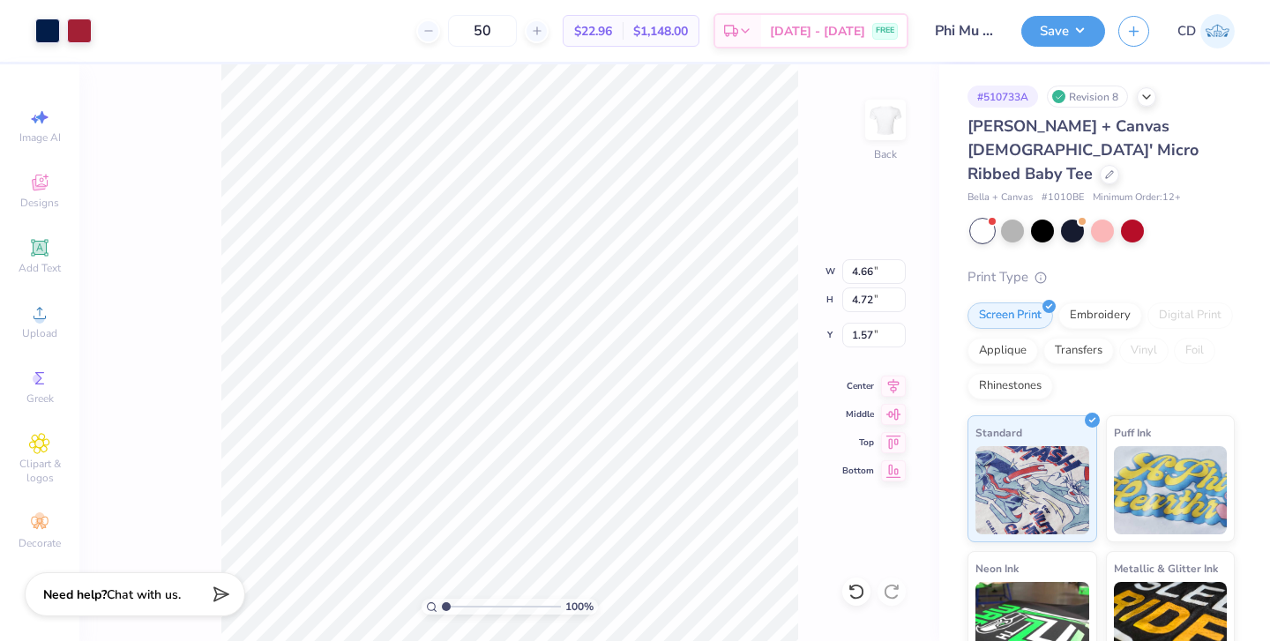
type input "3.00"
click at [1078, 20] on button "Save" at bounding box center [1063, 28] width 84 height 31
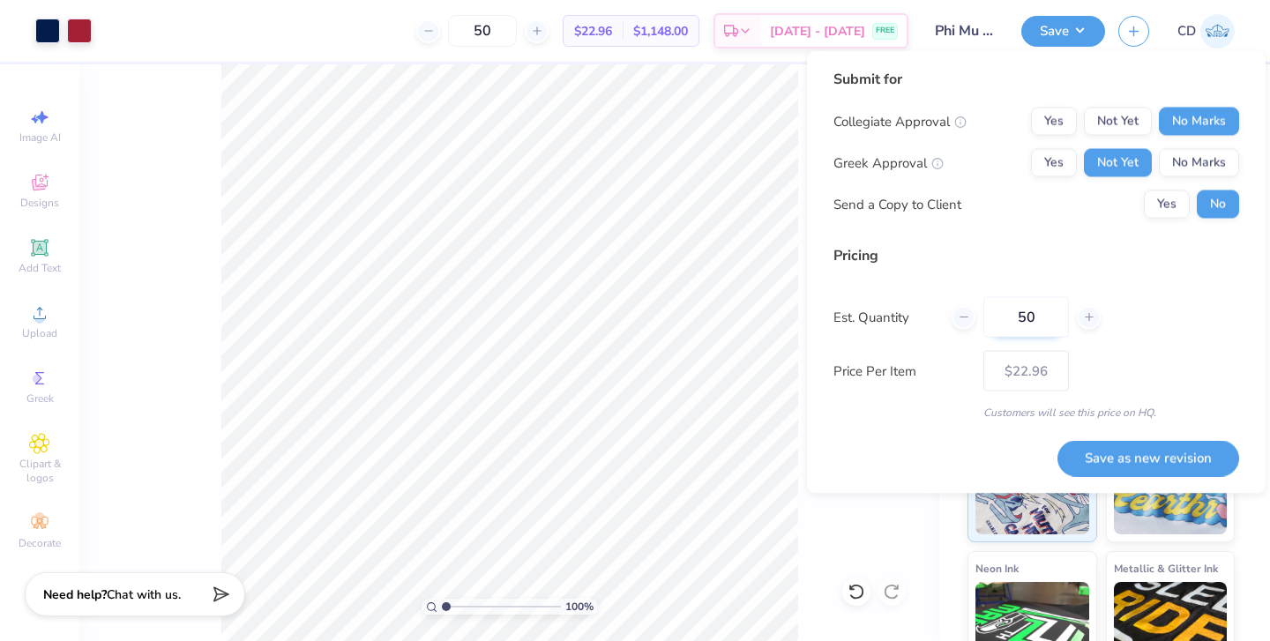
click at [1041, 320] on input "50" at bounding box center [1027, 317] width 86 height 41
type input "5"
type input "20"
type input "$31.86"
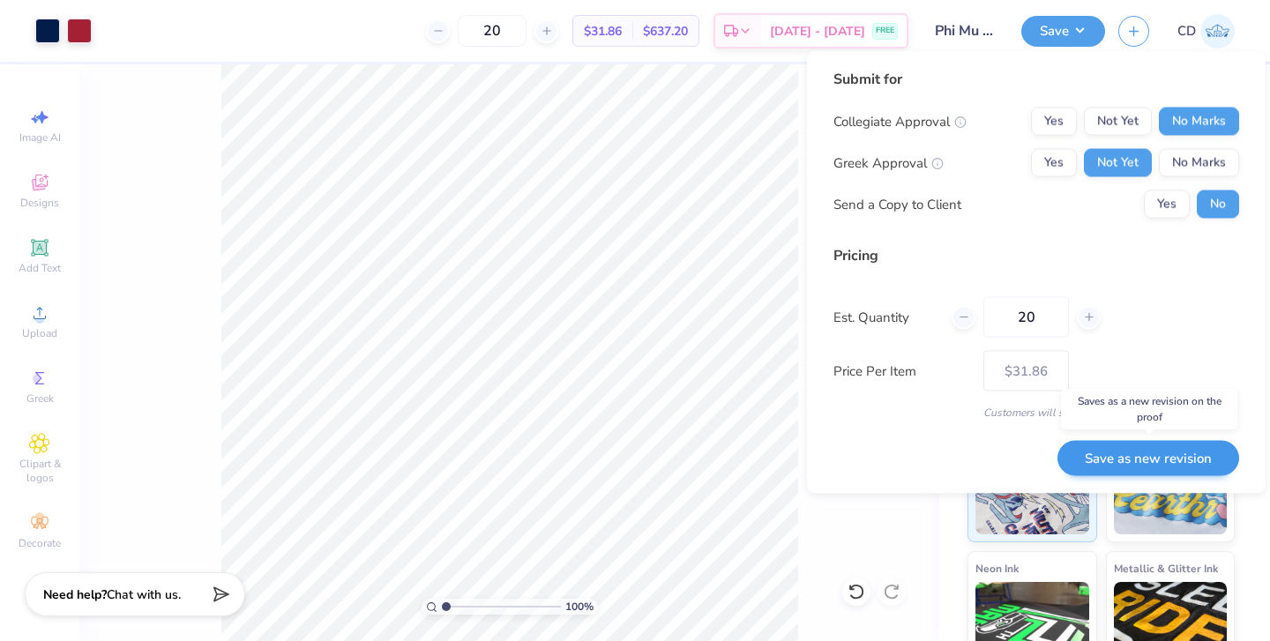
type input "20"
click at [1127, 460] on button "Save as new revision" at bounding box center [1149, 458] width 182 height 36
type input "$31.86"
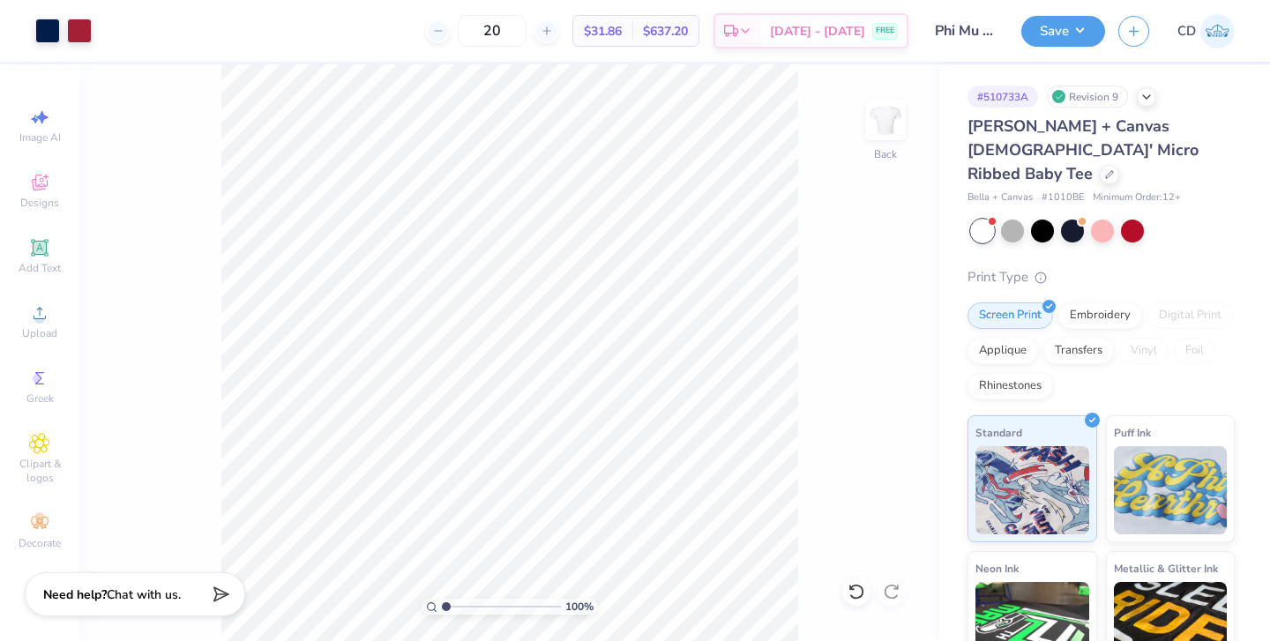
click at [1066, 33] on button "Save" at bounding box center [1063, 31] width 84 height 31
